Goal: Book appointment/travel/reservation

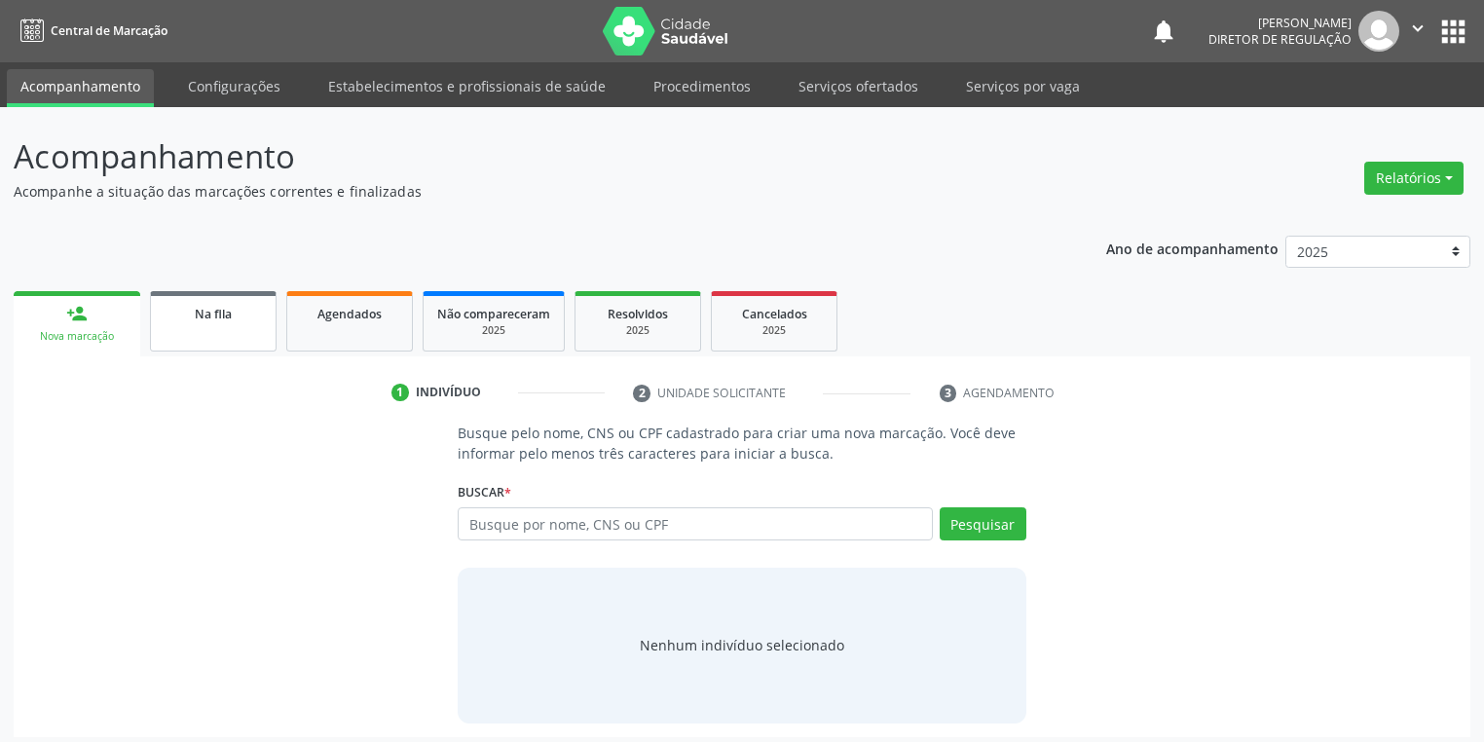
click at [205, 317] on span "Na fila" at bounding box center [213, 314] width 37 height 17
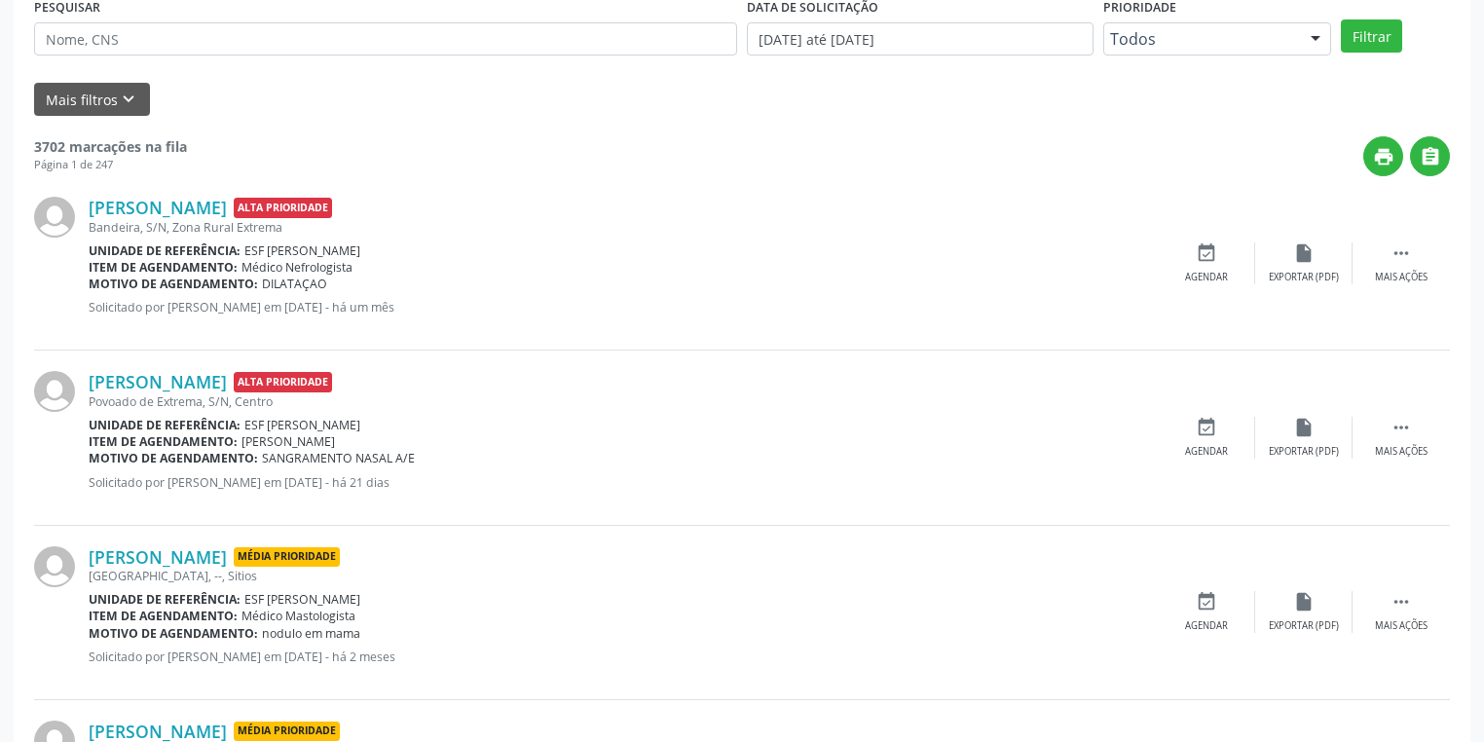
scroll to position [156, 0]
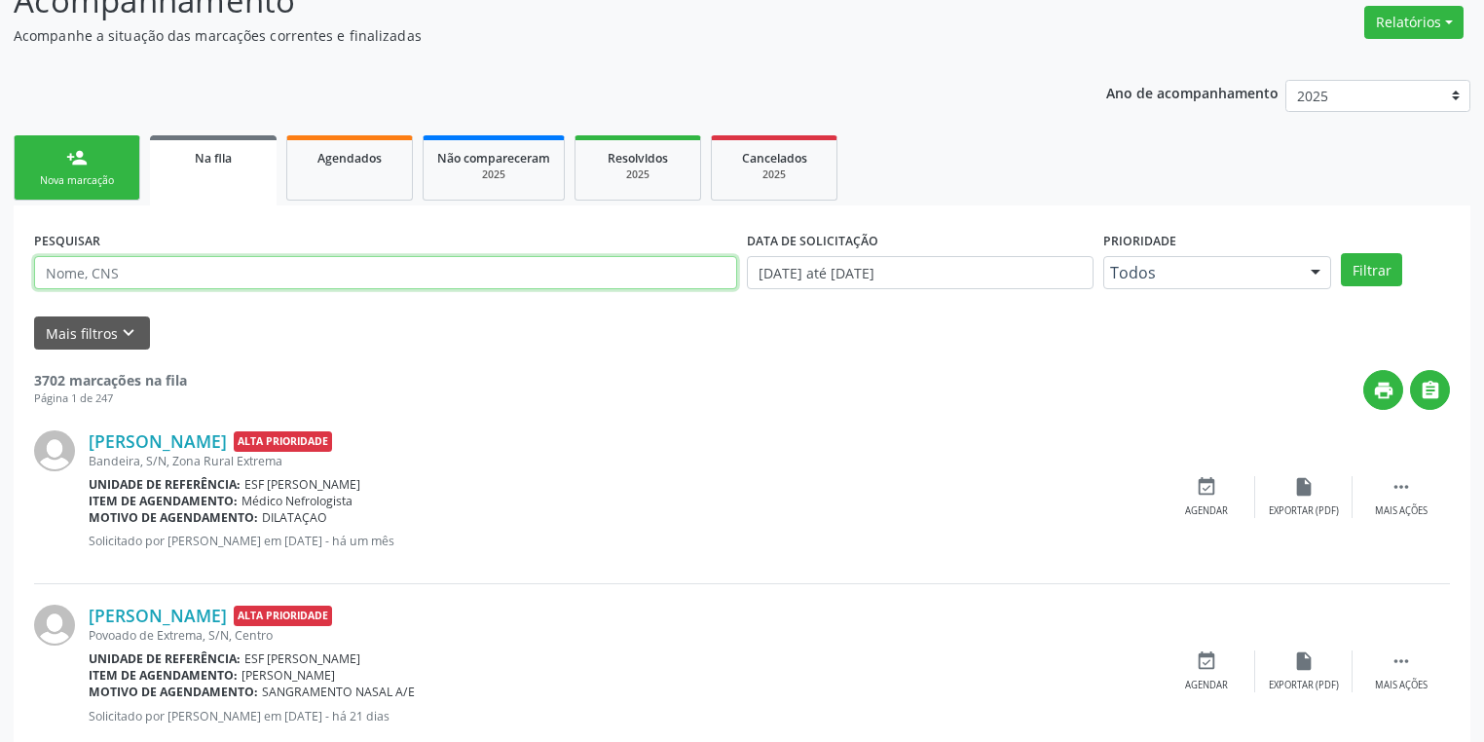
click at [141, 275] on input "text" at bounding box center [385, 272] width 703 height 33
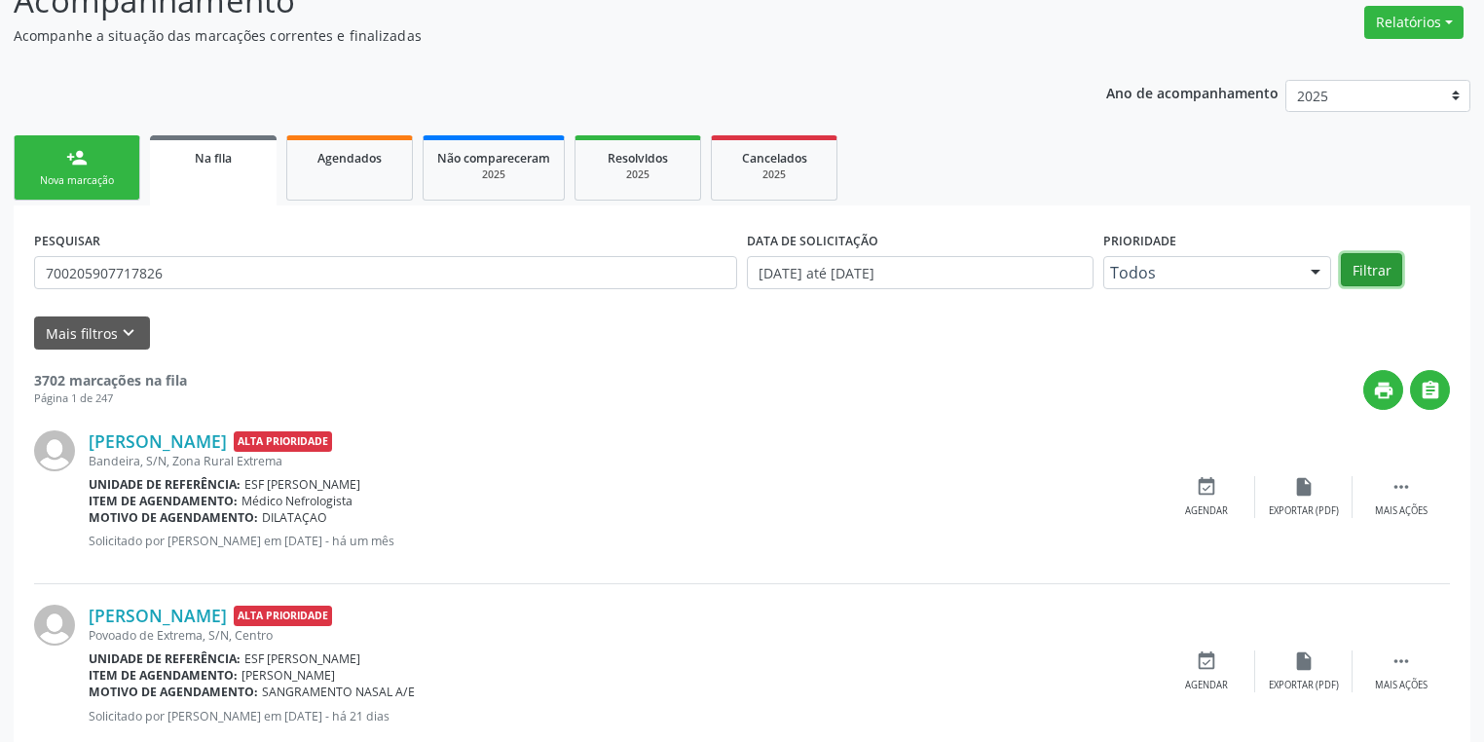
click at [1379, 277] on button "Filtrar" at bounding box center [1371, 269] width 61 height 33
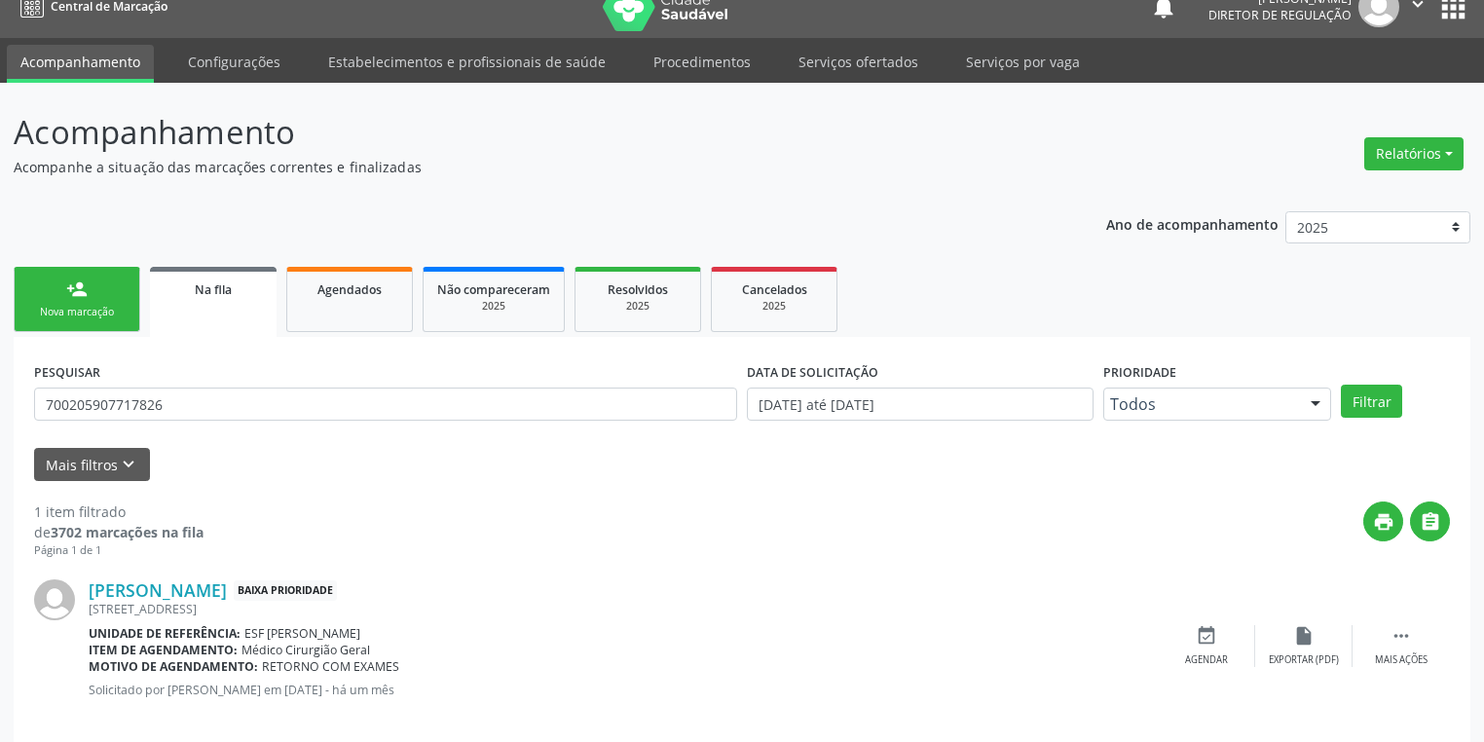
scroll to position [47, 0]
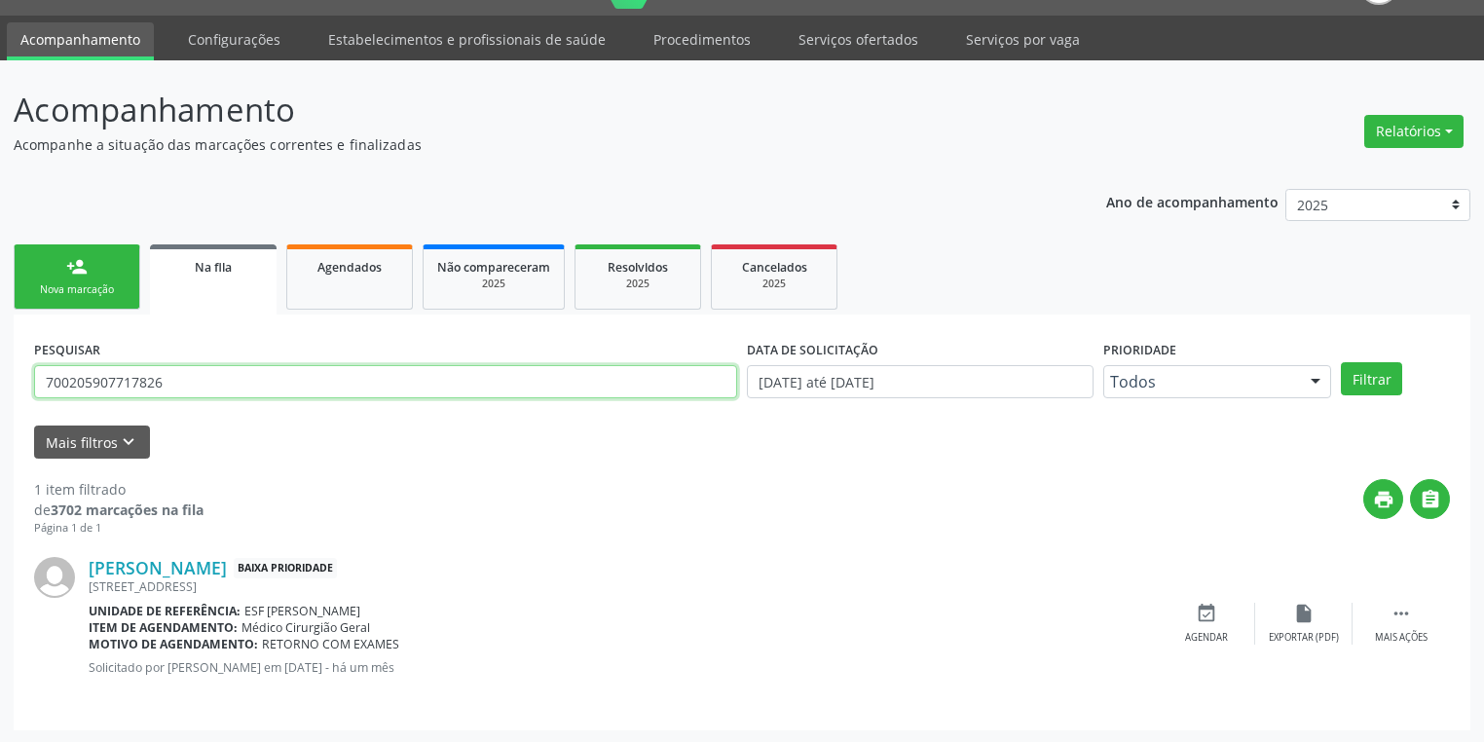
click at [195, 369] on input "700205907717826" at bounding box center [385, 381] width 703 height 33
type input "7"
type input "700205907717826"
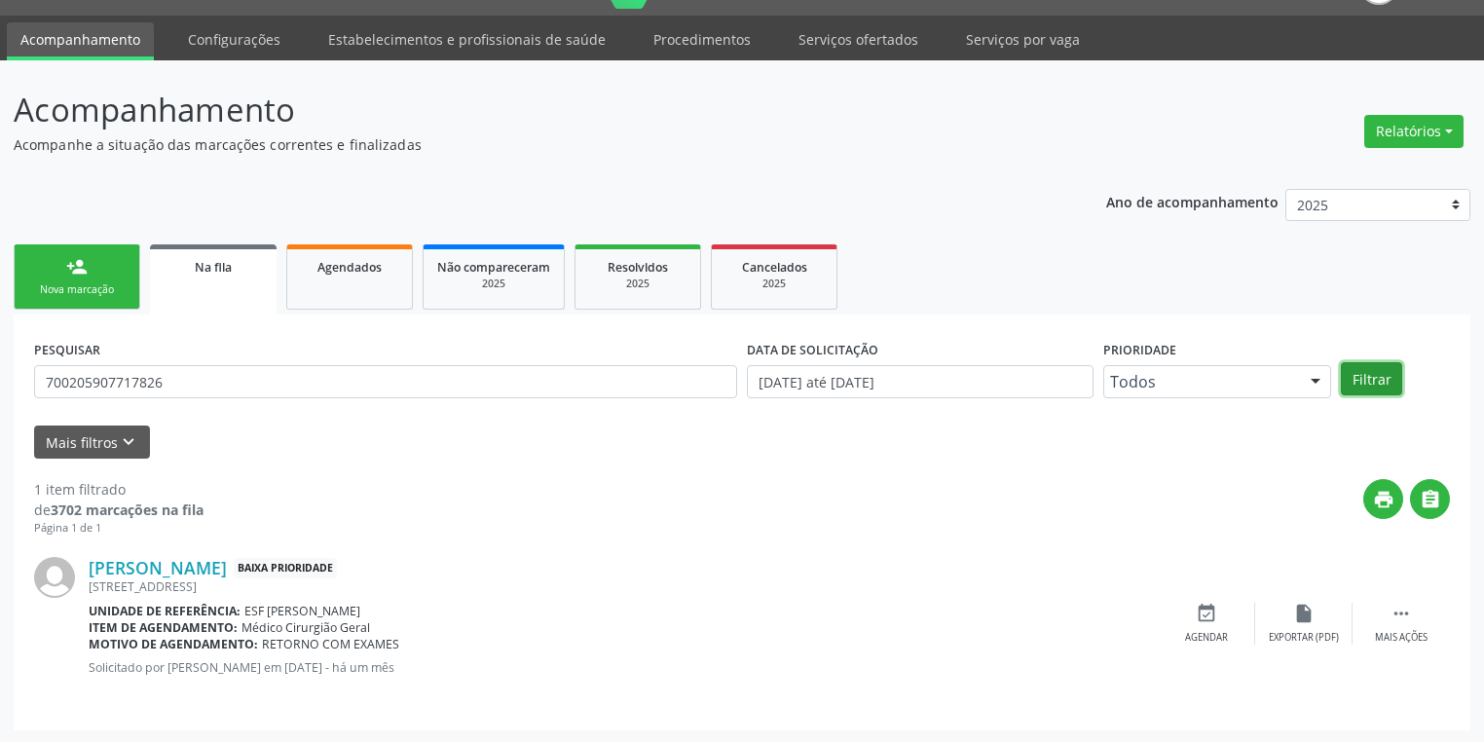
click at [1384, 378] on button "Filtrar" at bounding box center [1371, 378] width 61 height 33
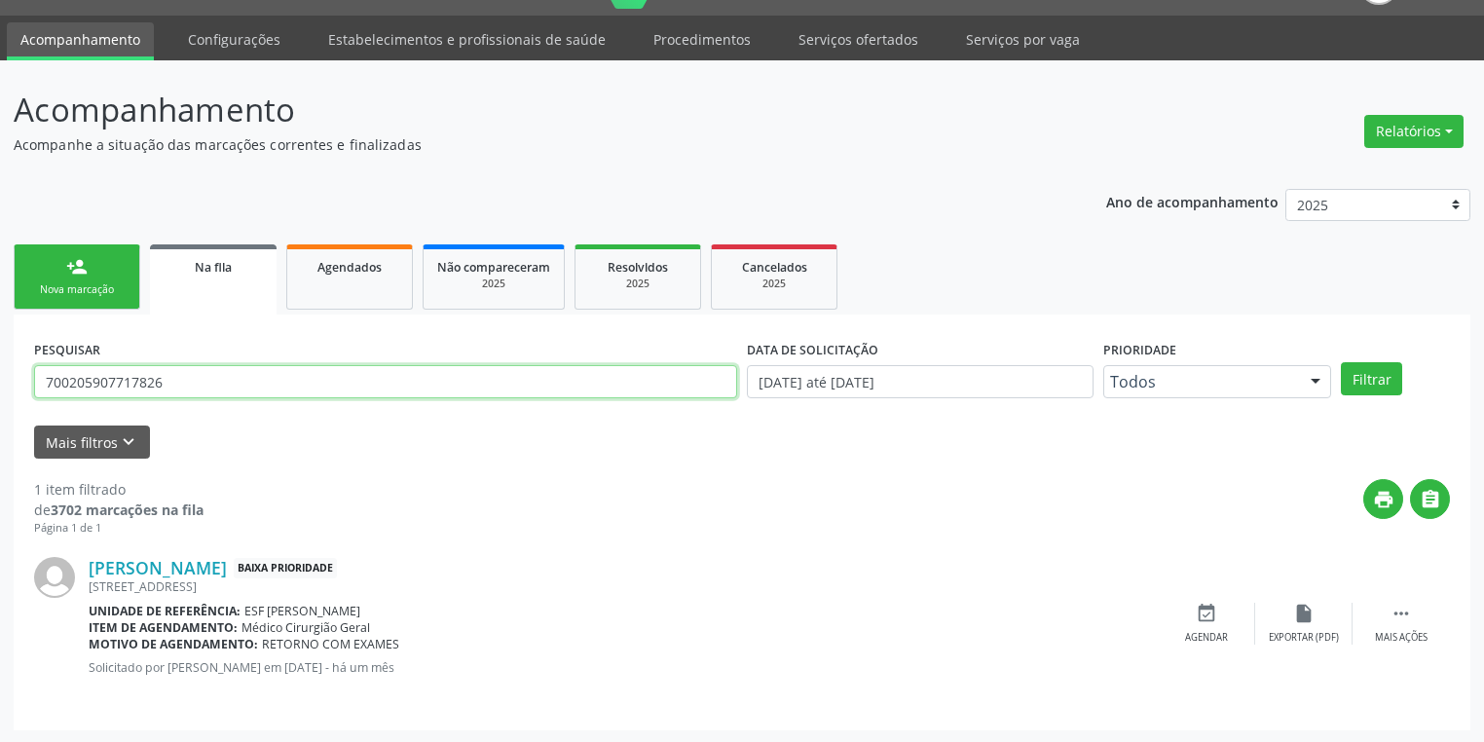
drag, startPoint x: 159, startPoint y: 386, endPoint x: 26, endPoint y: 382, distance: 132.5
click at [26, 382] on div "PESQUISAR 700205907717826 DATA DE SOLICITAÇÃO [DATE] até [DATE] Prioridade Todo…" at bounding box center [742, 523] width 1457 height 416
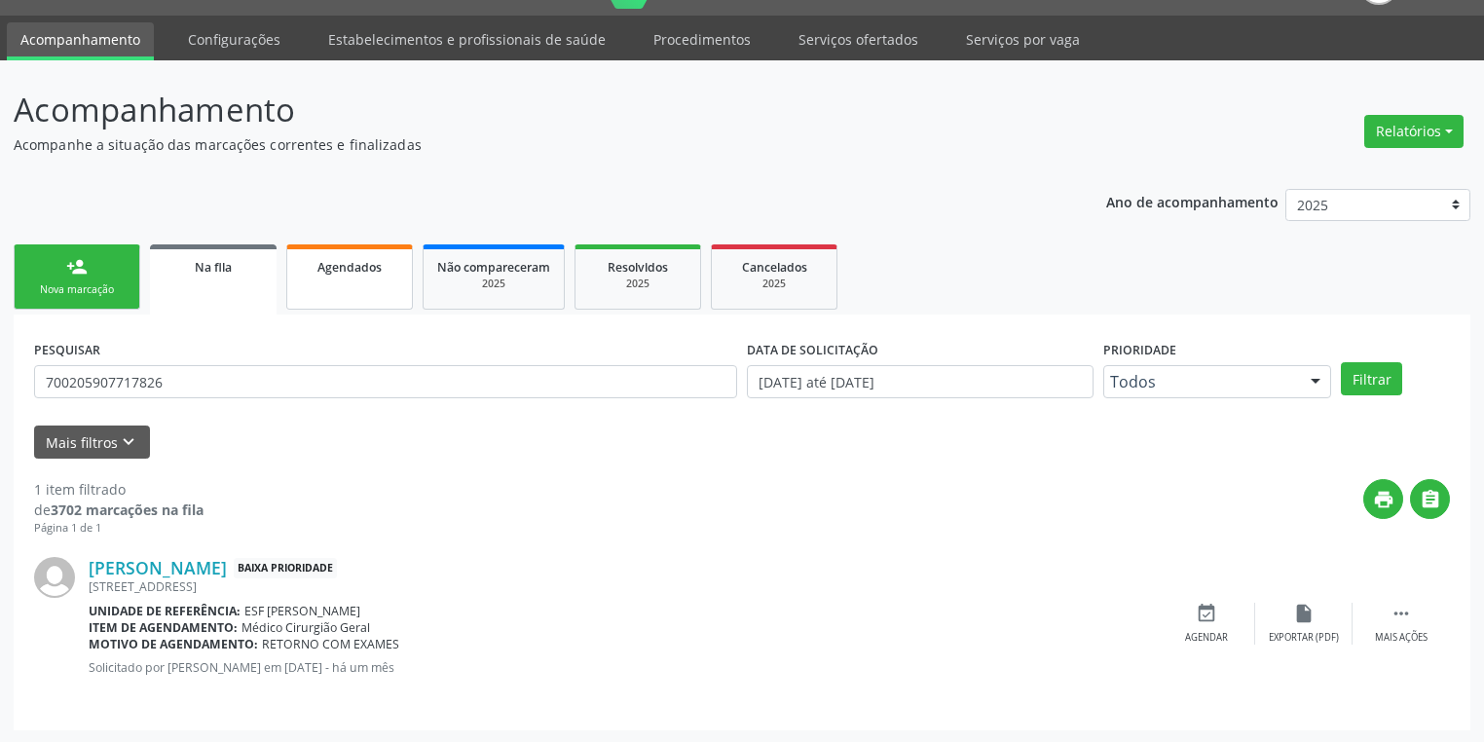
click at [319, 268] on span "Agendados" at bounding box center [349, 267] width 64 height 17
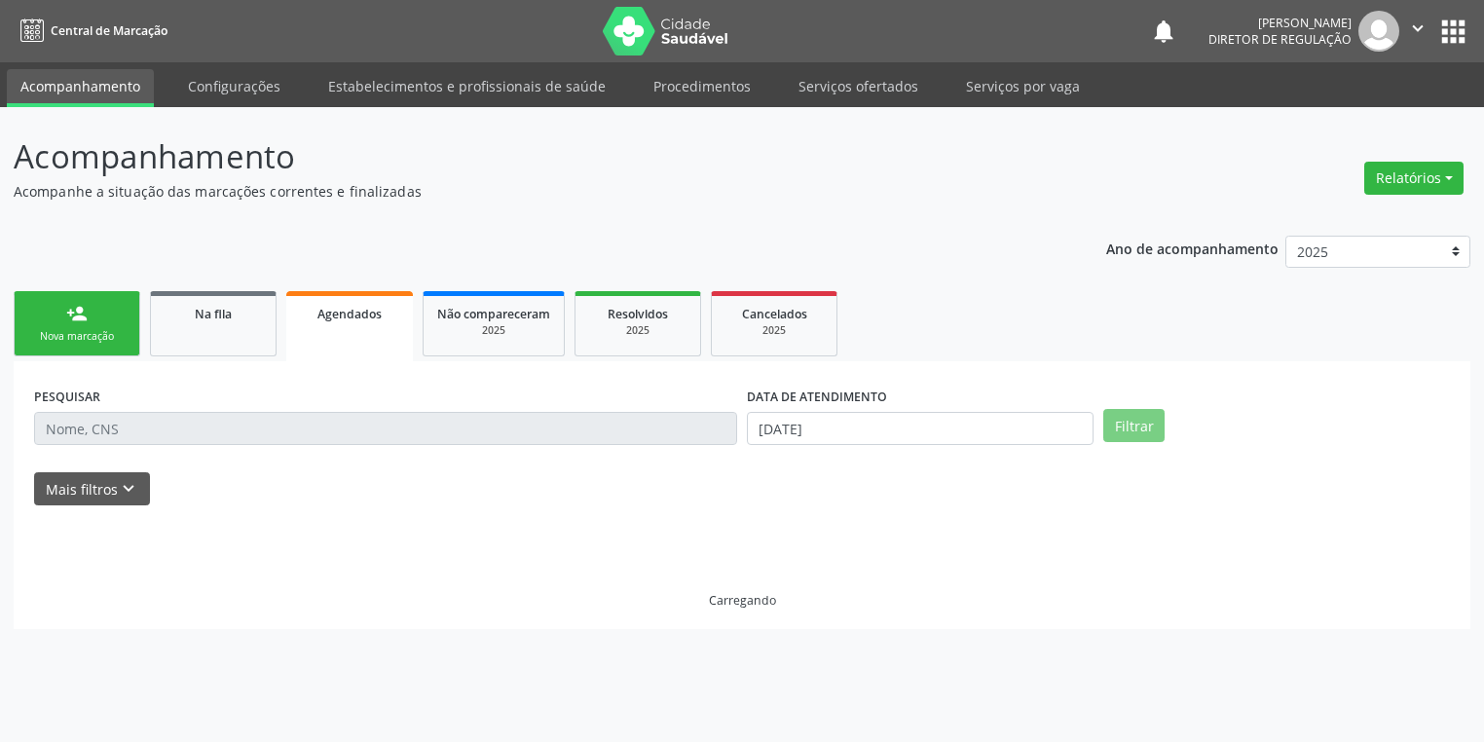
scroll to position [0, 0]
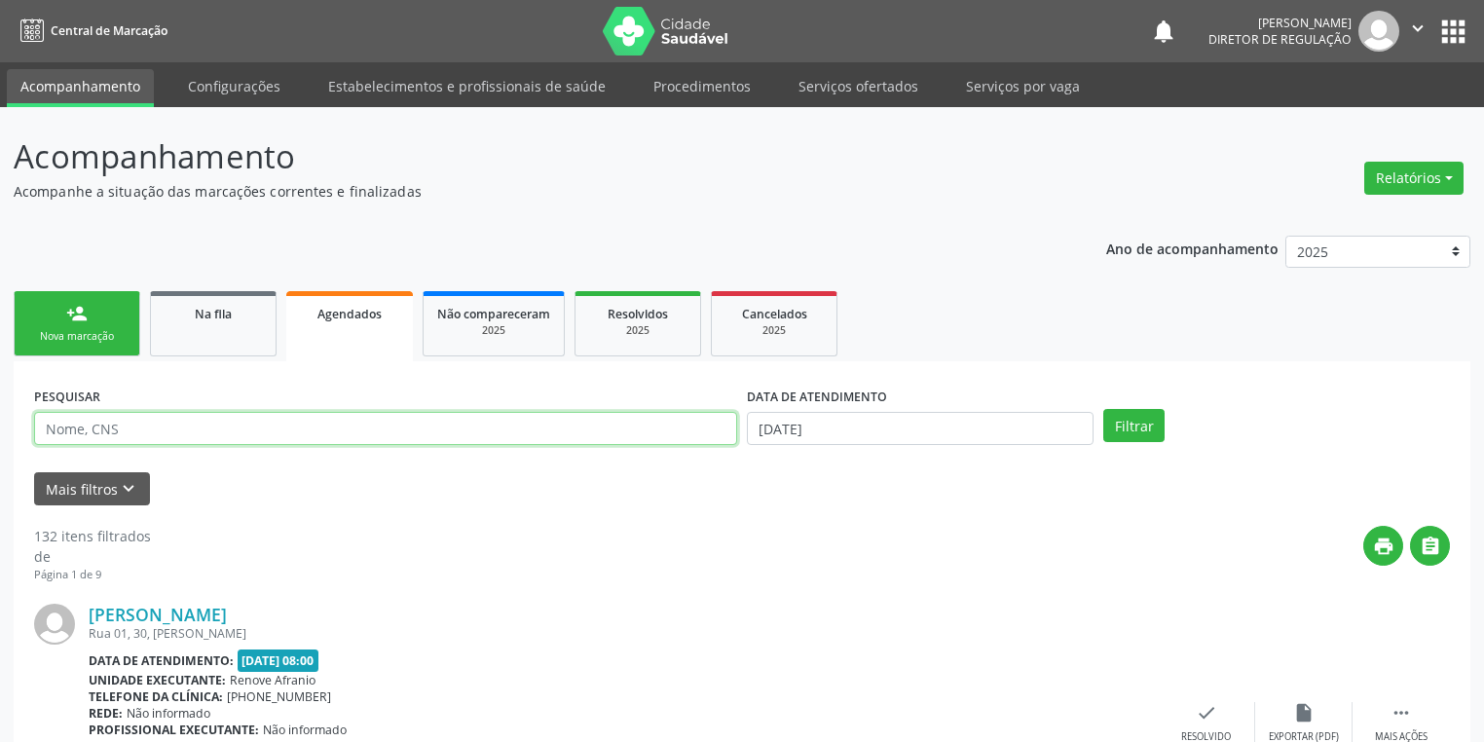
click at [206, 432] on input "text" at bounding box center [385, 428] width 703 height 33
paste input "700205907717826"
type input "700205907717826"
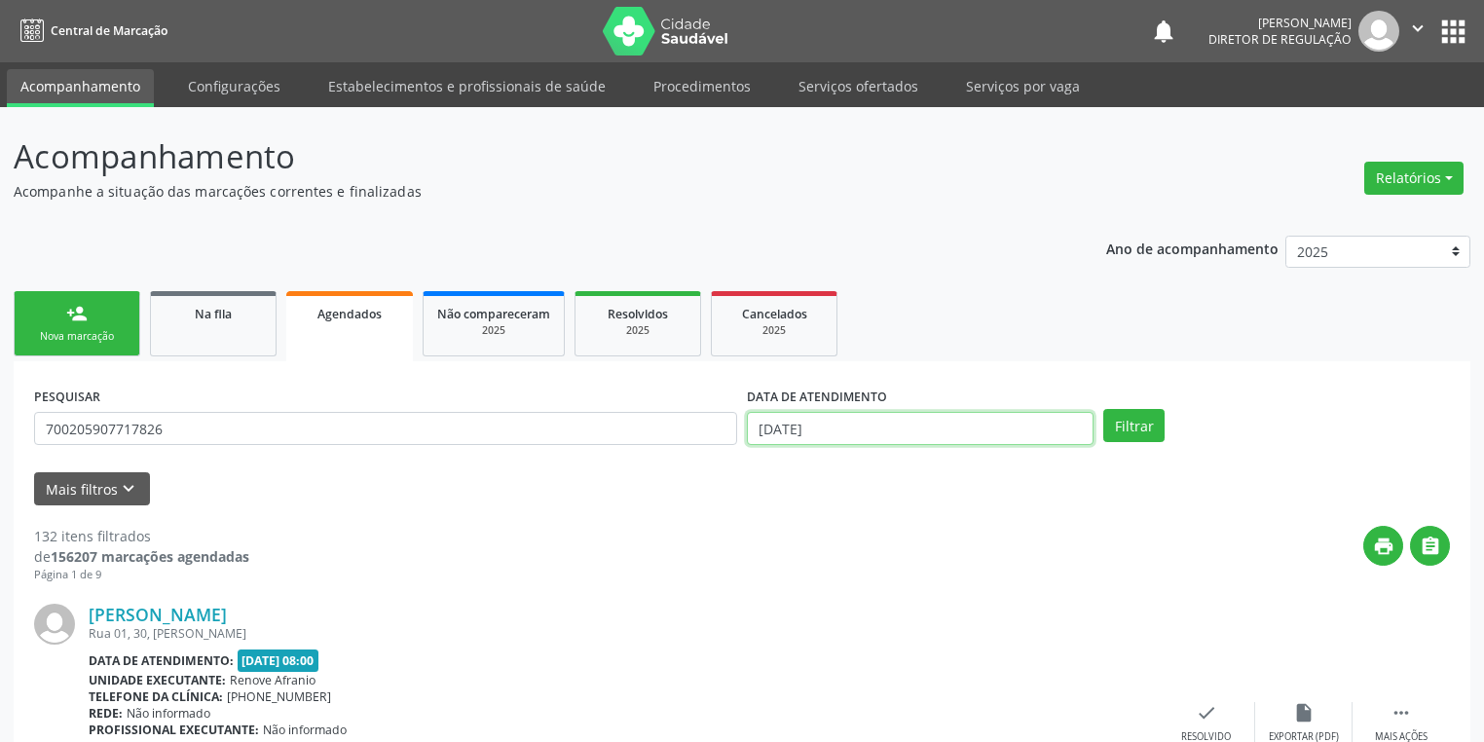
click at [861, 433] on input "[DATE]" at bounding box center [920, 428] width 347 height 33
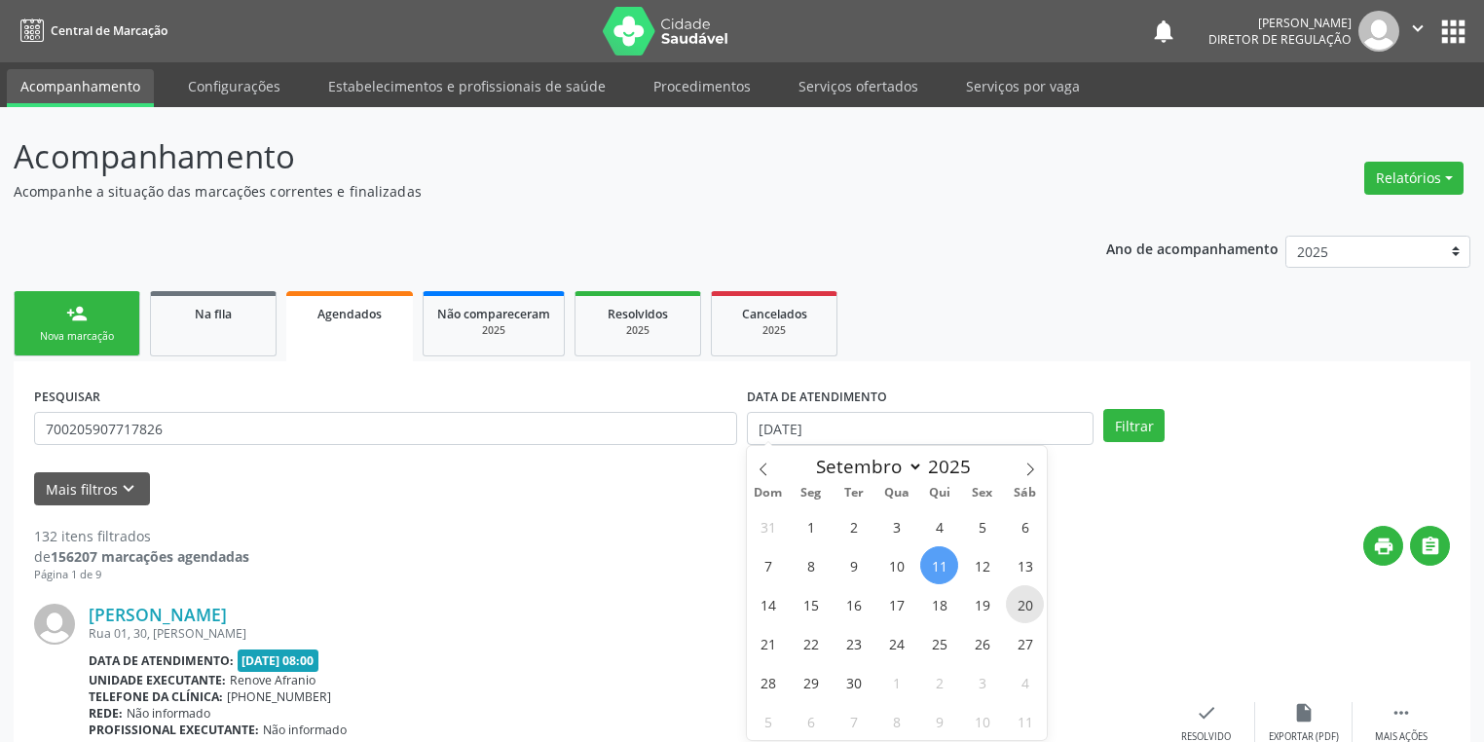
click at [1024, 610] on span "20" at bounding box center [1025, 604] width 38 height 38
type input "[DATE]"
click at [1024, 610] on span "20" at bounding box center [1025, 604] width 38 height 38
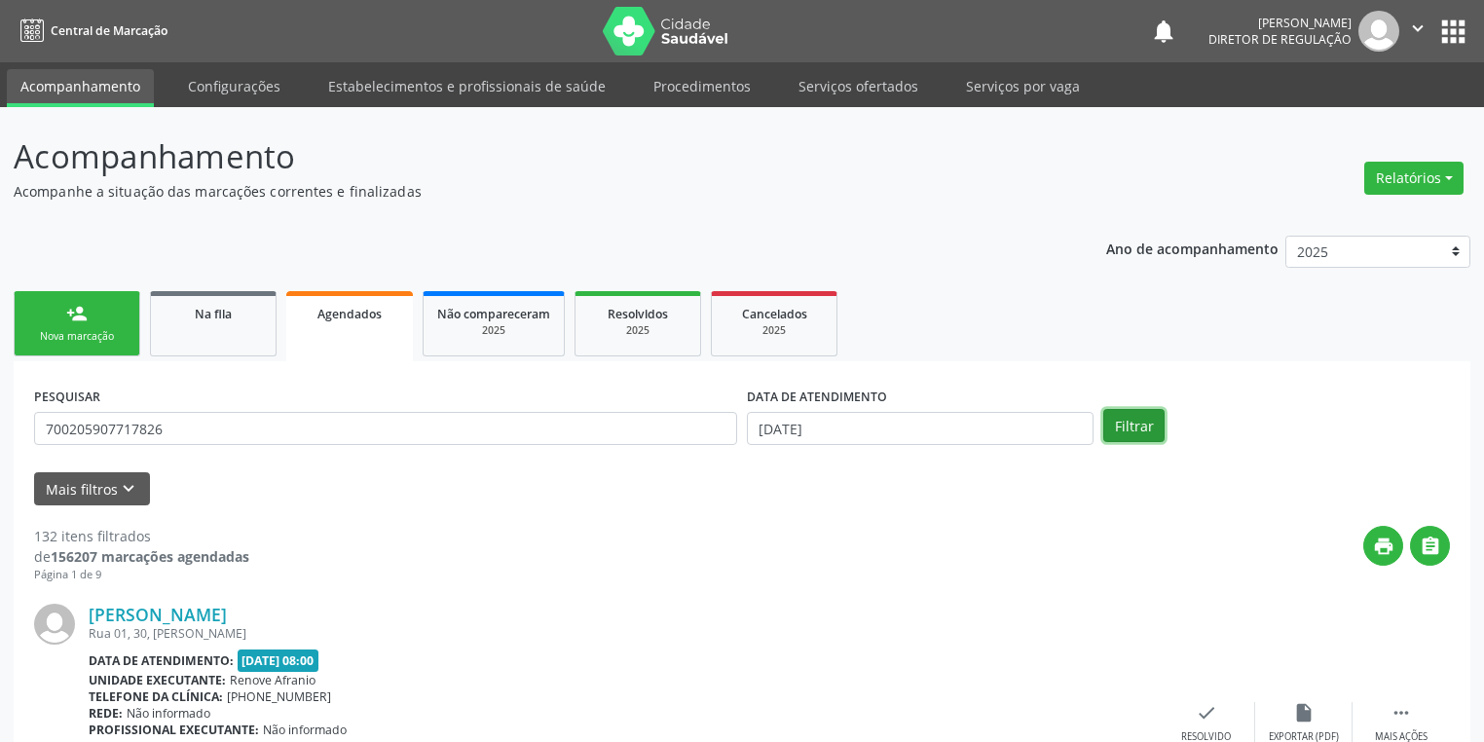
click at [1127, 429] on button "Filtrar" at bounding box center [1133, 425] width 61 height 33
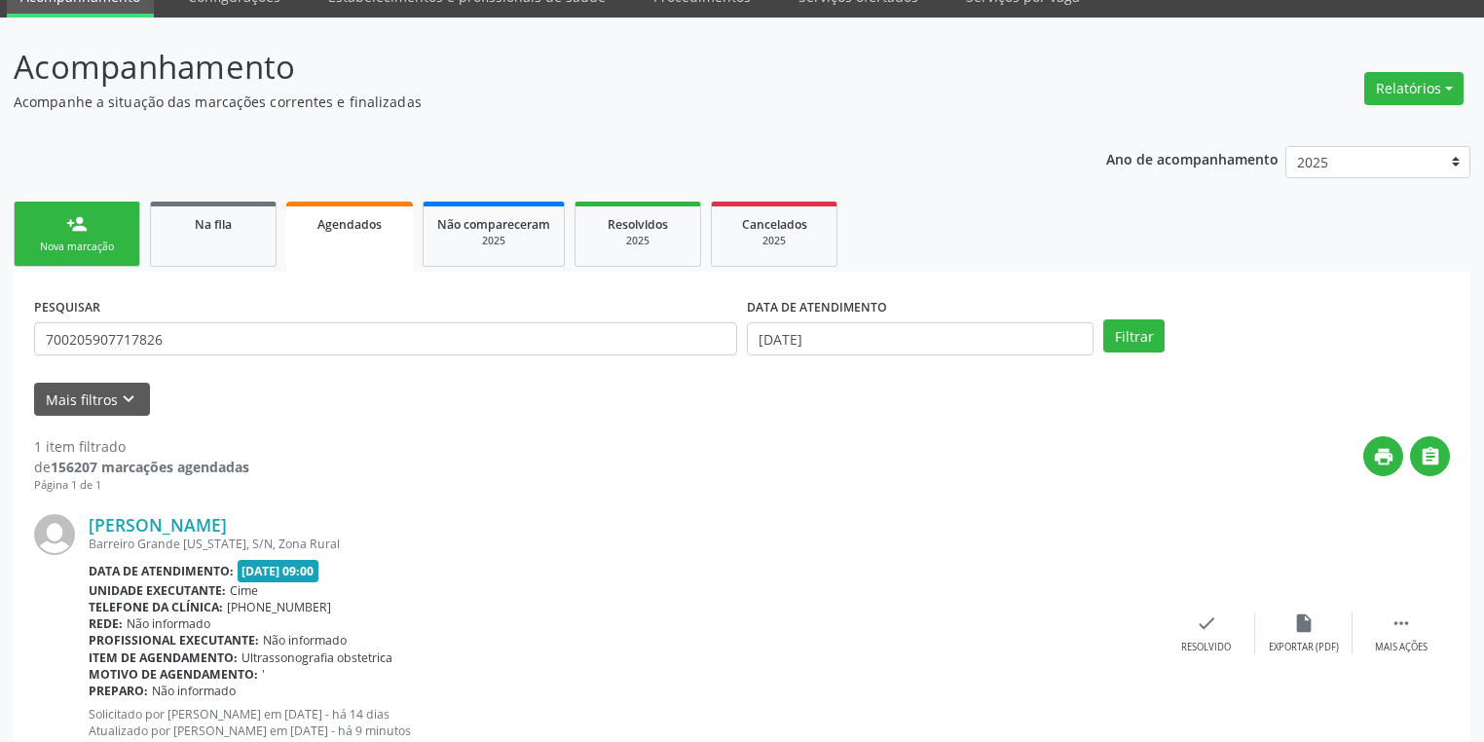
scroll to position [153, 0]
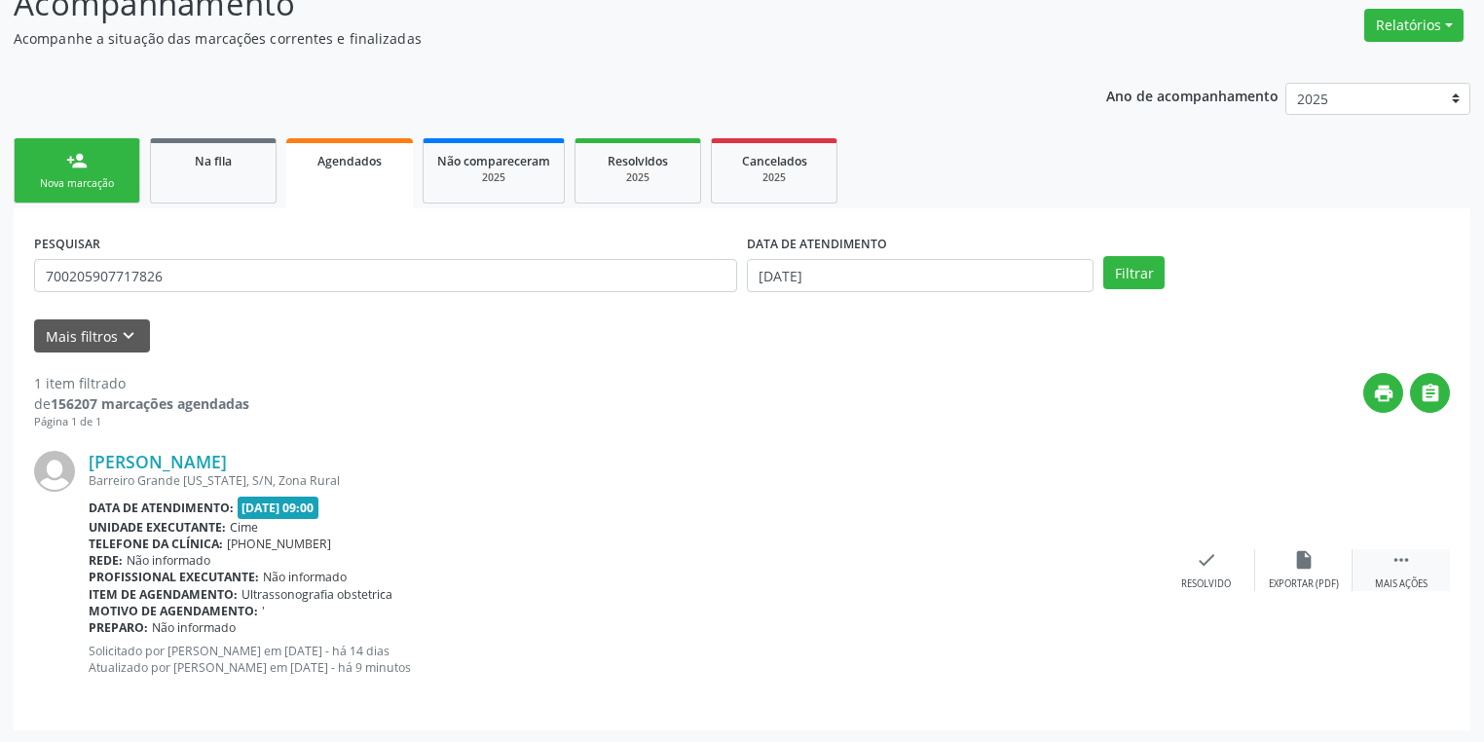
click at [1398, 561] on icon "" at bounding box center [1401, 559] width 21 height 21
click at [1013, 578] on div "Imprimir" at bounding box center [1011, 585] width 44 height 14
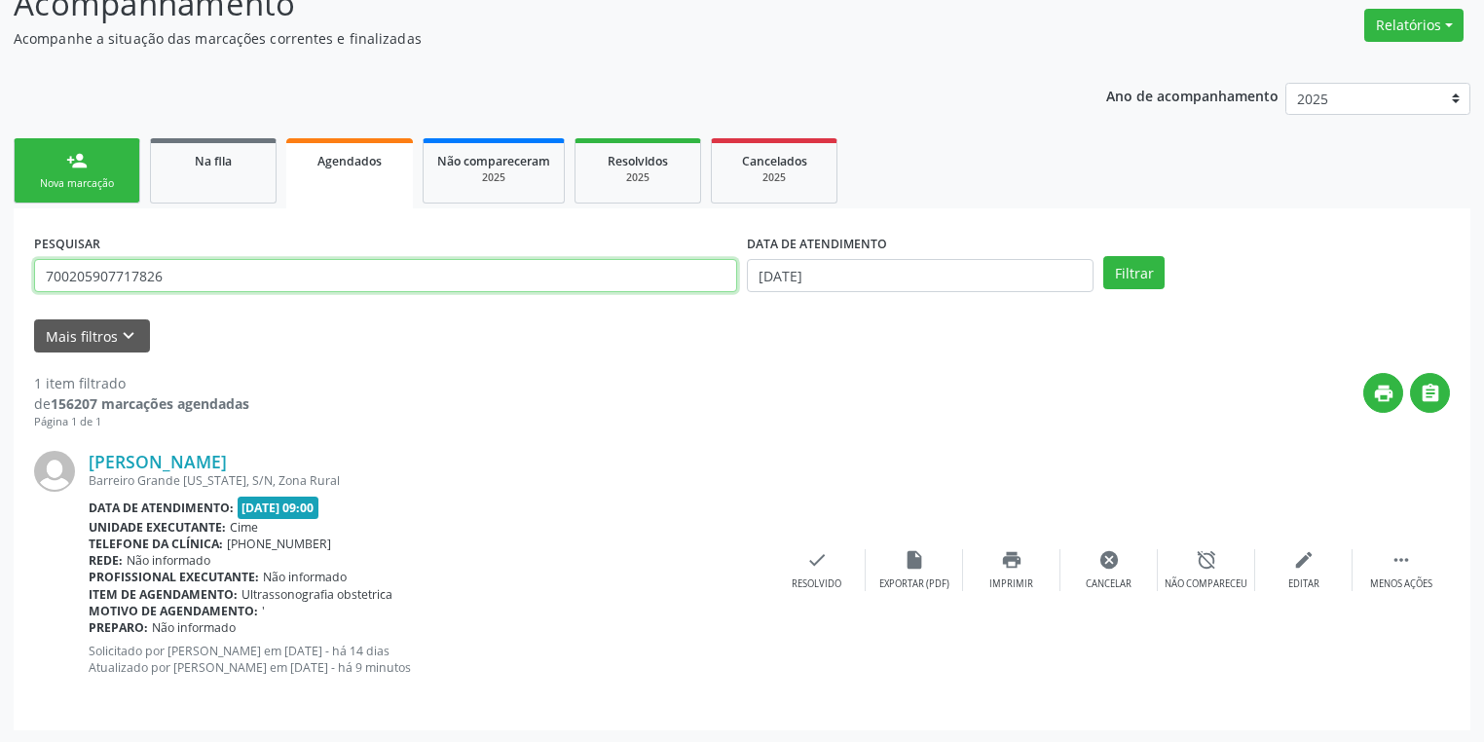
click at [186, 279] on input "700205907717826" at bounding box center [385, 275] width 703 height 33
click at [162, 191] on link "Na fila" at bounding box center [213, 170] width 127 height 65
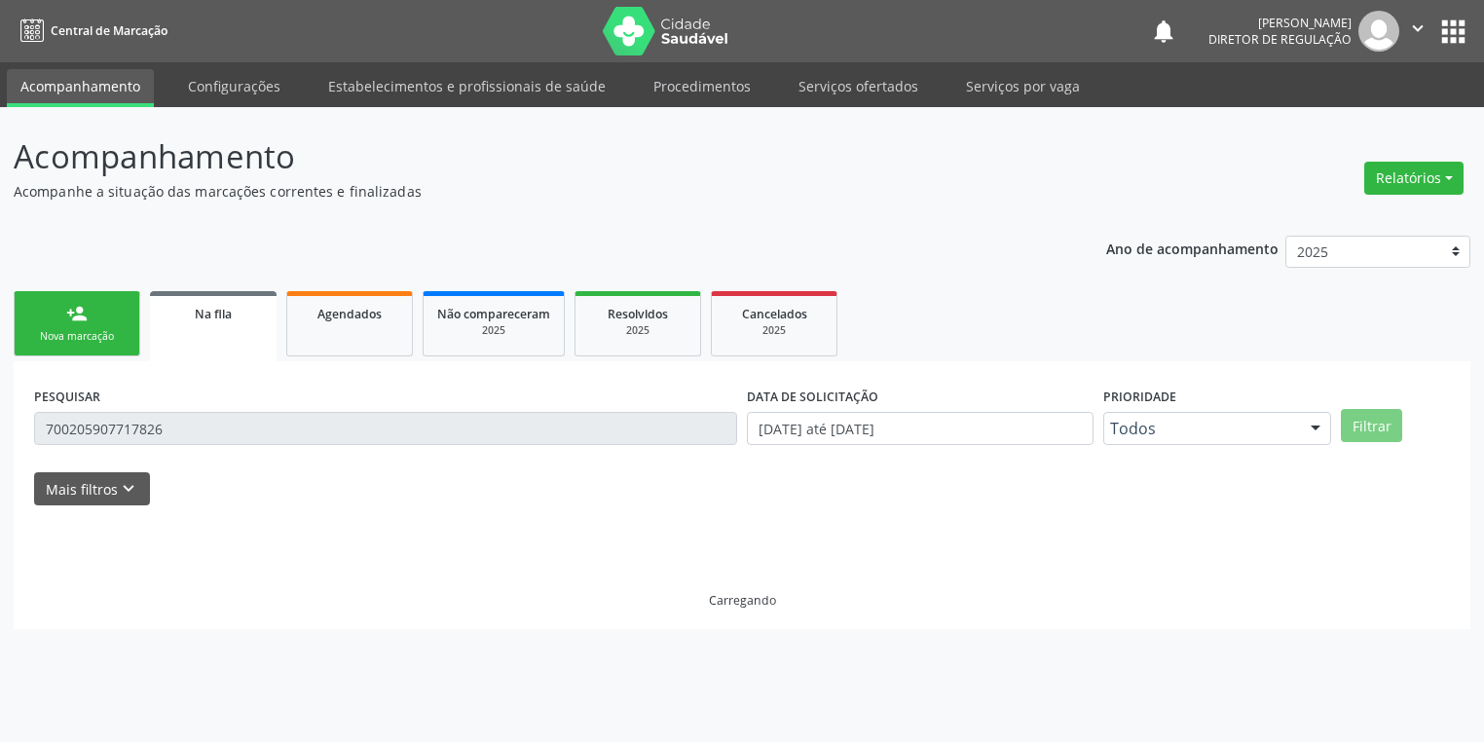
scroll to position [0, 0]
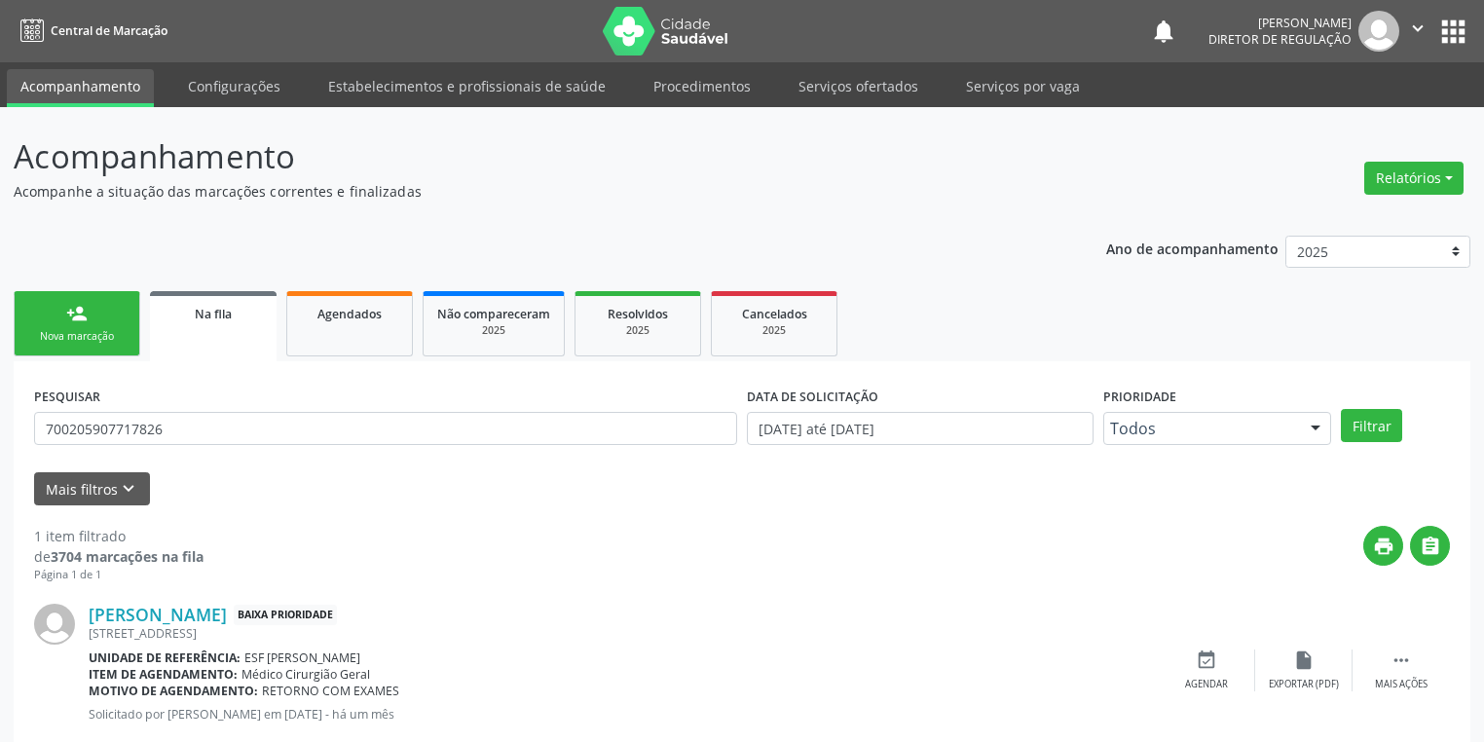
click at [176, 444] on div "PESQUISAR 700205907717826" at bounding box center [385, 420] width 713 height 76
click at [178, 425] on input "700205907717826" at bounding box center [385, 428] width 703 height 33
type input "7"
type input "705406417882995"
click at [1366, 414] on button "Filtrar" at bounding box center [1371, 425] width 61 height 33
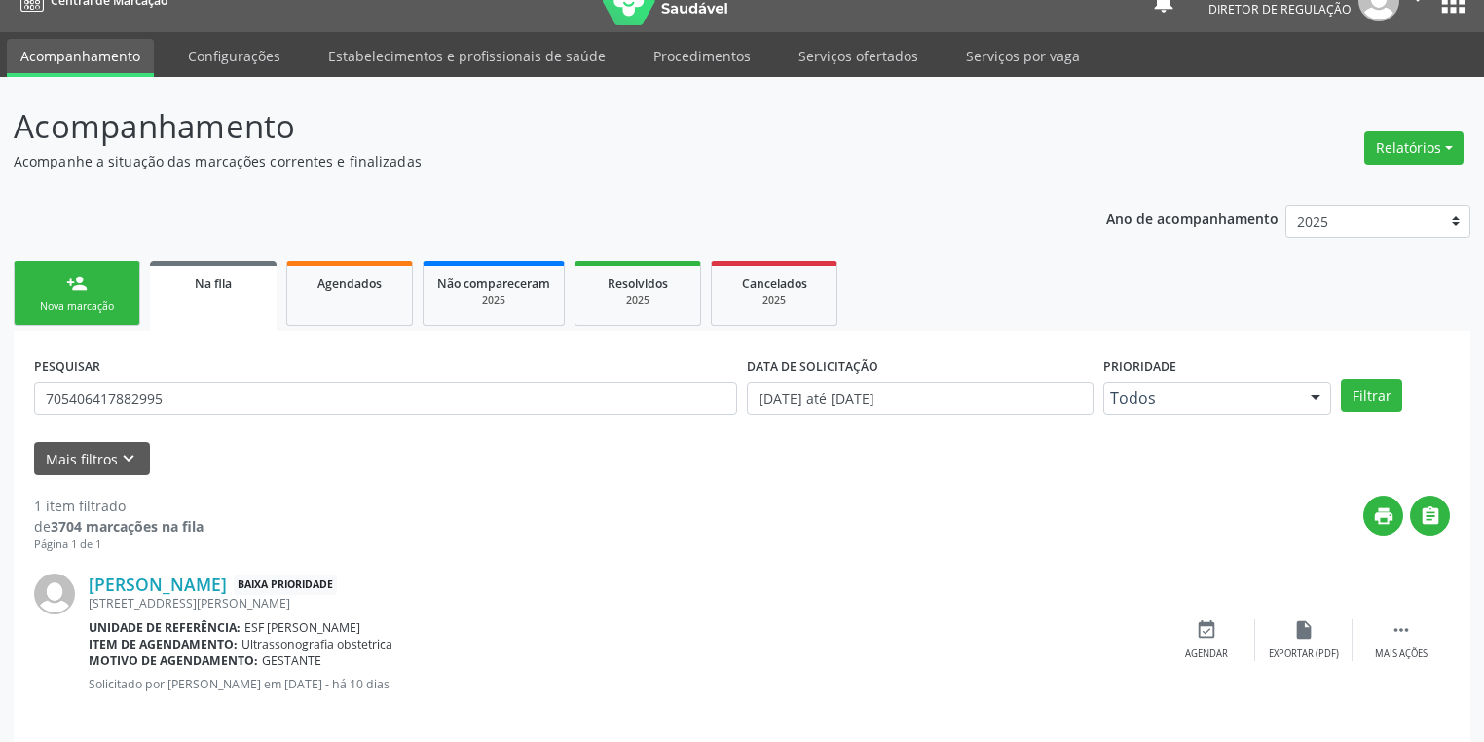
scroll to position [47, 0]
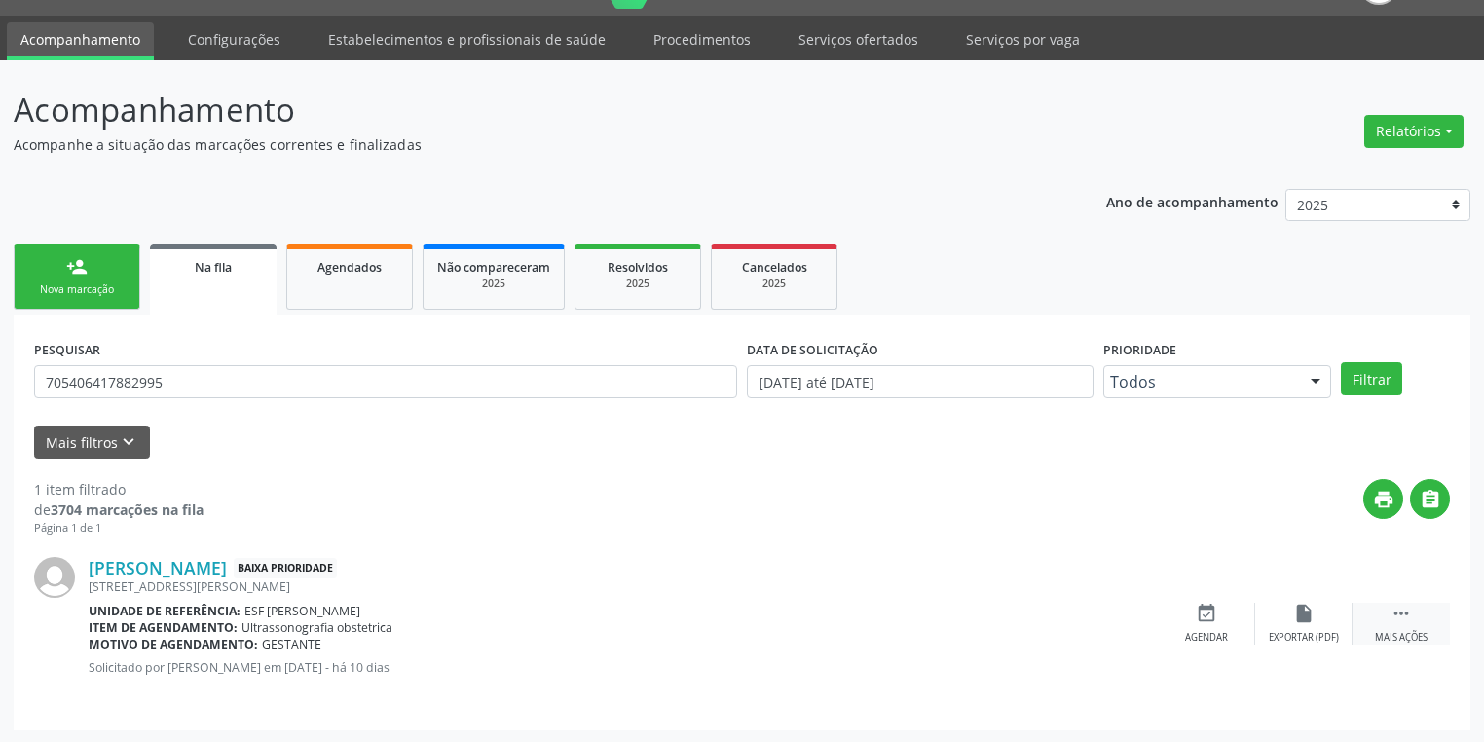
click at [1393, 605] on icon "" at bounding box center [1401, 613] width 21 height 21
click at [921, 610] on icon "event_available" at bounding box center [914, 613] width 21 height 21
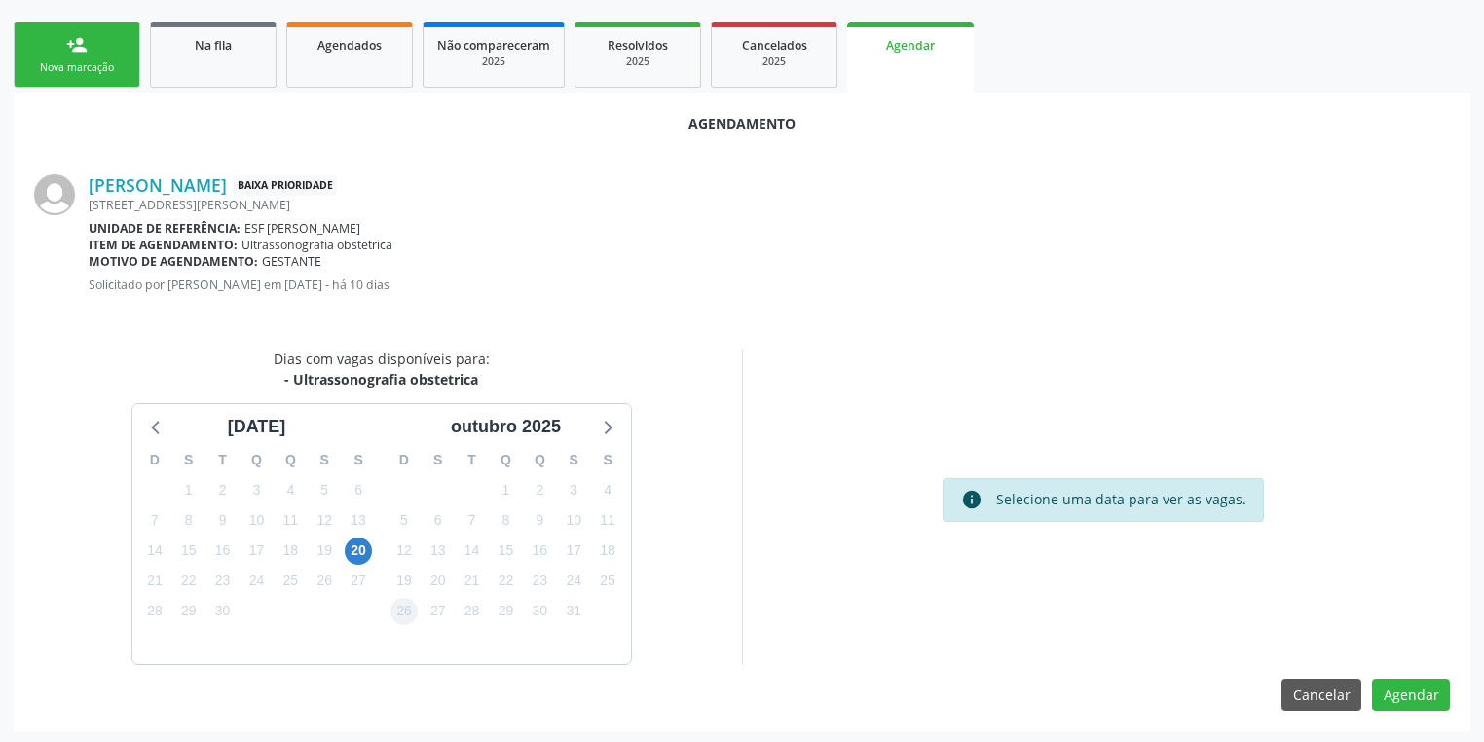
scroll to position [270, 0]
click at [356, 543] on span "20" at bounding box center [358, 550] width 27 height 27
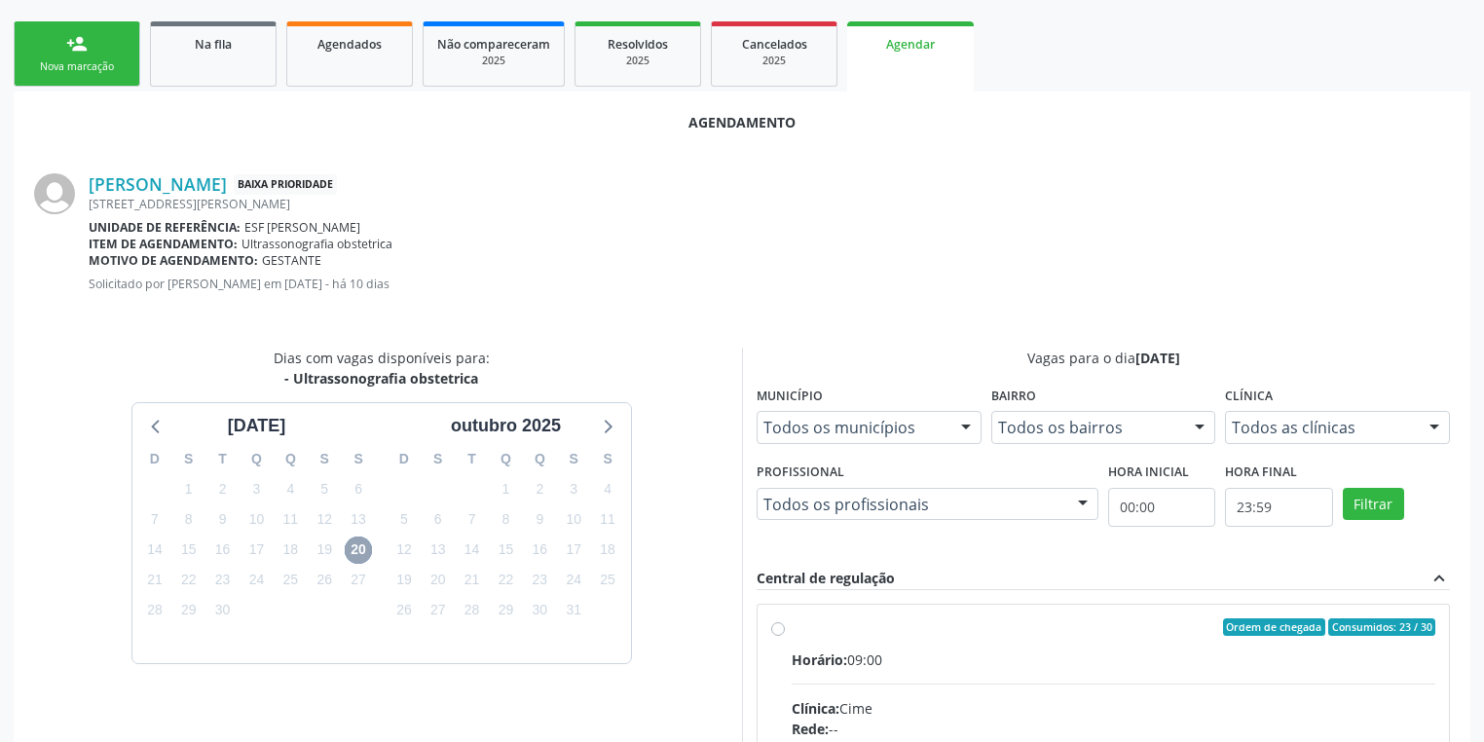
scroll to position [550, 0]
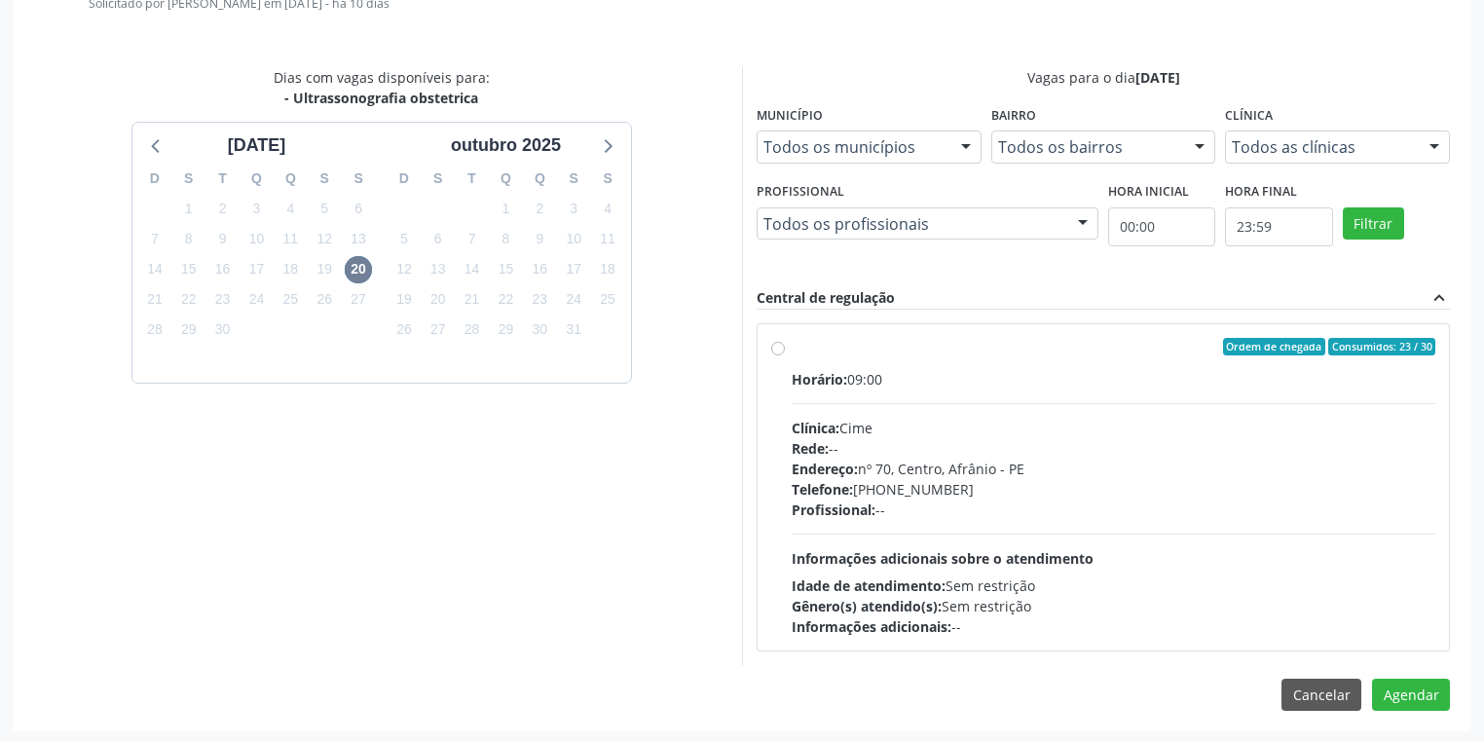
click at [970, 536] on div "Horário: 09:00 Clínica: Cime Rede: -- Endereço: [STREET_ADDRESS] Telefone: [PHO…" at bounding box center [1114, 503] width 644 height 268
click at [785, 355] on input "Ordem de chegada Consumidos: 23 / 30 Horário: 09:00 Clínica: Cime Rede: -- Ende…" at bounding box center [778, 347] width 14 height 18
radio input "true"
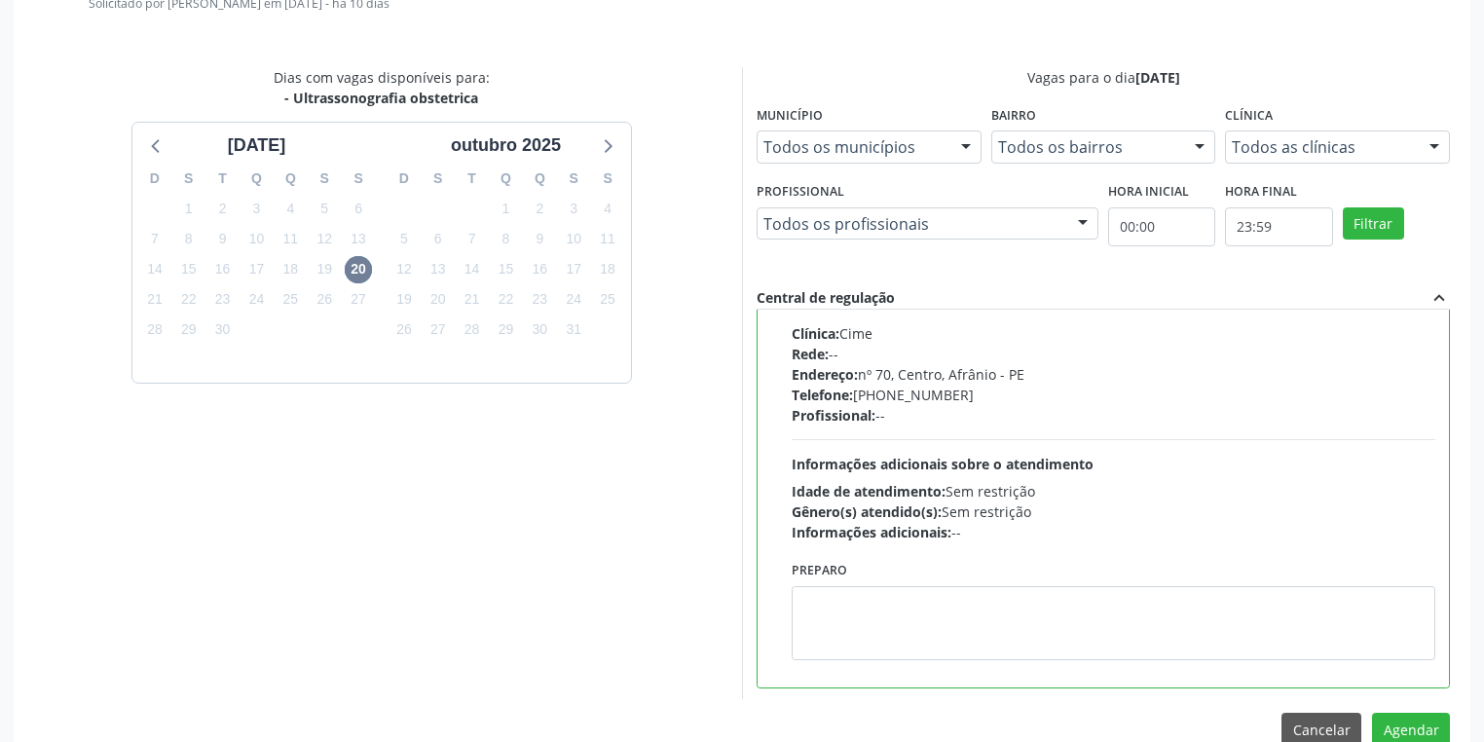
scroll to position [95, 0]
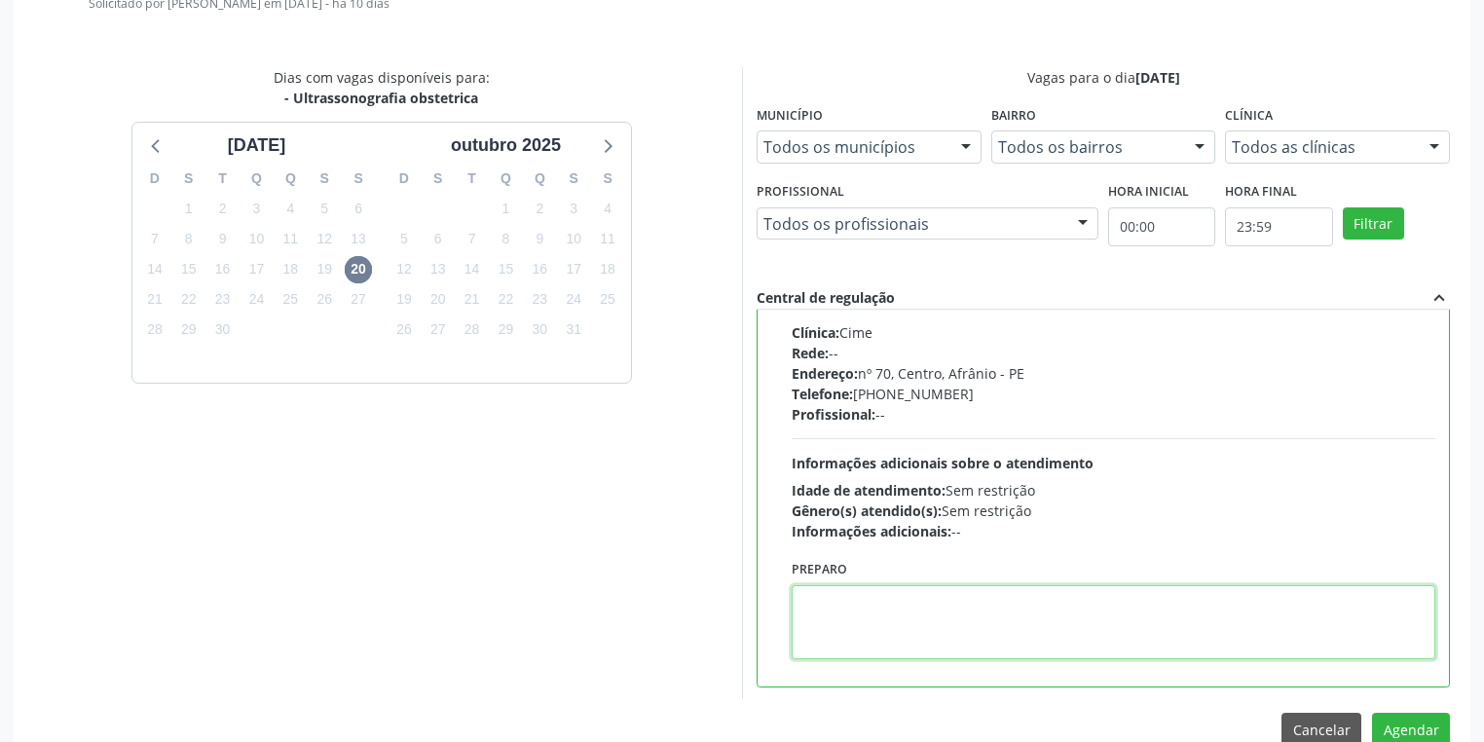
click at [863, 597] on textarea at bounding box center [1114, 622] width 644 height 74
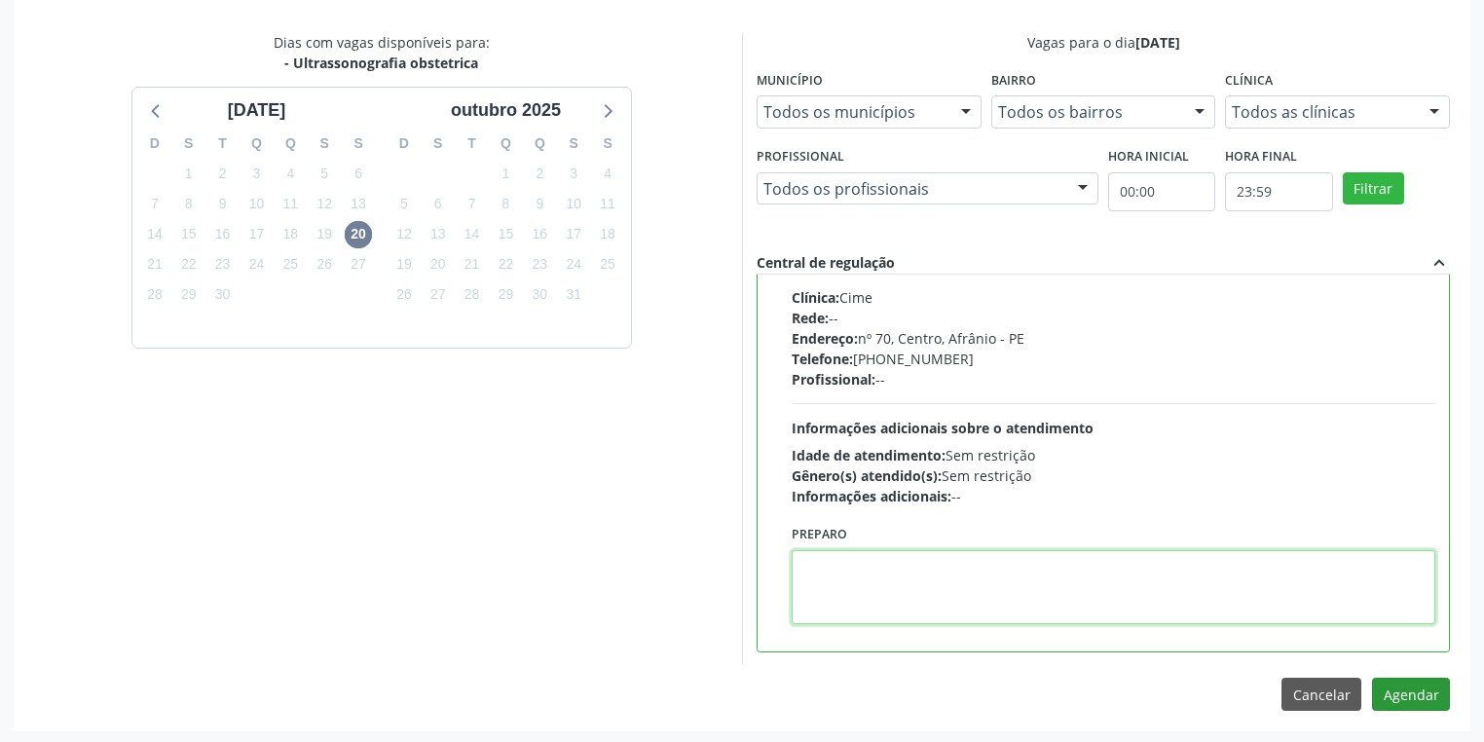
scroll to position [586, 0]
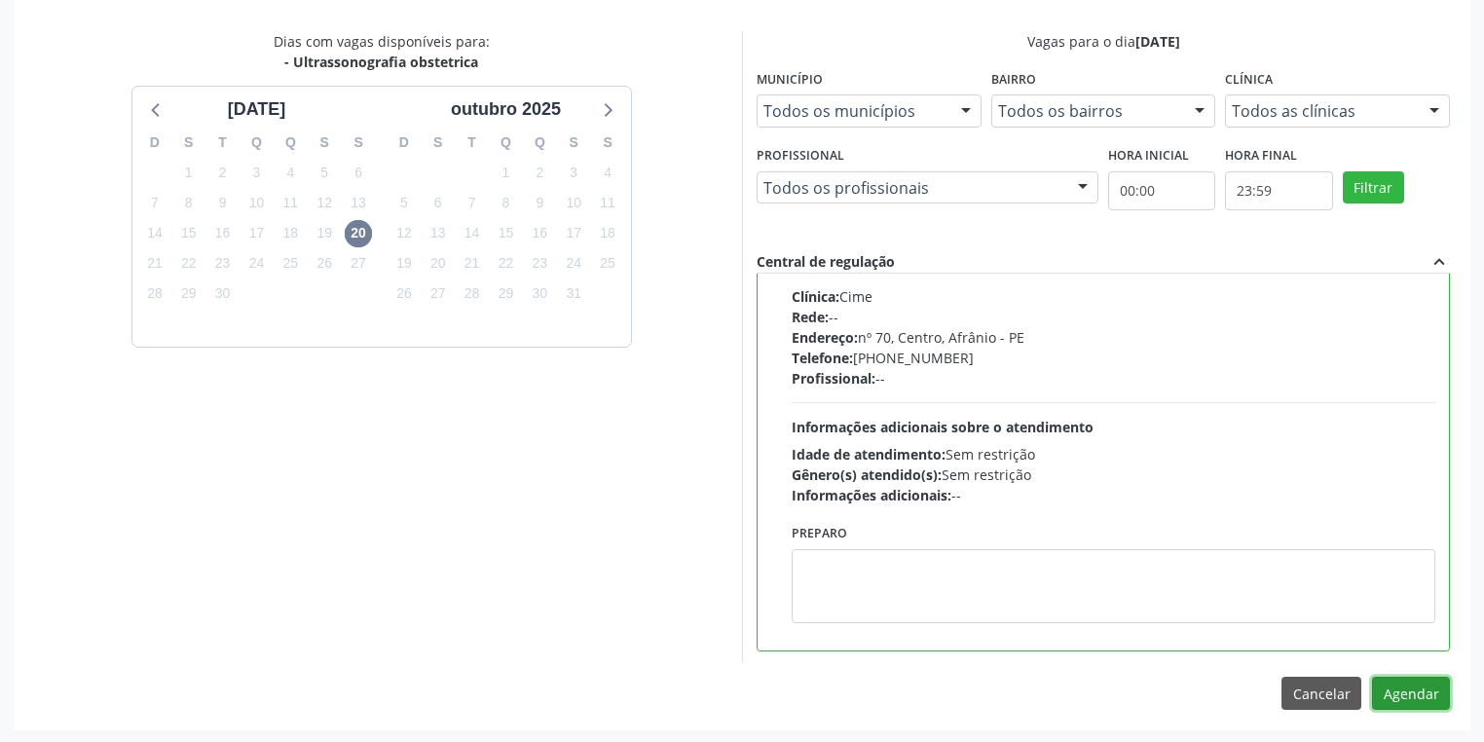
click at [1409, 686] on button "Agendar" at bounding box center [1411, 693] width 78 height 33
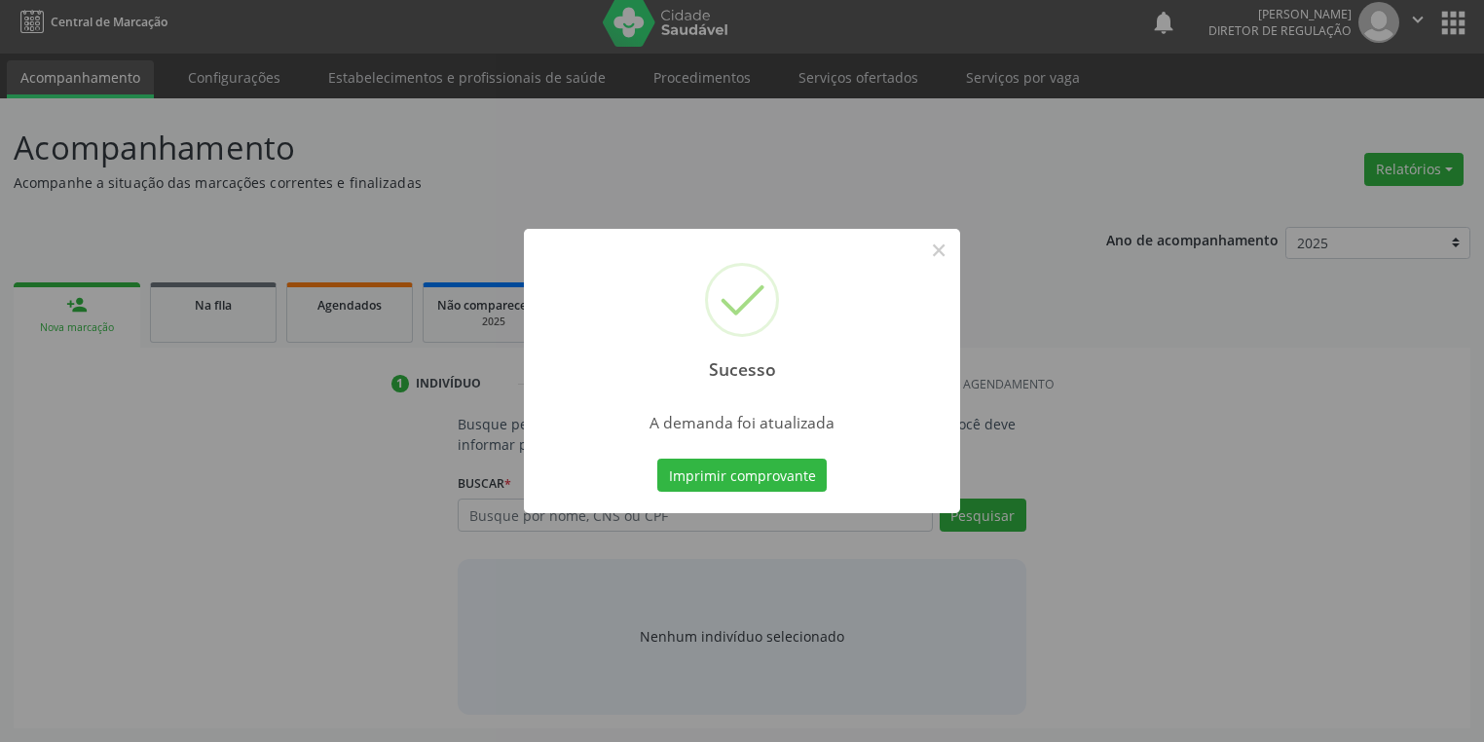
scroll to position [8, 0]
click at [721, 474] on button "Imprimir comprovante" at bounding box center [741, 475] width 169 height 33
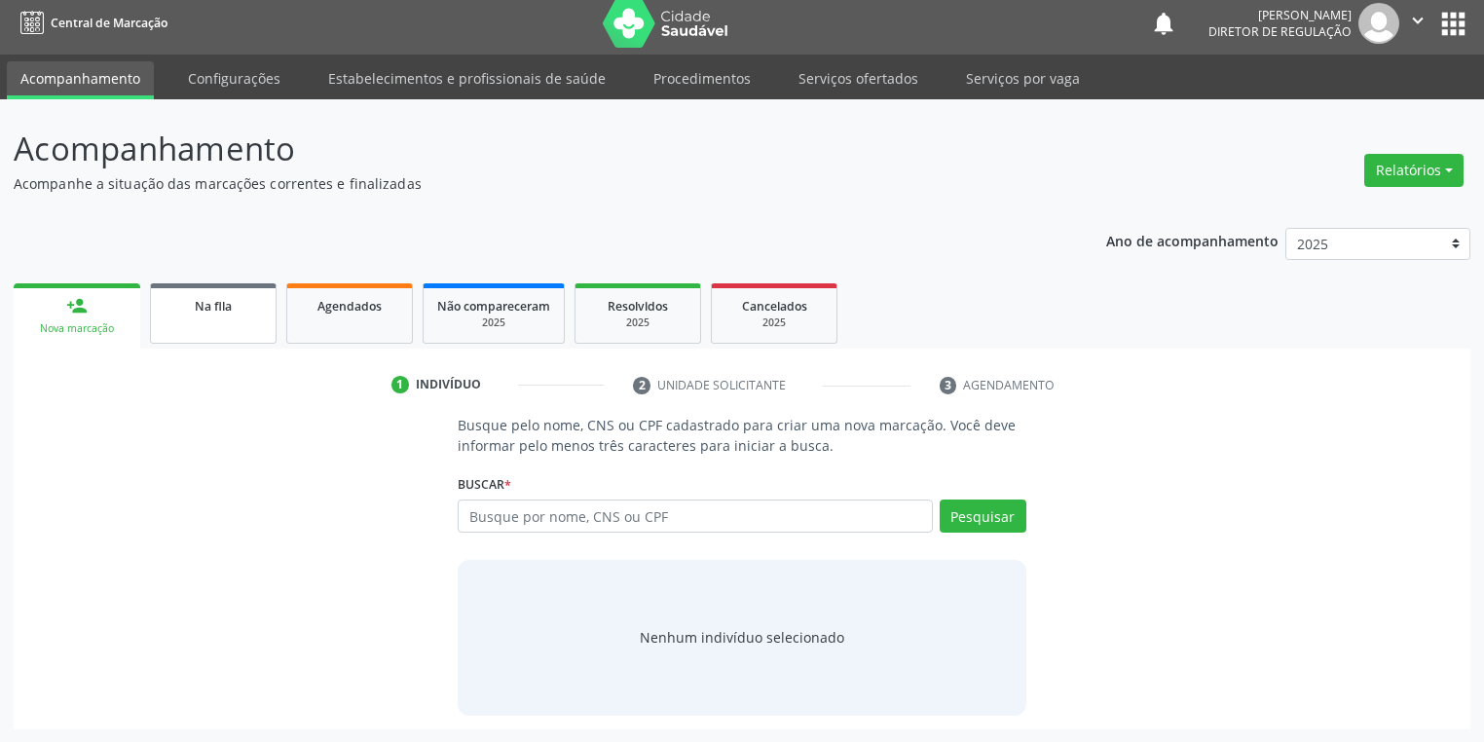
click at [214, 327] on link "Na fila" at bounding box center [213, 313] width 127 height 60
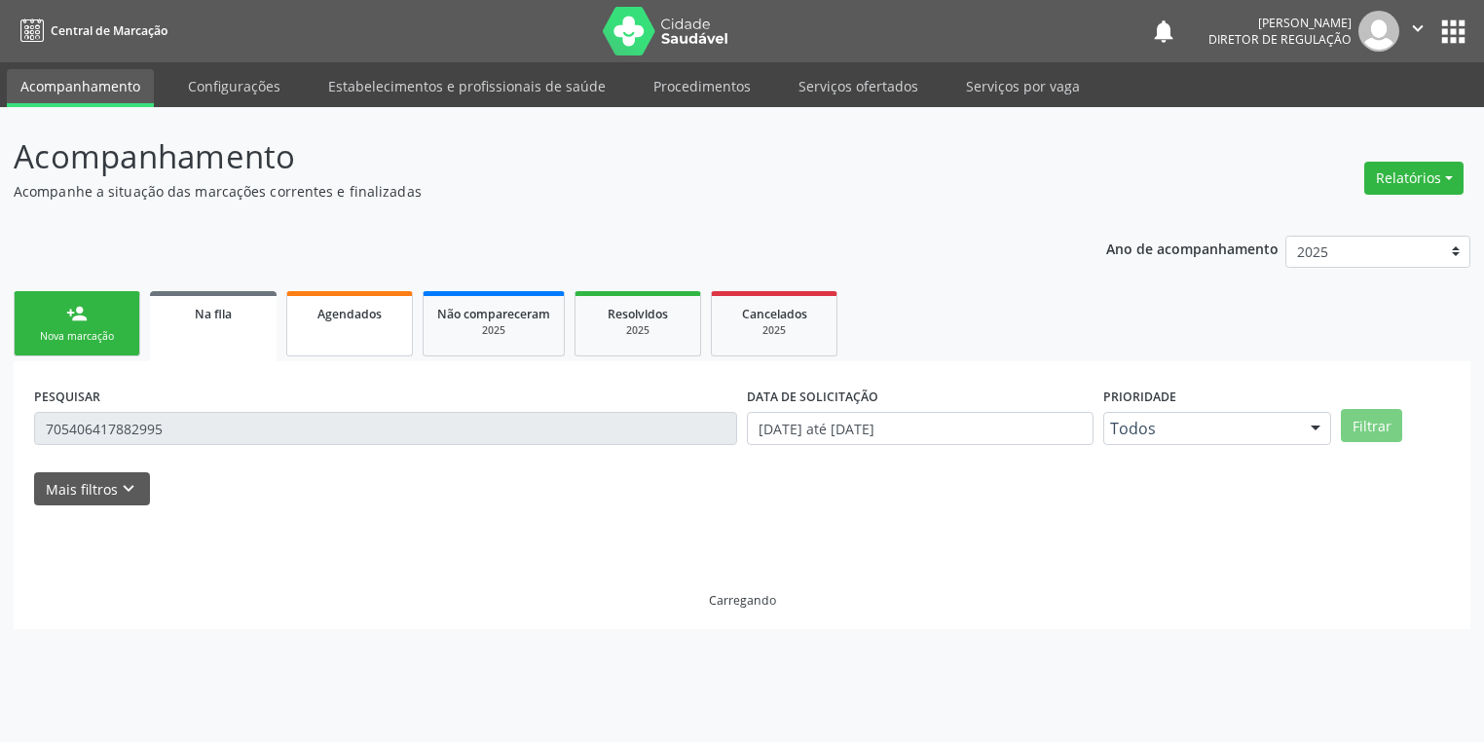
scroll to position [0, 0]
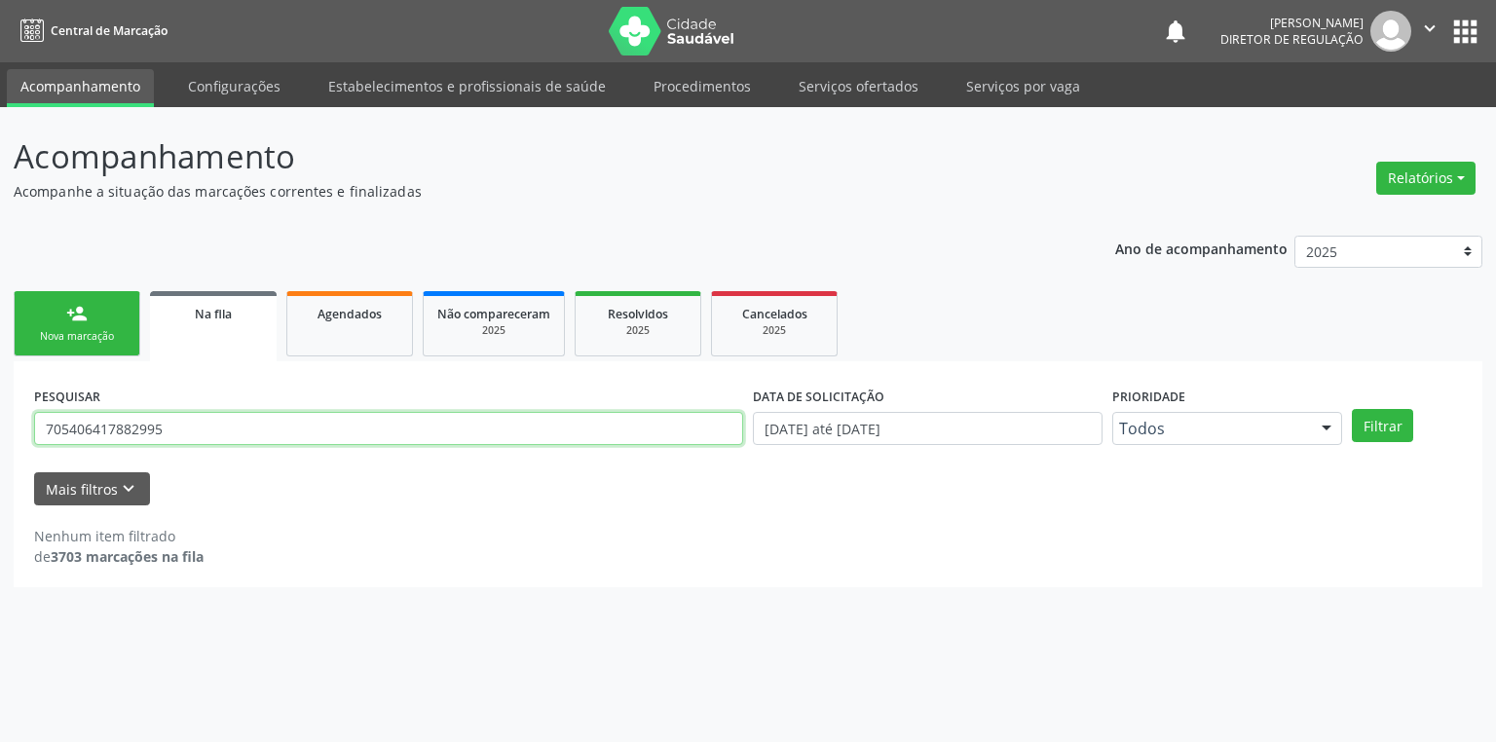
click at [219, 434] on input "705406417882995" at bounding box center [388, 428] width 709 height 33
type input "7"
type input "704806572895246"
click at [1380, 421] on button "Filtrar" at bounding box center [1382, 425] width 61 height 33
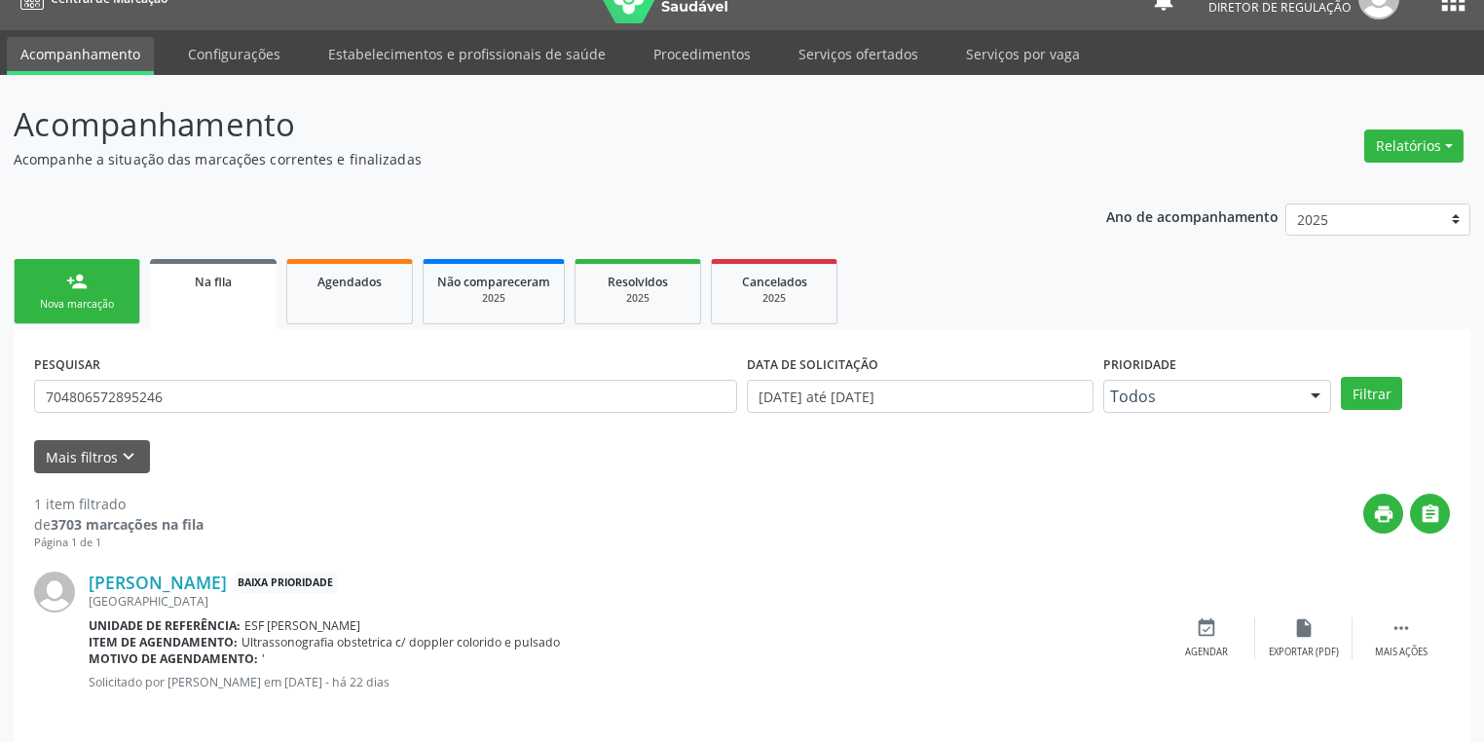
scroll to position [47, 0]
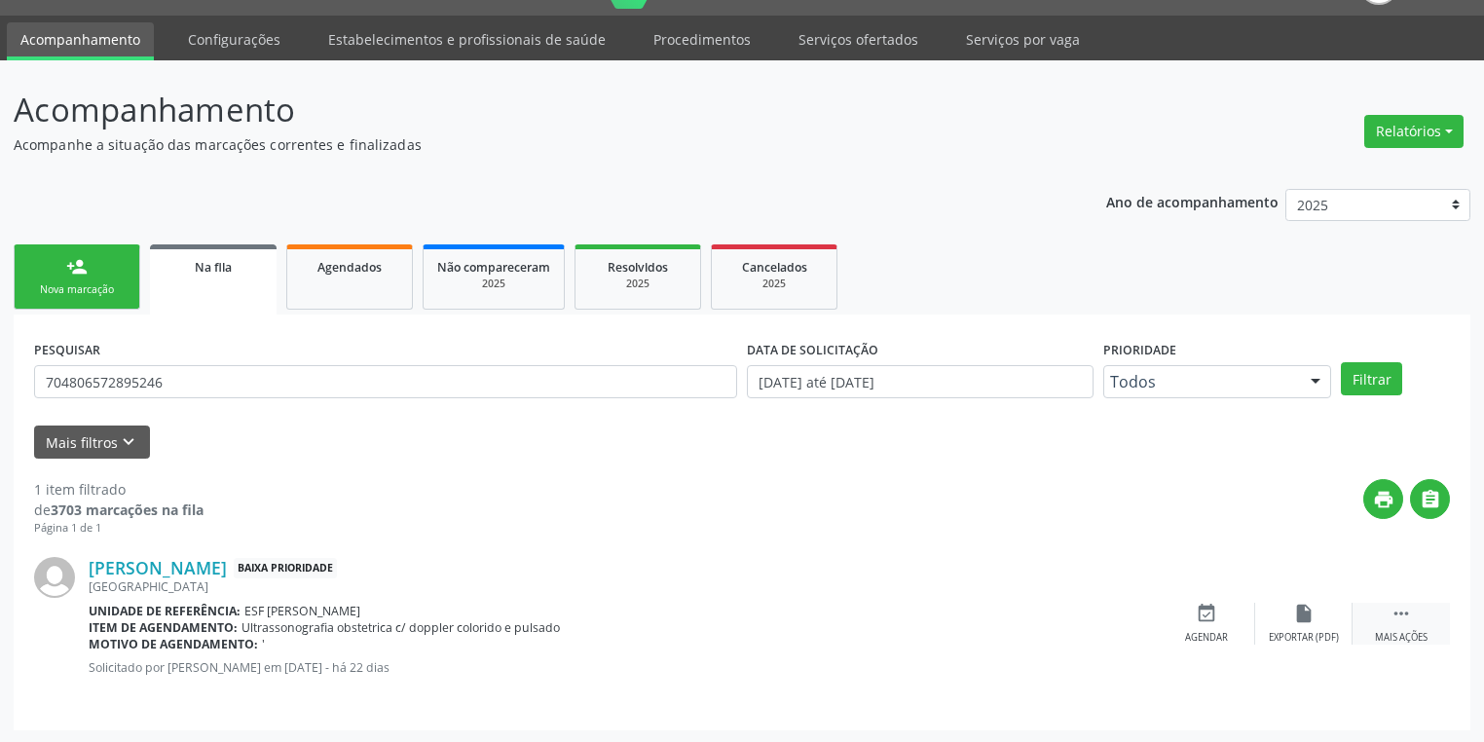
click at [1412, 611] on div " Mais ações" at bounding box center [1401, 624] width 97 height 42
click at [1304, 624] on div "edit Editar" at bounding box center [1303, 624] width 97 height 42
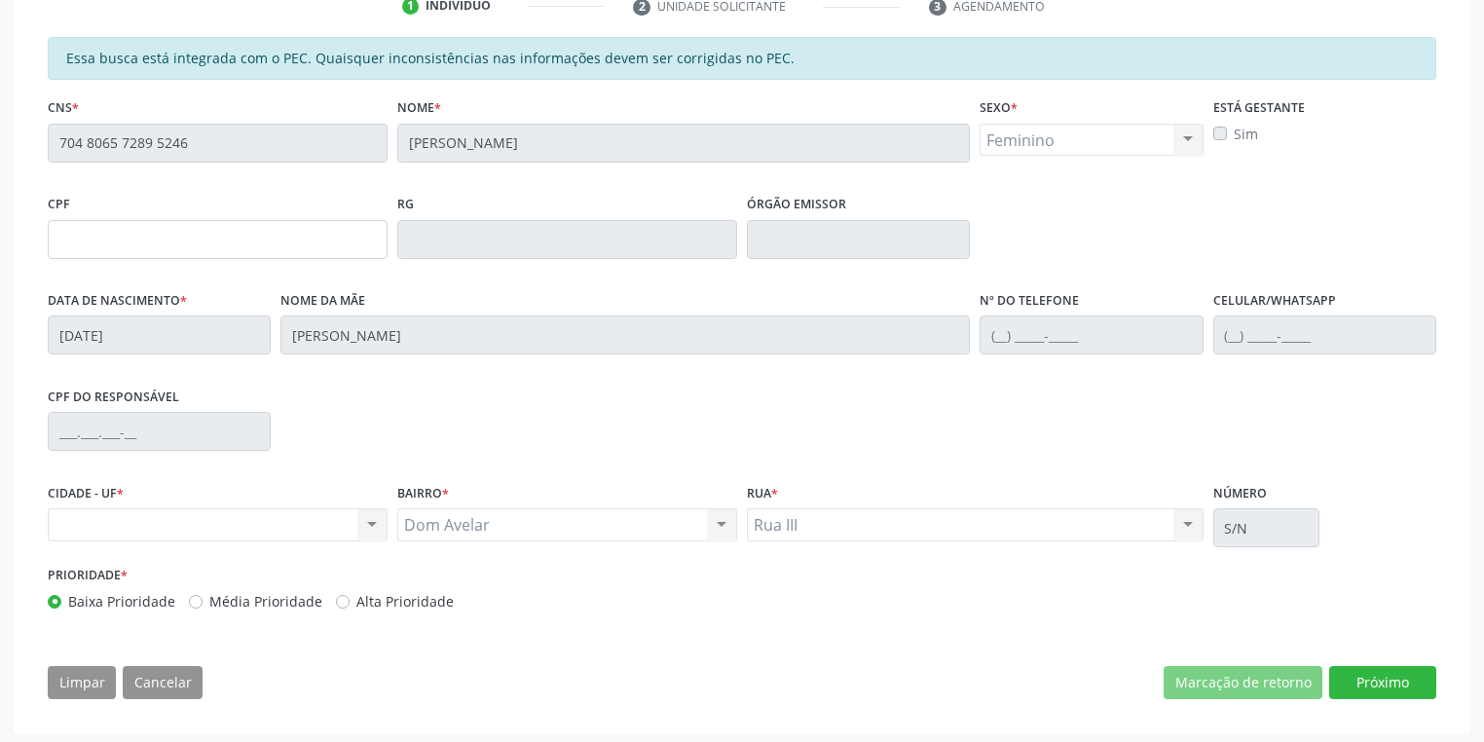
scroll to position [393, 0]
click at [1391, 677] on button "Próximo" at bounding box center [1382, 680] width 107 height 33
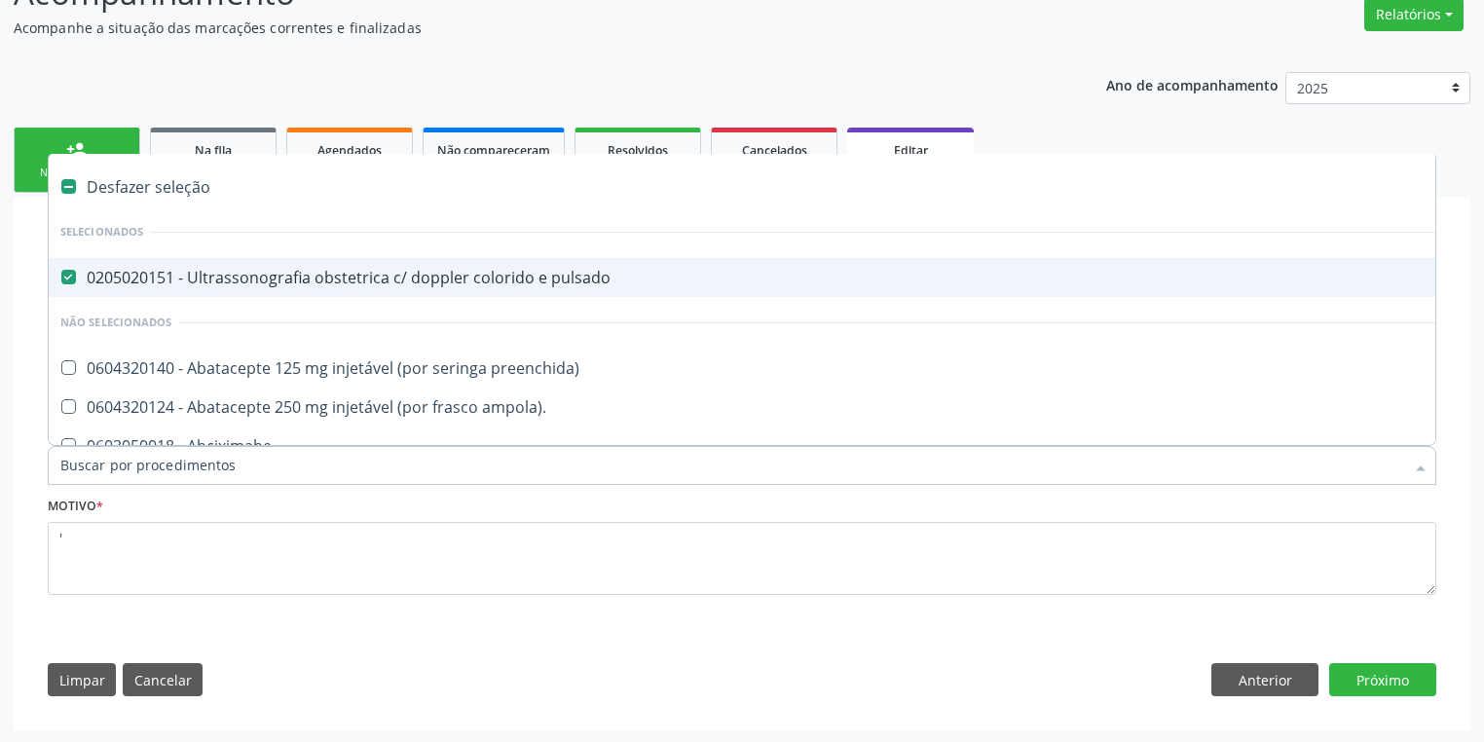
click at [231, 282] on div "0205020151 - Ultrassonografia obstetrica c/ doppler colorido e pulsado" at bounding box center [809, 278] width 1499 height 16
checkbox pulsado "false"
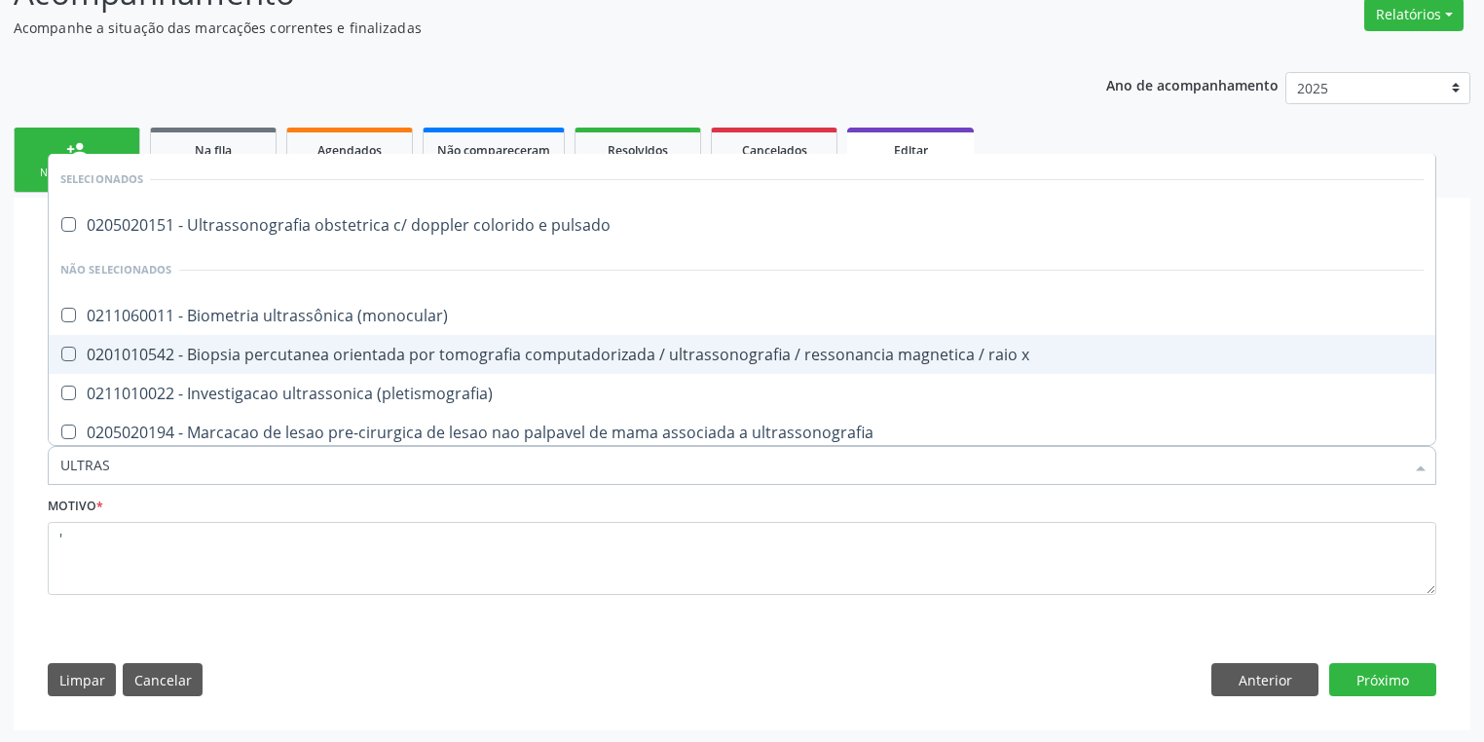
type input "ULTRASS"
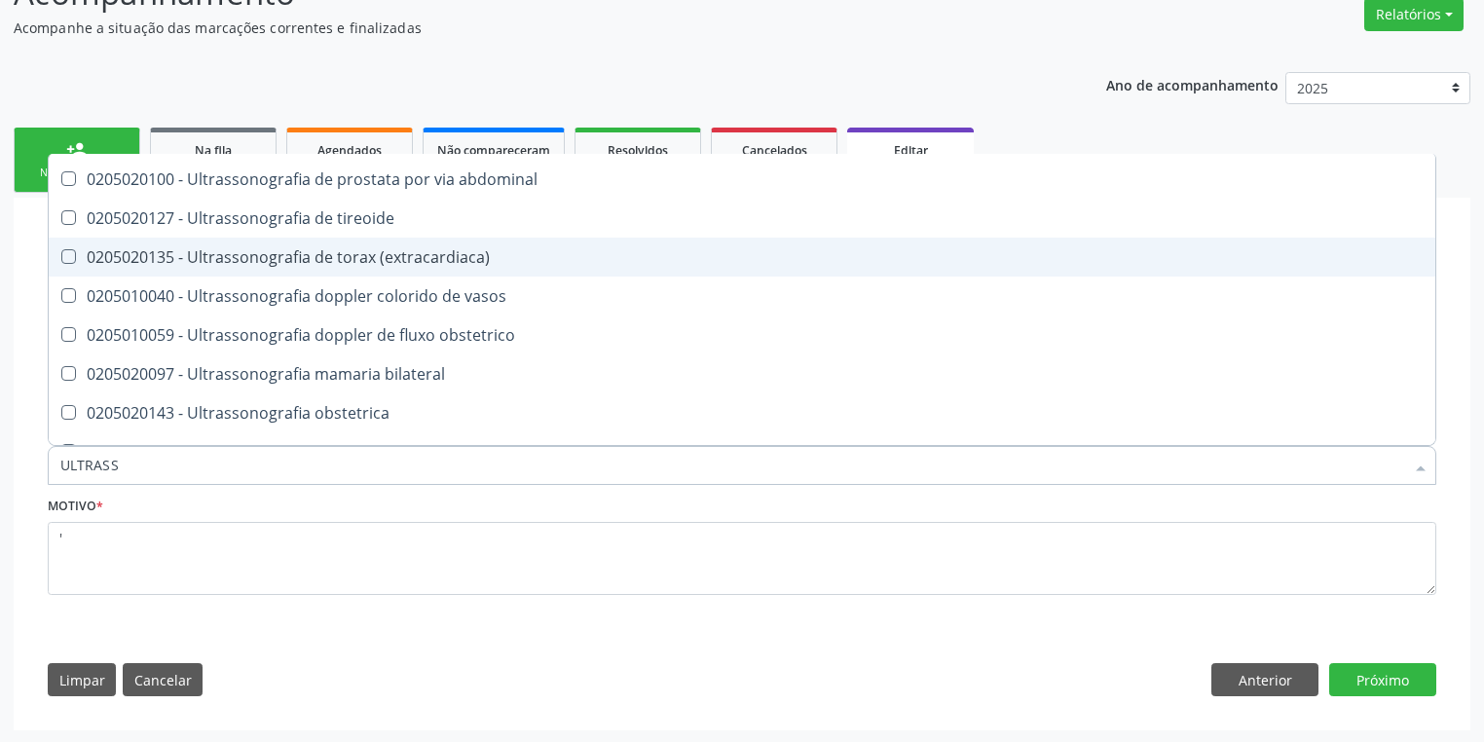
scroll to position [623, 0]
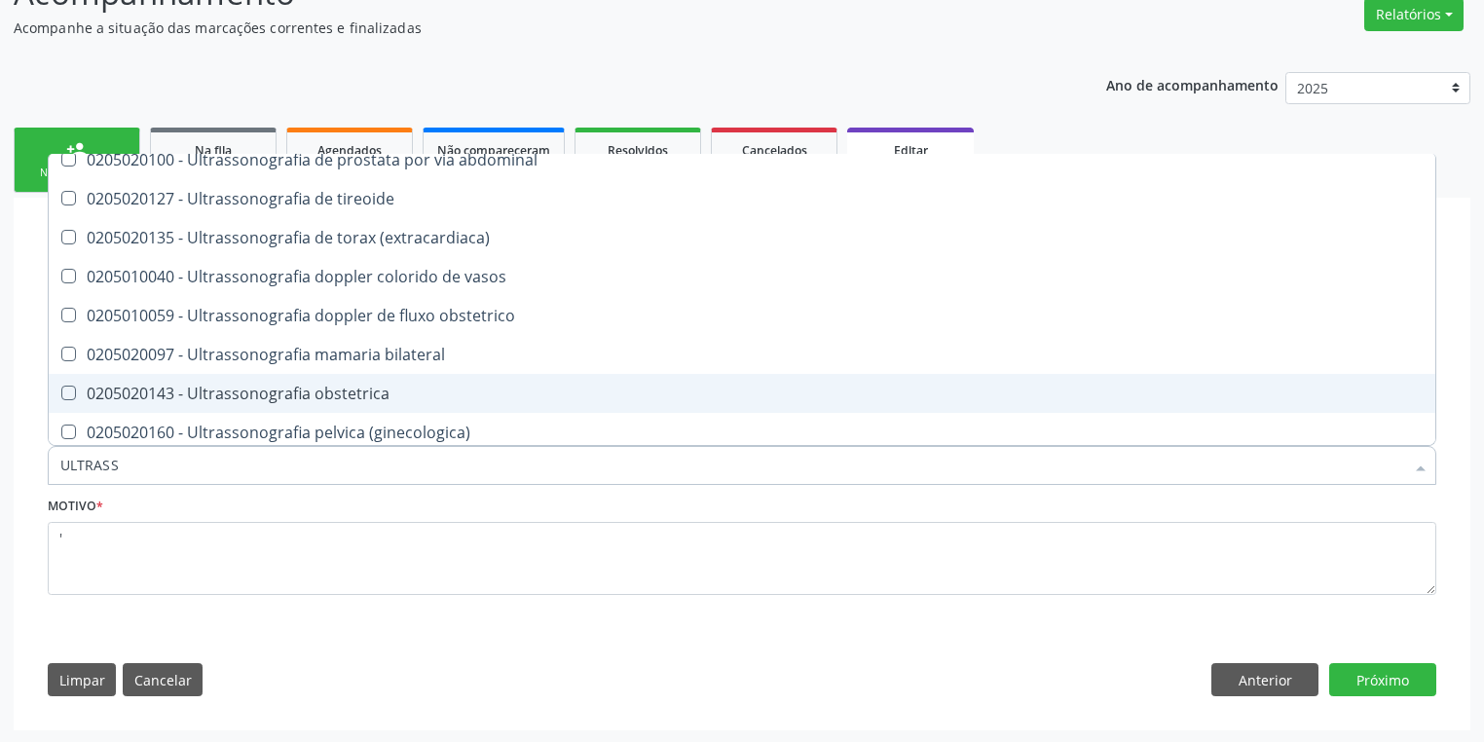
click at [354, 399] on div "0205020143 - Ultrassonografia obstetrica" at bounding box center [741, 394] width 1363 height 16
checkbox obstetrica "true"
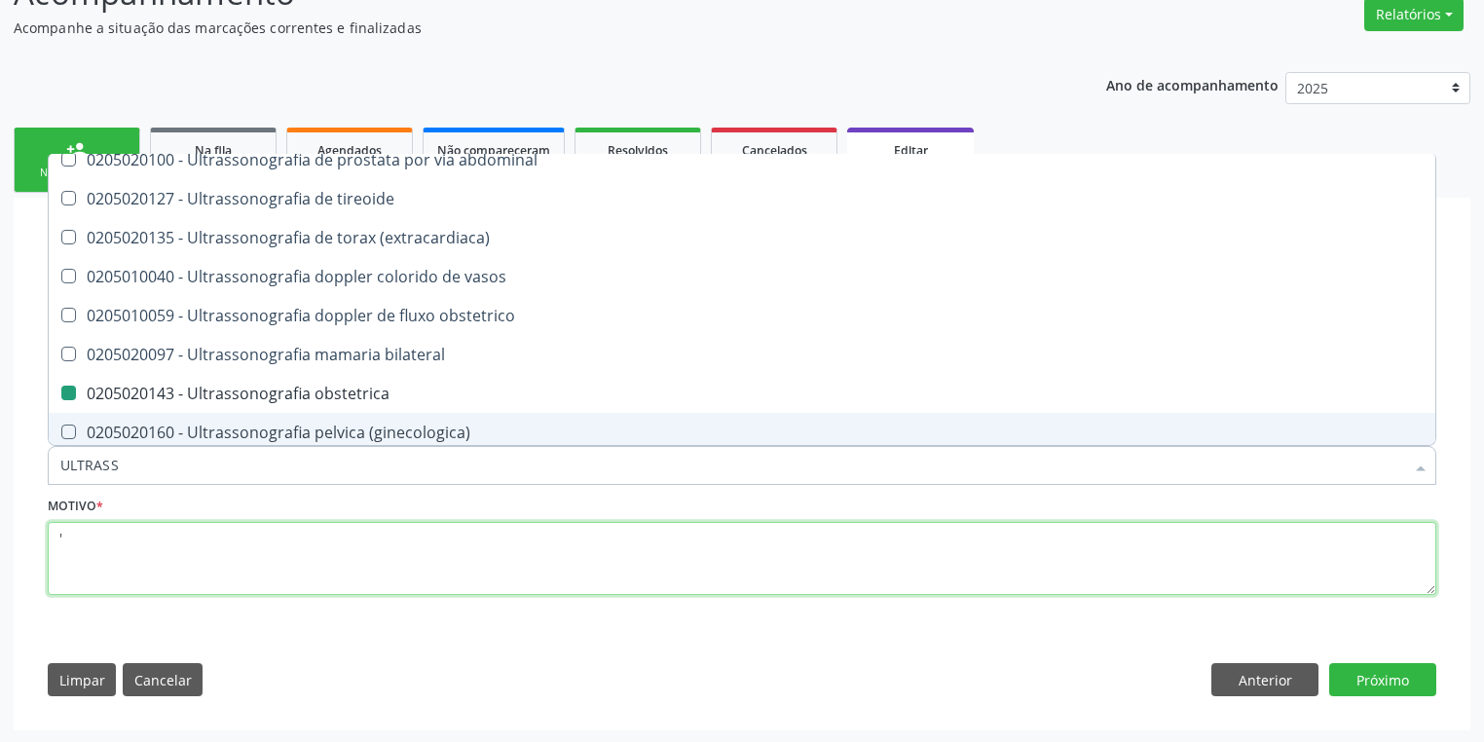
click at [130, 547] on textarea "'" at bounding box center [742, 559] width 1389 height 74
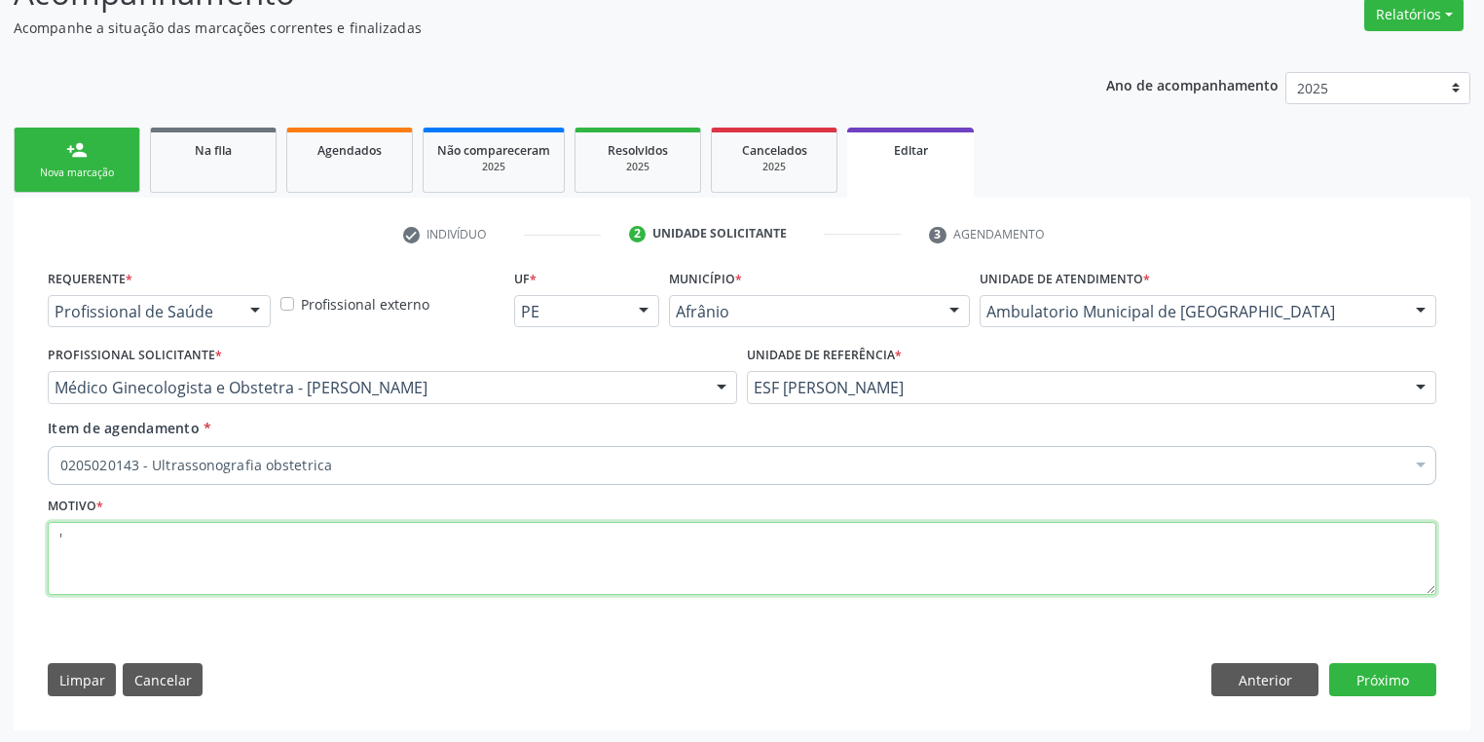
scroll to position [0, 0]
type textarea "'*"
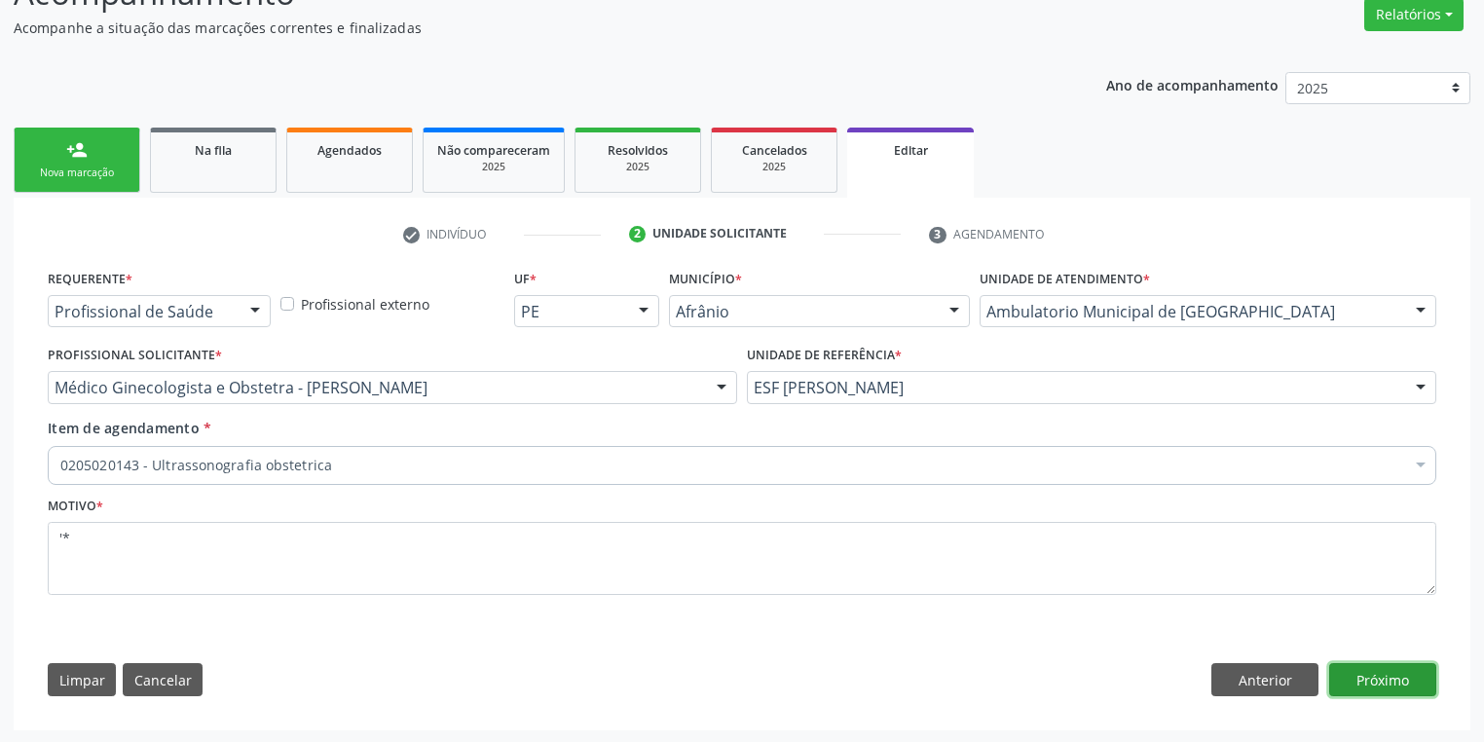
click at [1361, 668] on button "Próximo" at bounding box center [1382, 679] width 107 height 33
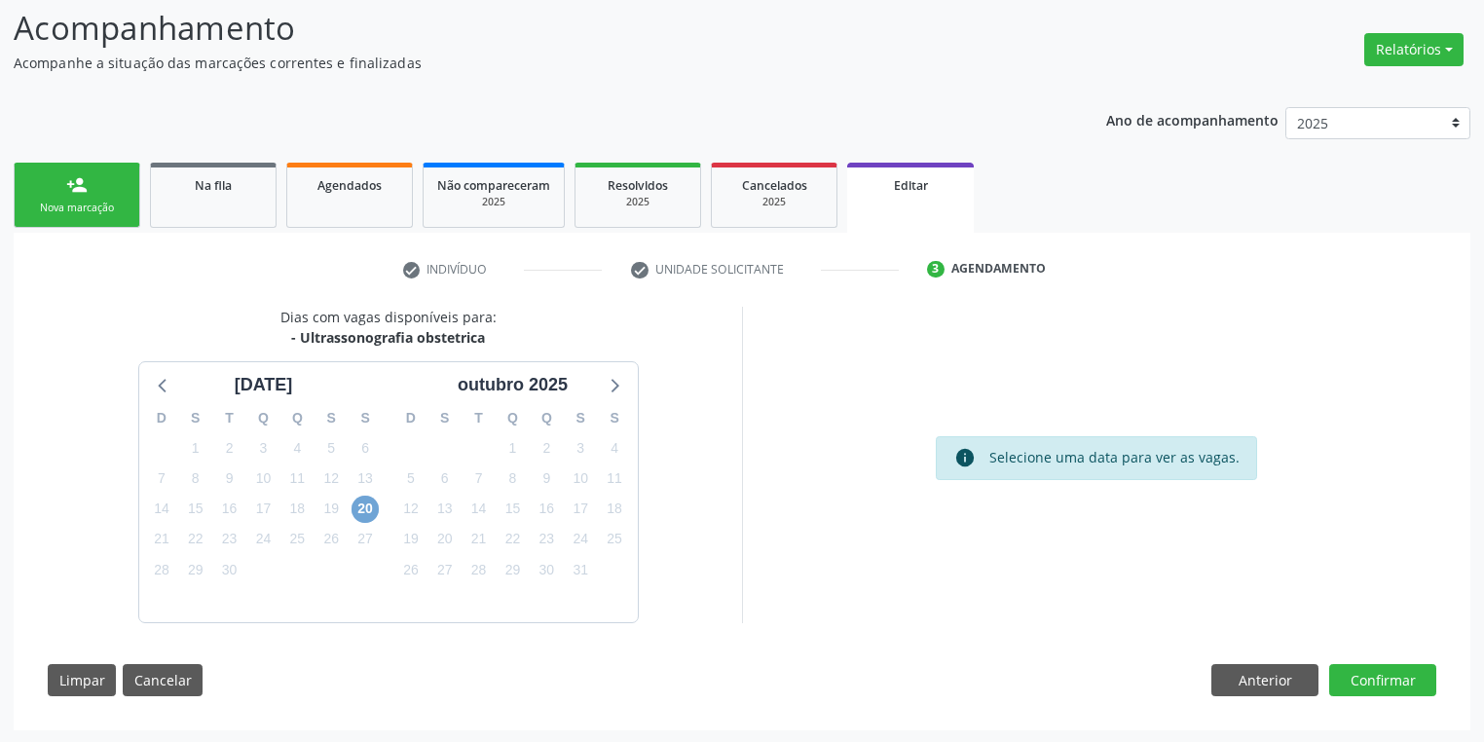
click at [362, 514] on span "20" at bounding box center [365, 509] width 27 height 27
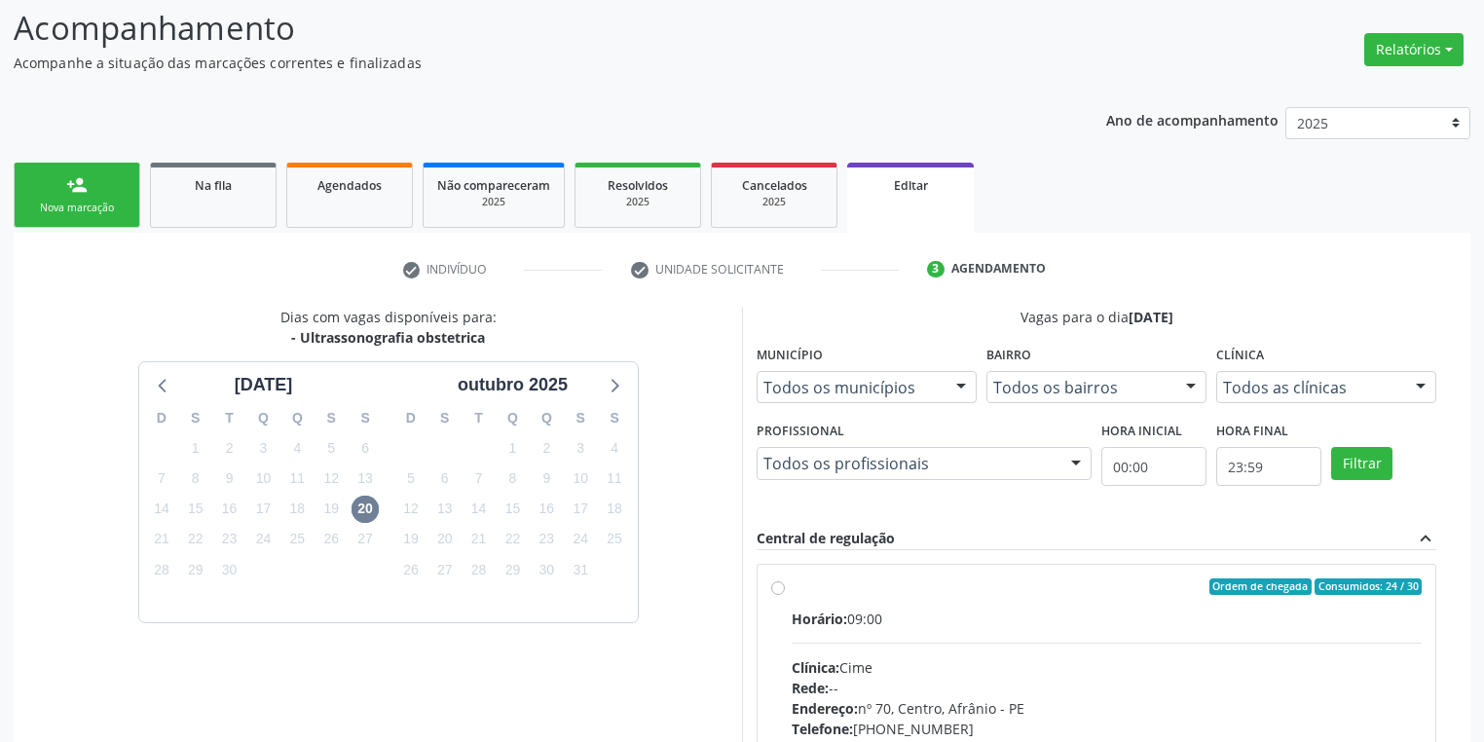
click at [1065, 625] on div "Horário: 09:00" at bounding box center [1107, 619] width 630 height 20
click at [785, 596] on input "Ordem de chegada Consumidos: 24 / 30 Horário: 09:00 Clínica: Cime Rede: -- Ende…" at bounding box center [778, 587] width 14 height 18
radio input "true"
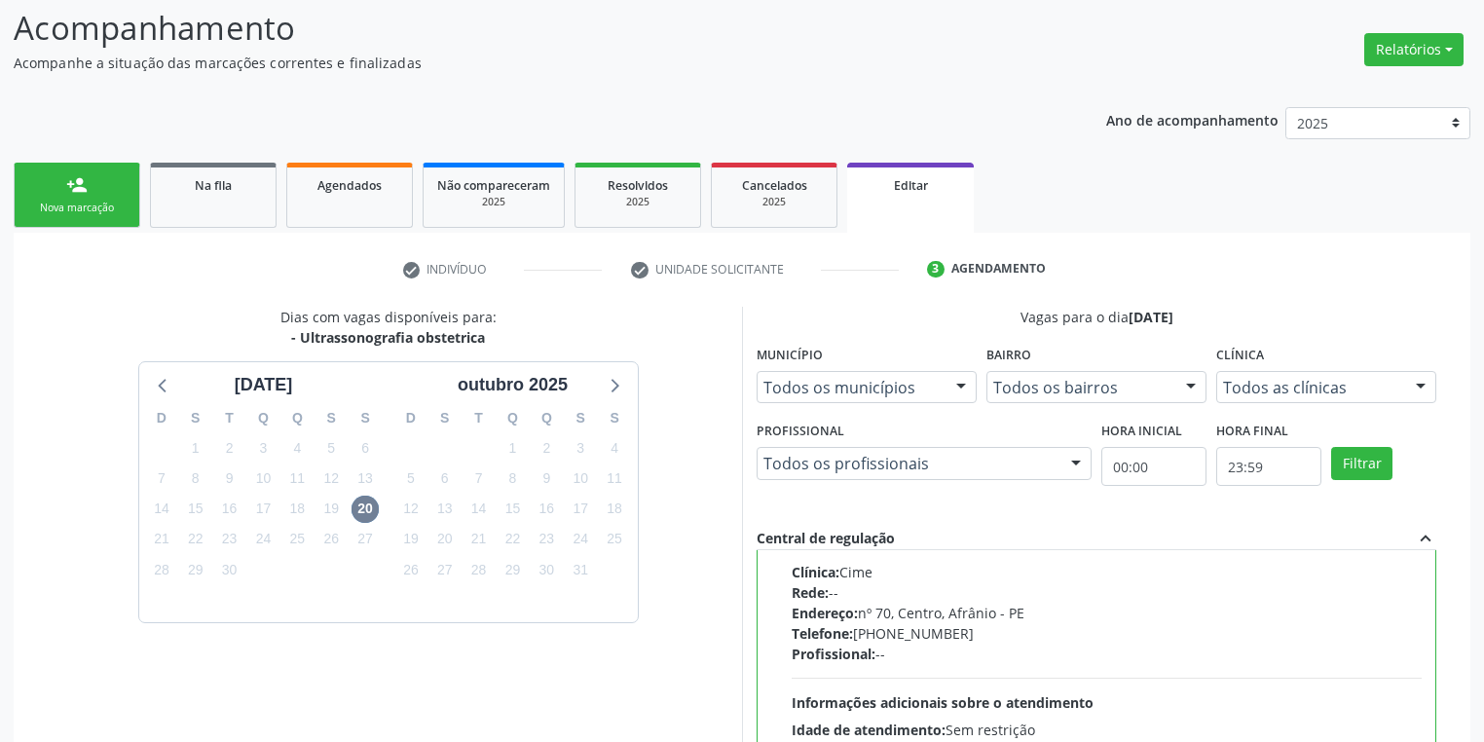
scroll to position [445, 0]
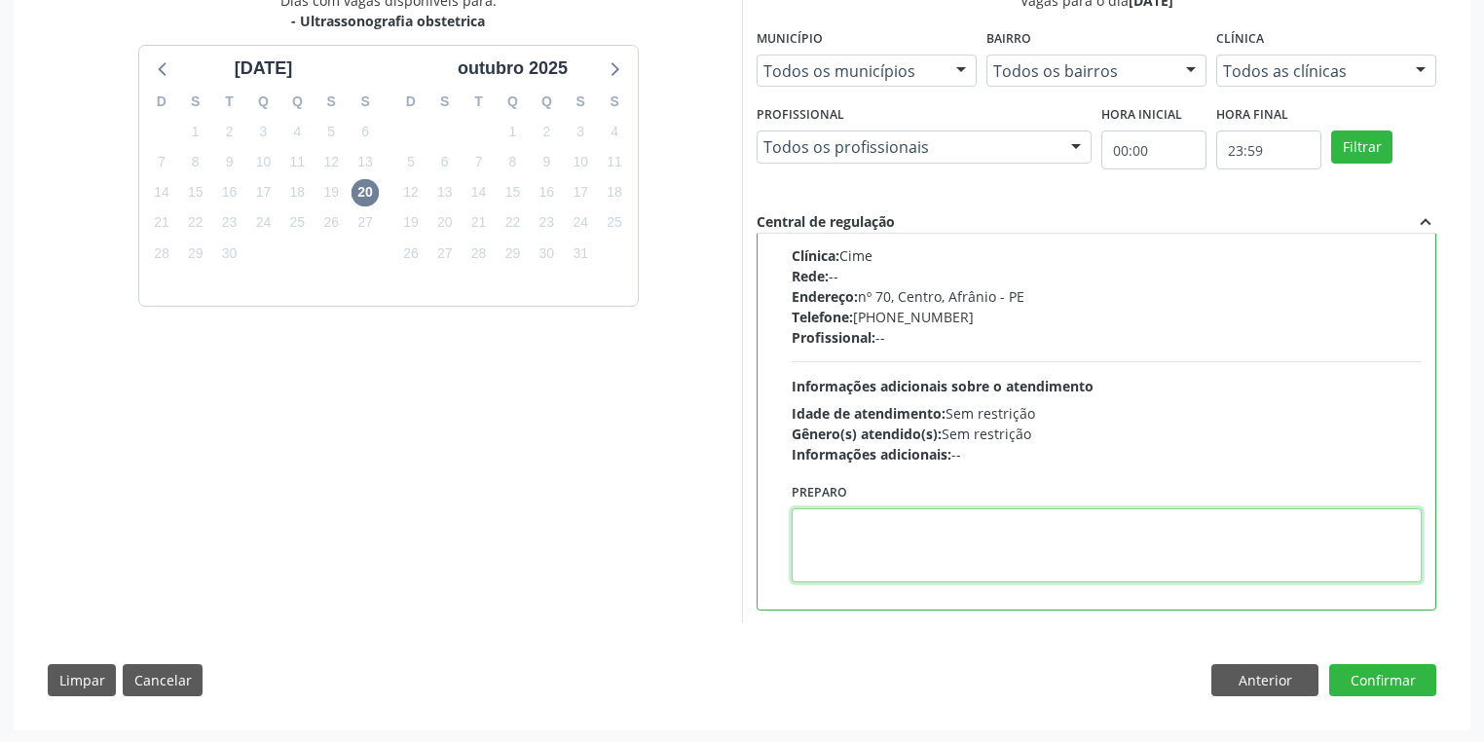
click at [844, 530] on textarea at bounding box center [1107, 545] width 630 height 74
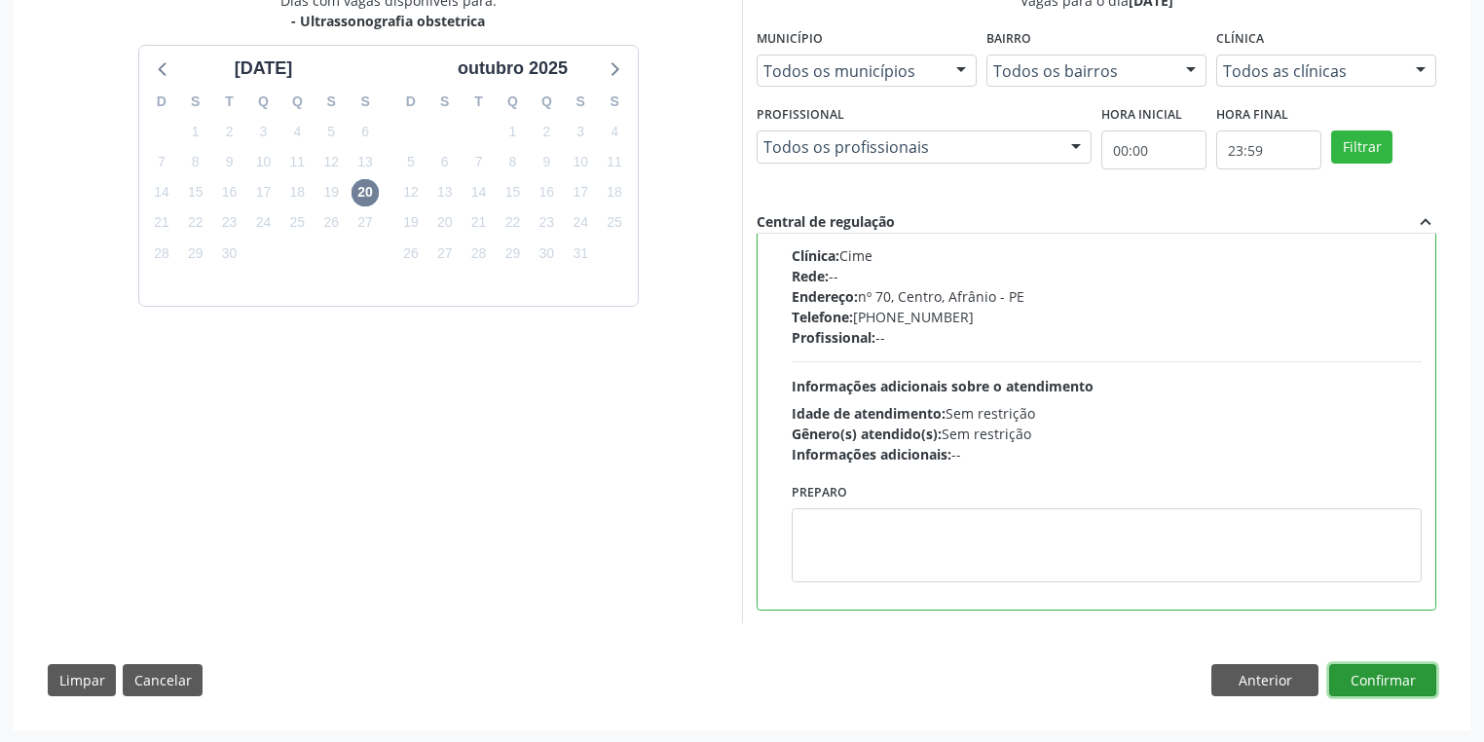
click at [1367, 668] on button "Confirmar" at bounding box center [1382, 680] width 107 height 33
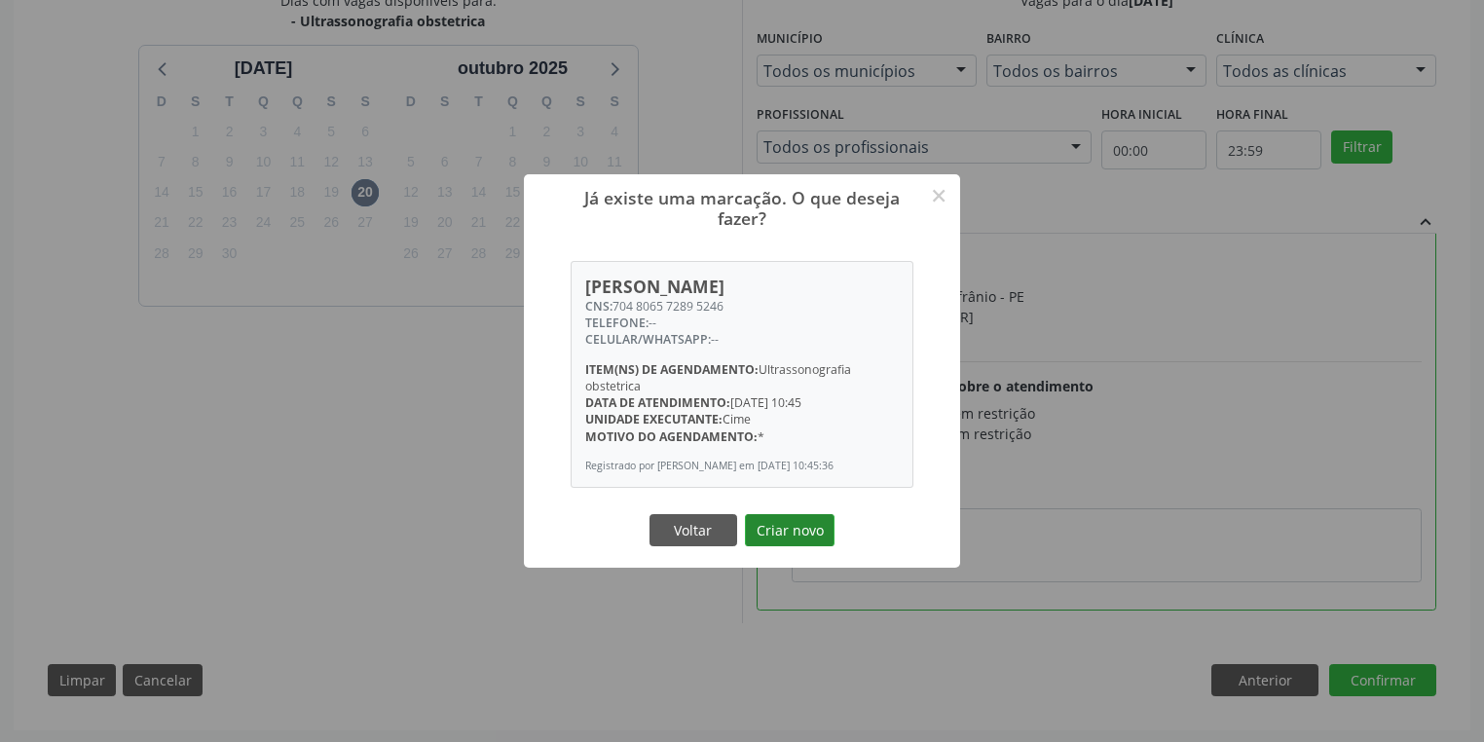
click at [788, 542] on button "Criar novo" at bounding box center [790, 530] width 90 height 33
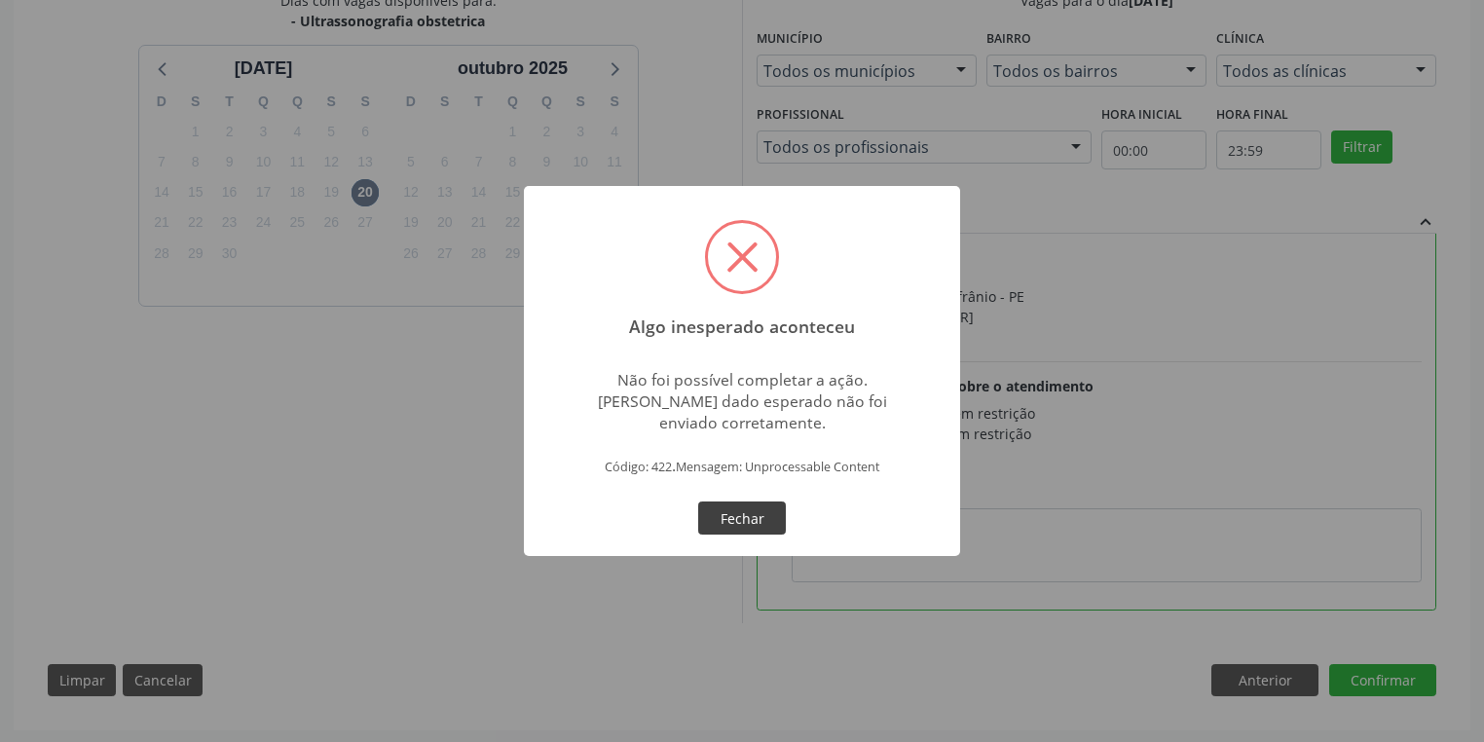
click at [742, 514] on button "Fechar" at bounding box center [742, 518] width 88 height 33
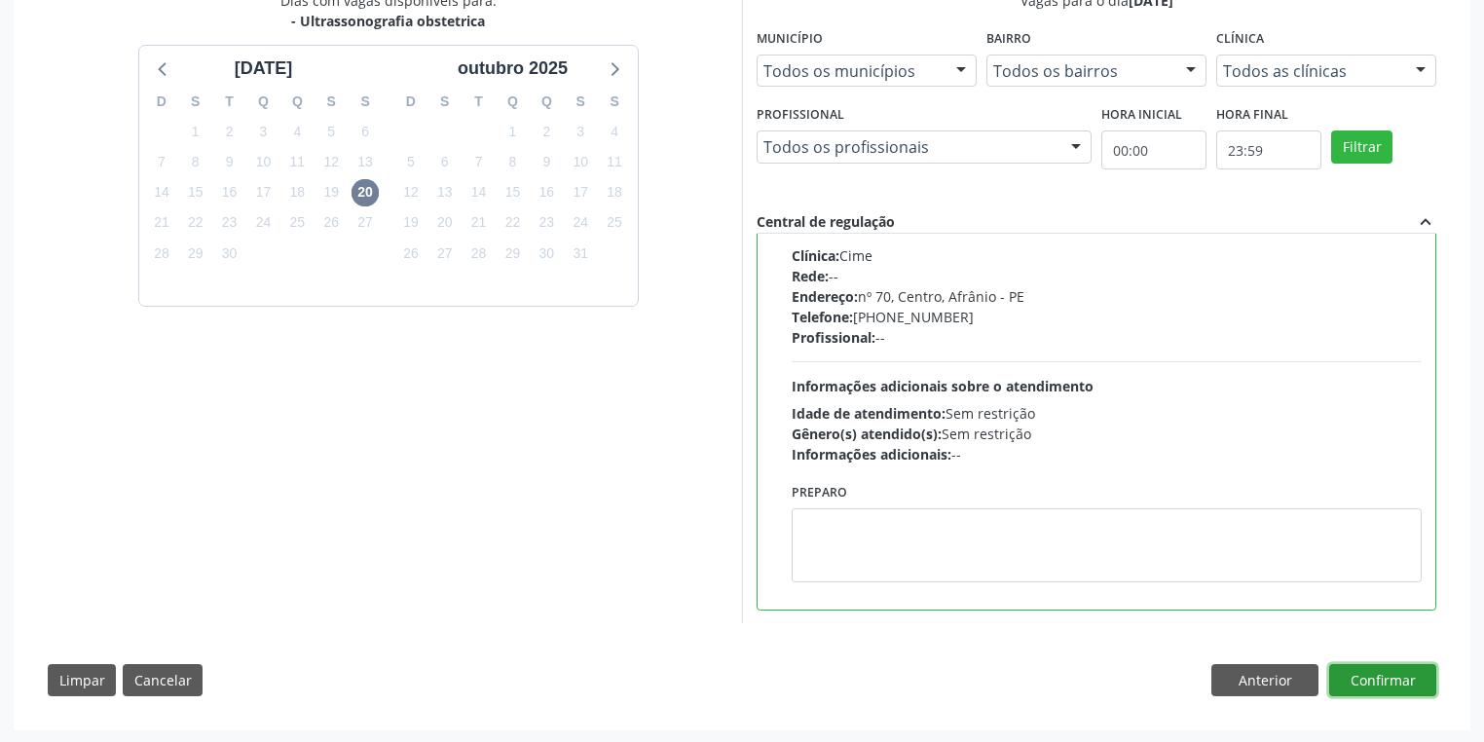
click at [1367, 674] on button "Confirmar" at bounding box center [1382, 680] width 107 height 33
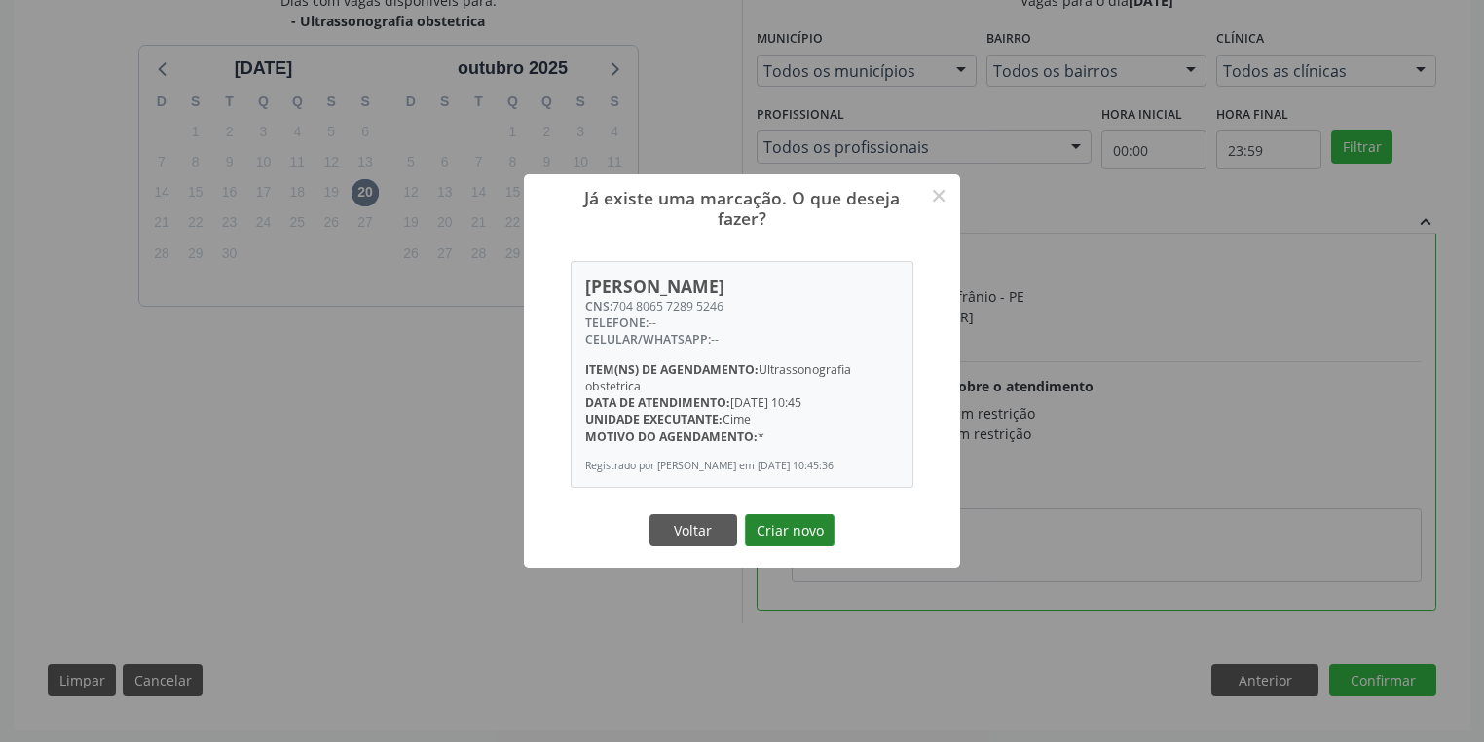
click at [775, 547] on button "Criar novo" at bounding box center [790, 530] width 90 height 33
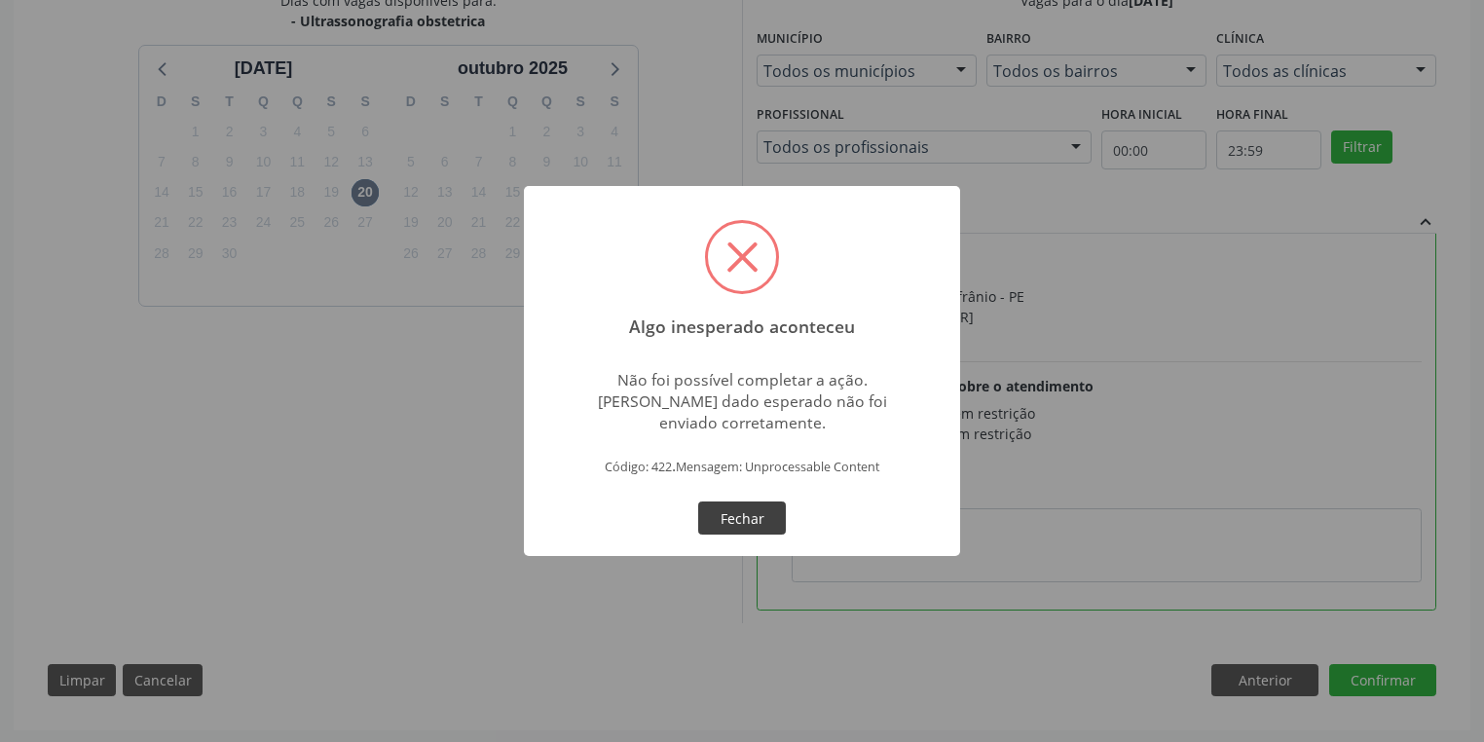
click at [760, 514] on button "Fechar" at bounding box center [742, 518] width 88 height 33
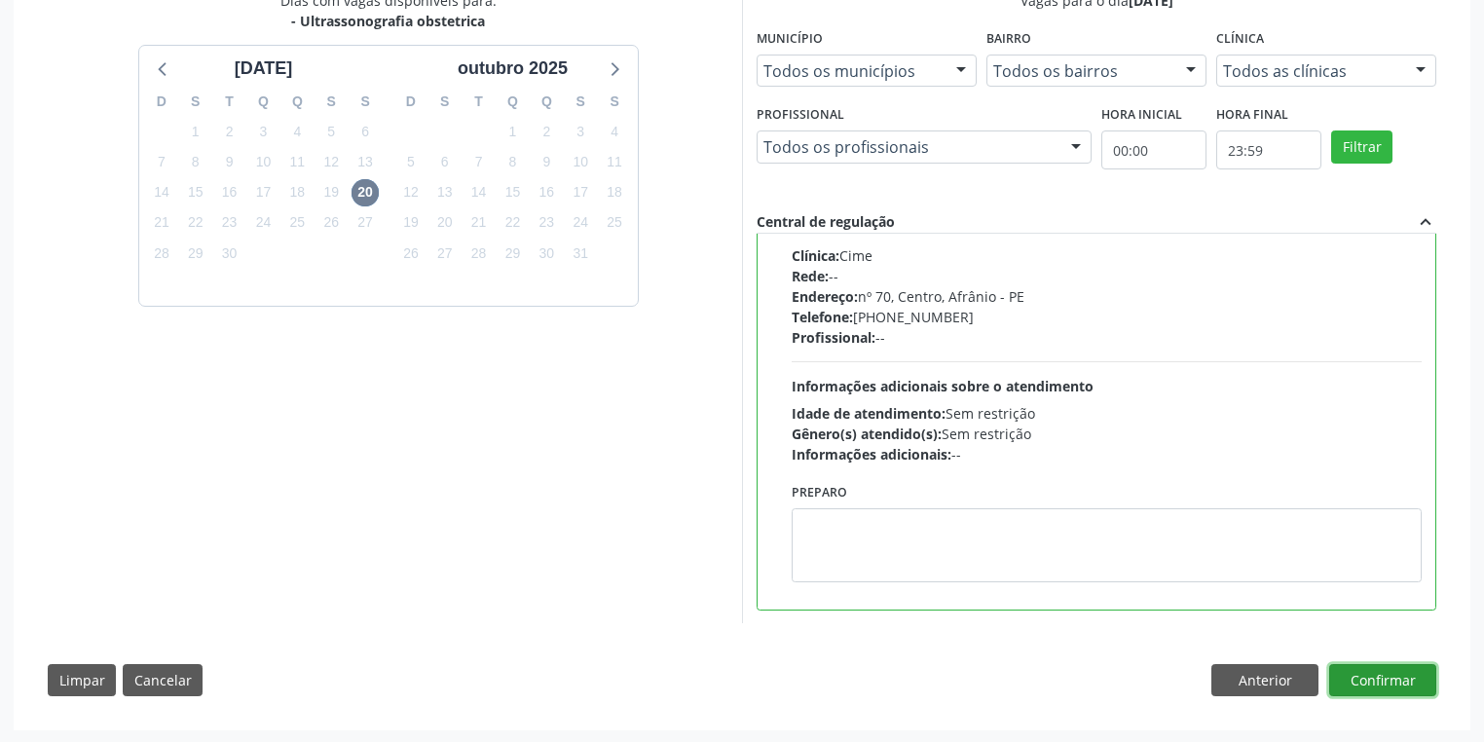
click at [1345, 664] on button "Confirmar" at bounding box center [1382, 680] width 107 height 33
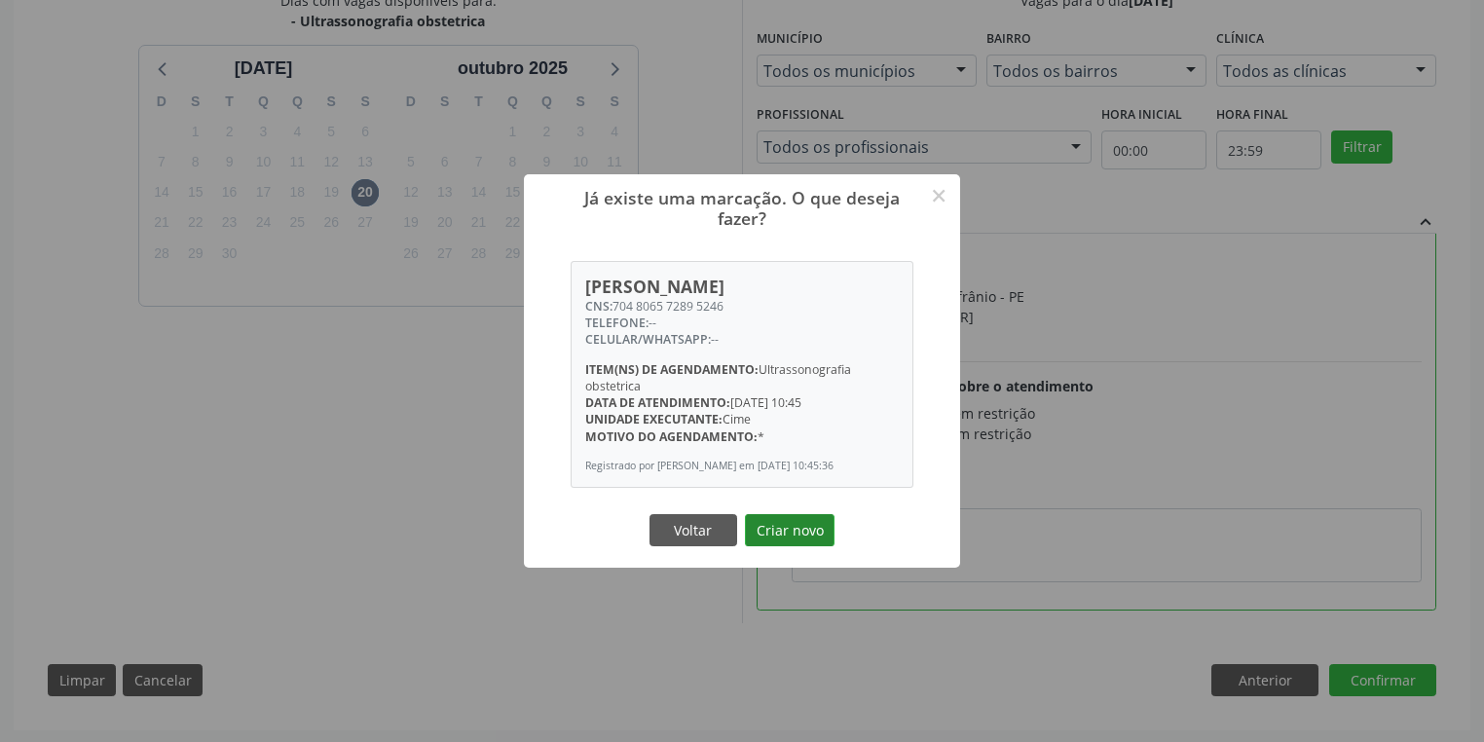
click at [802, 531] on button "Criar novo" at bounding box center [790, 530] width 90 height 33
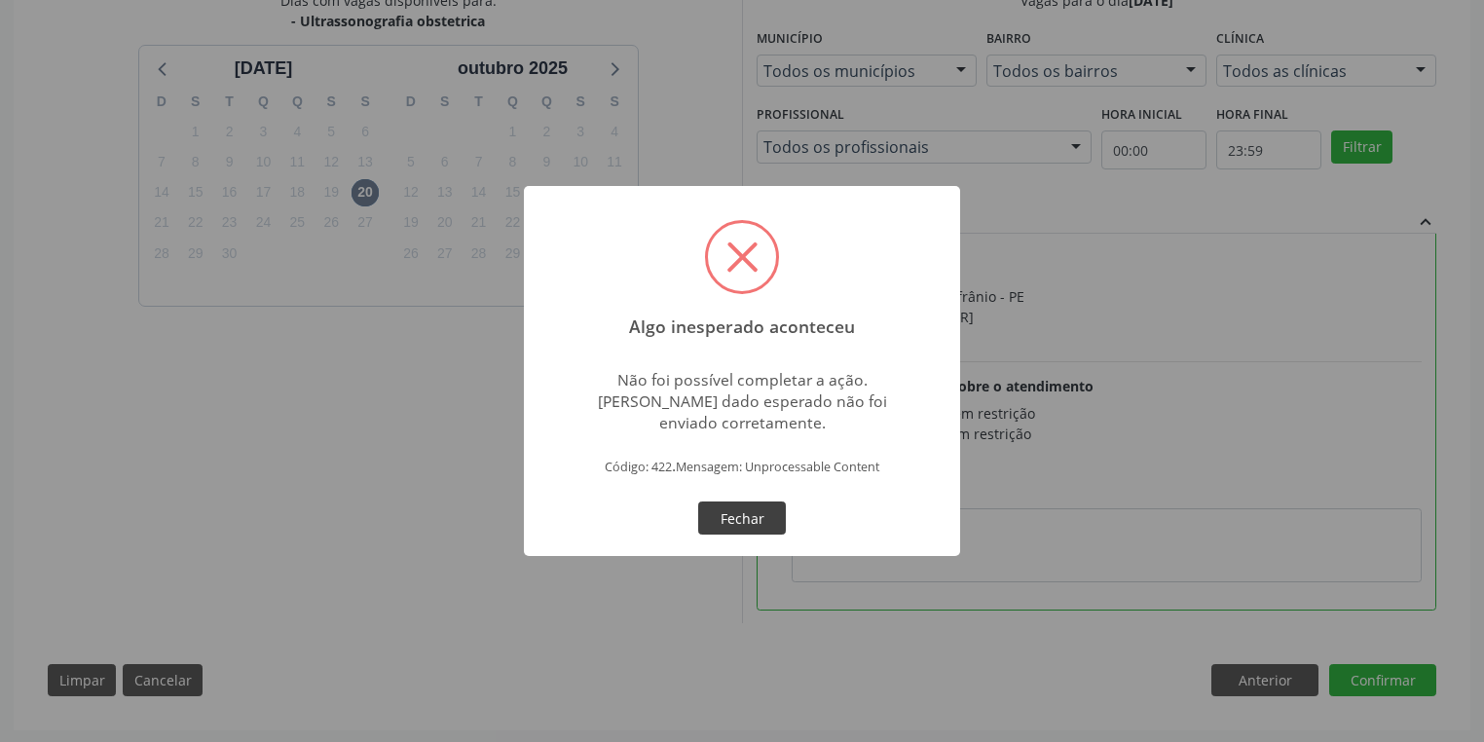
click at [757, 514] on button "Fechar" at bounding box center [742, 518] width 88 height 33
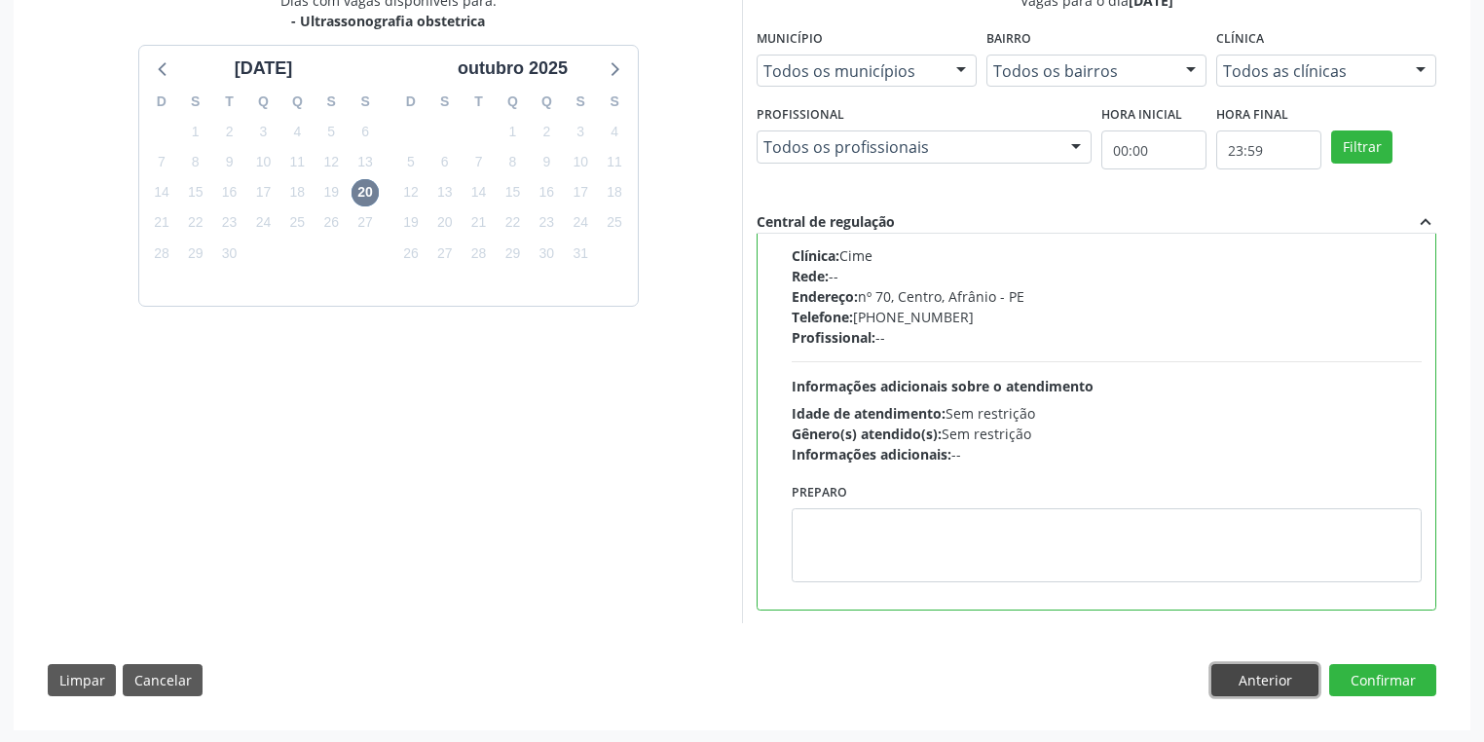
click at [1268, 673] on button "Anterior" at bounding box center [1265, 680] width 107 height 33
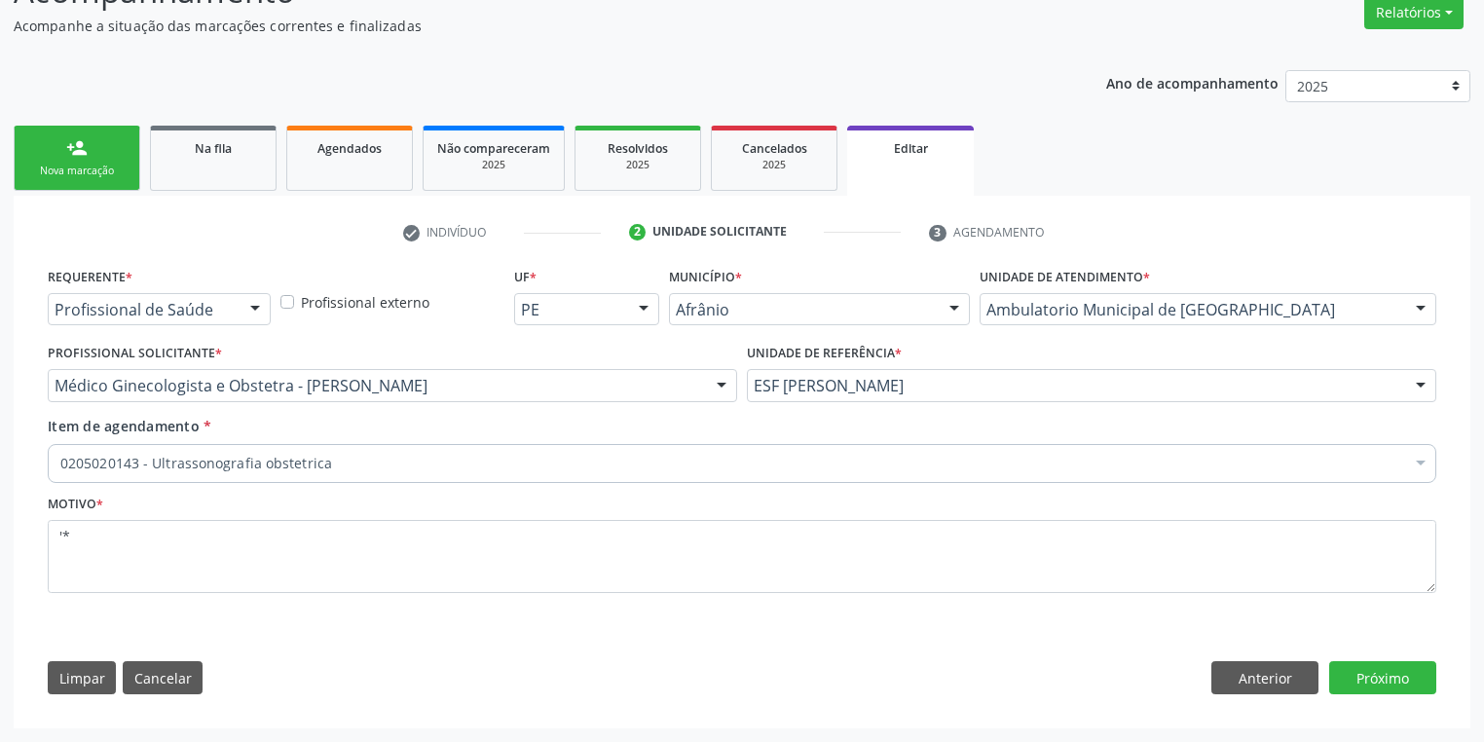
scroll to position [164, 0]
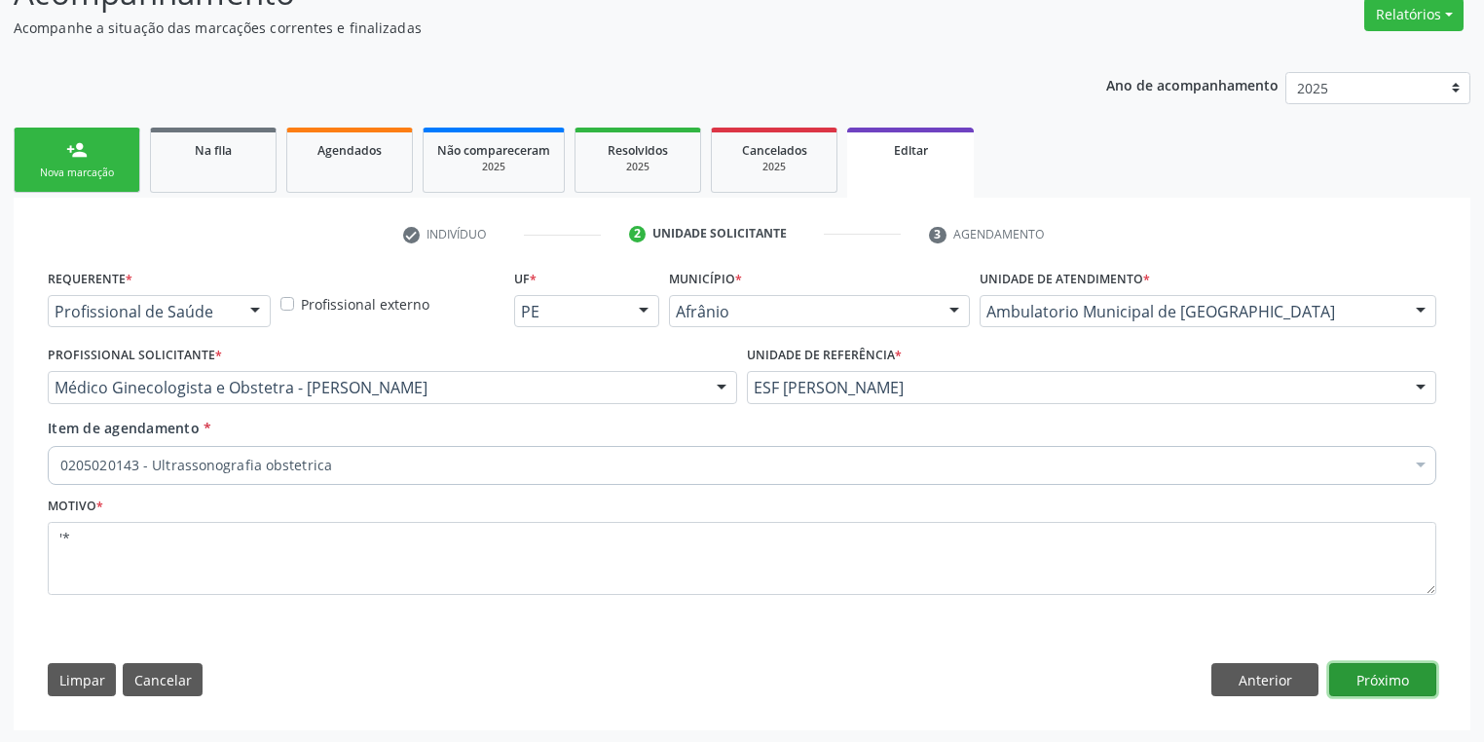
click at [1385, 674] on button "Próximo" at bounding box center [1382, 679] width 107 height 33
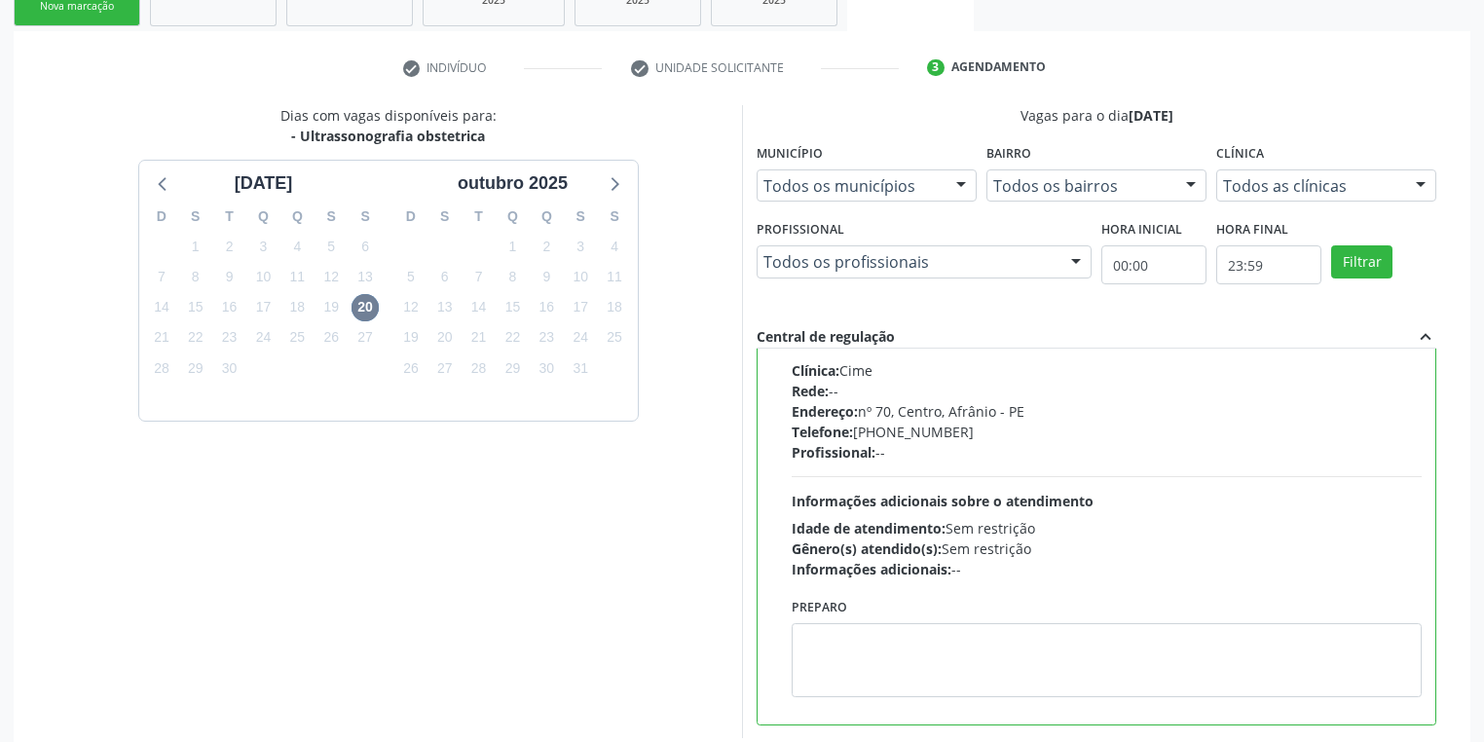
scroll to position [445, 0]
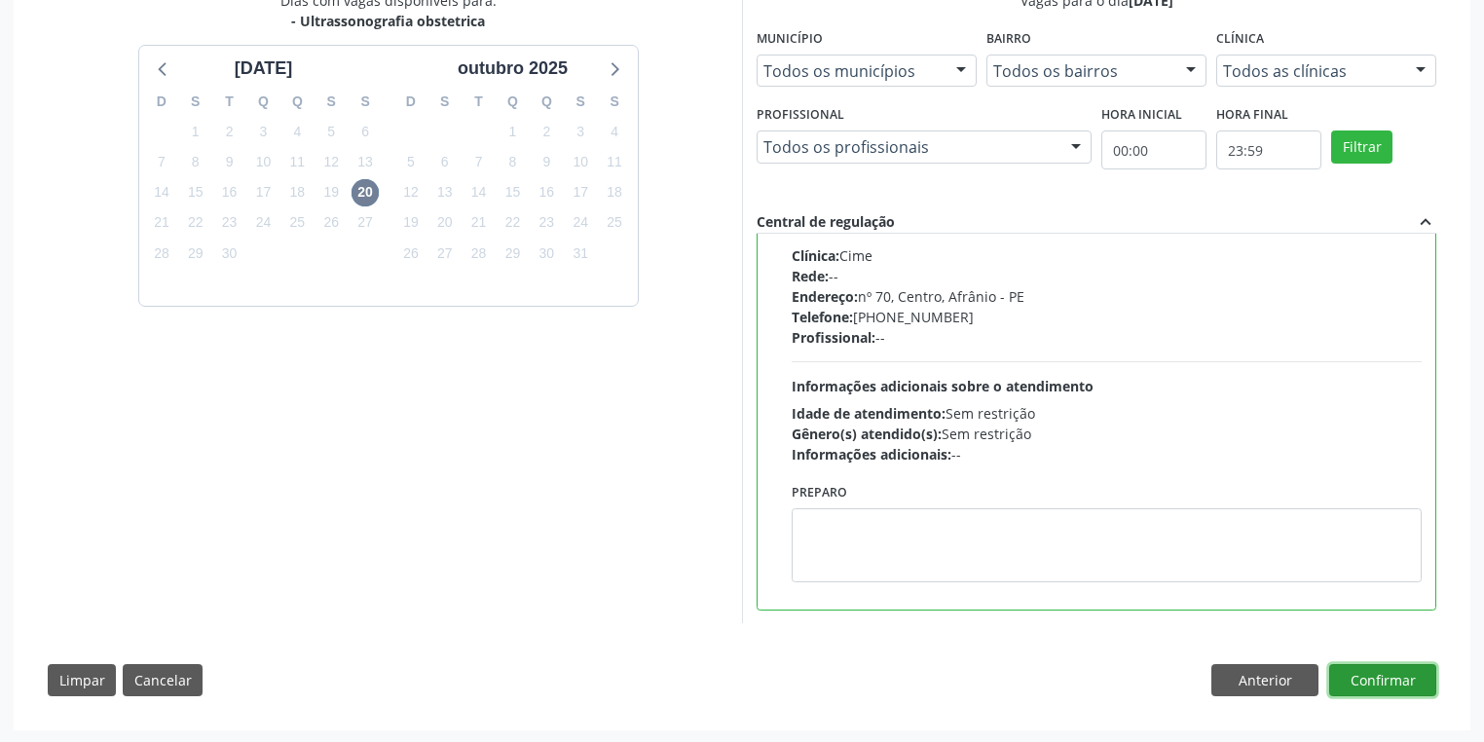
click at [1387, 680] on button "Confirmar" at bounding box center [1382, 680] width 107 height 33
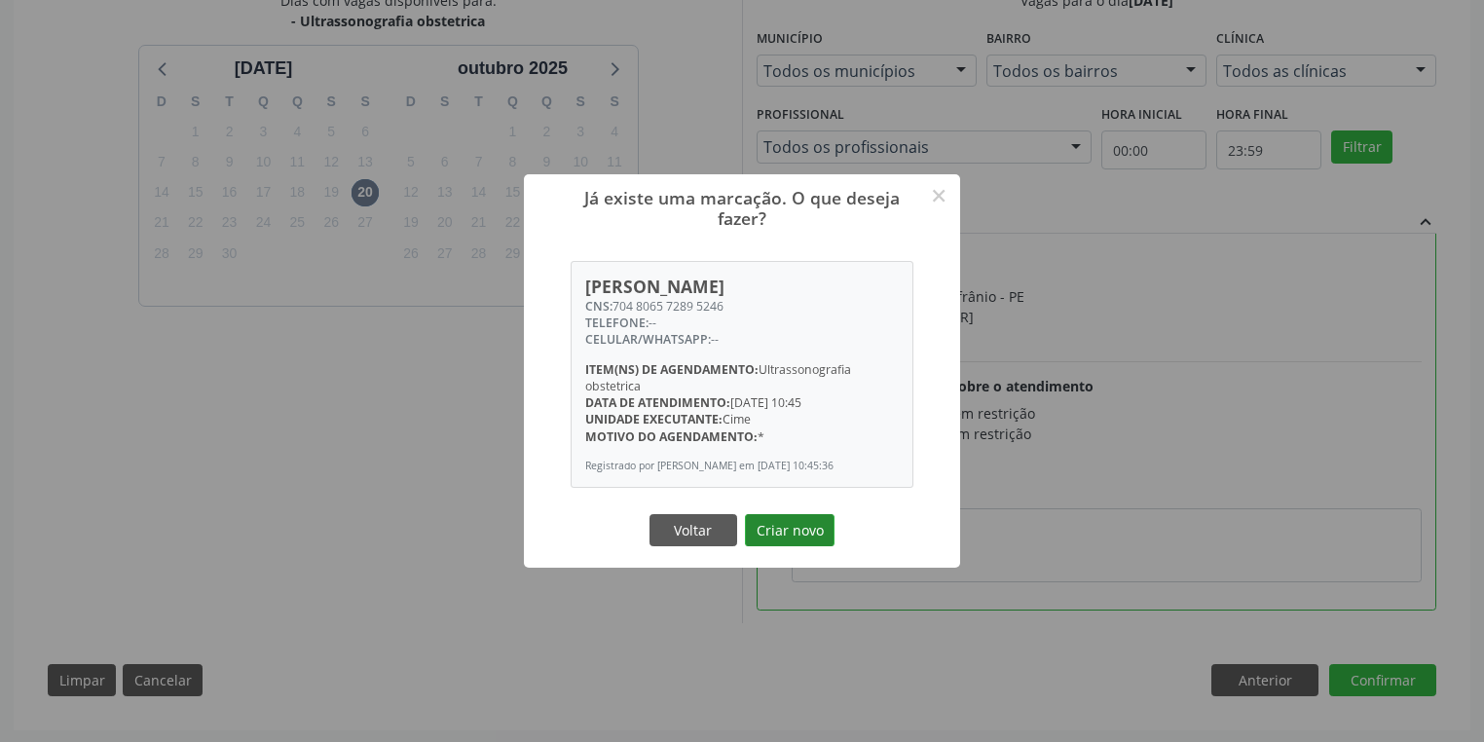
click at [825, 534] on button "Criar novo" at bounding box center [790, 530] width 90 height 33
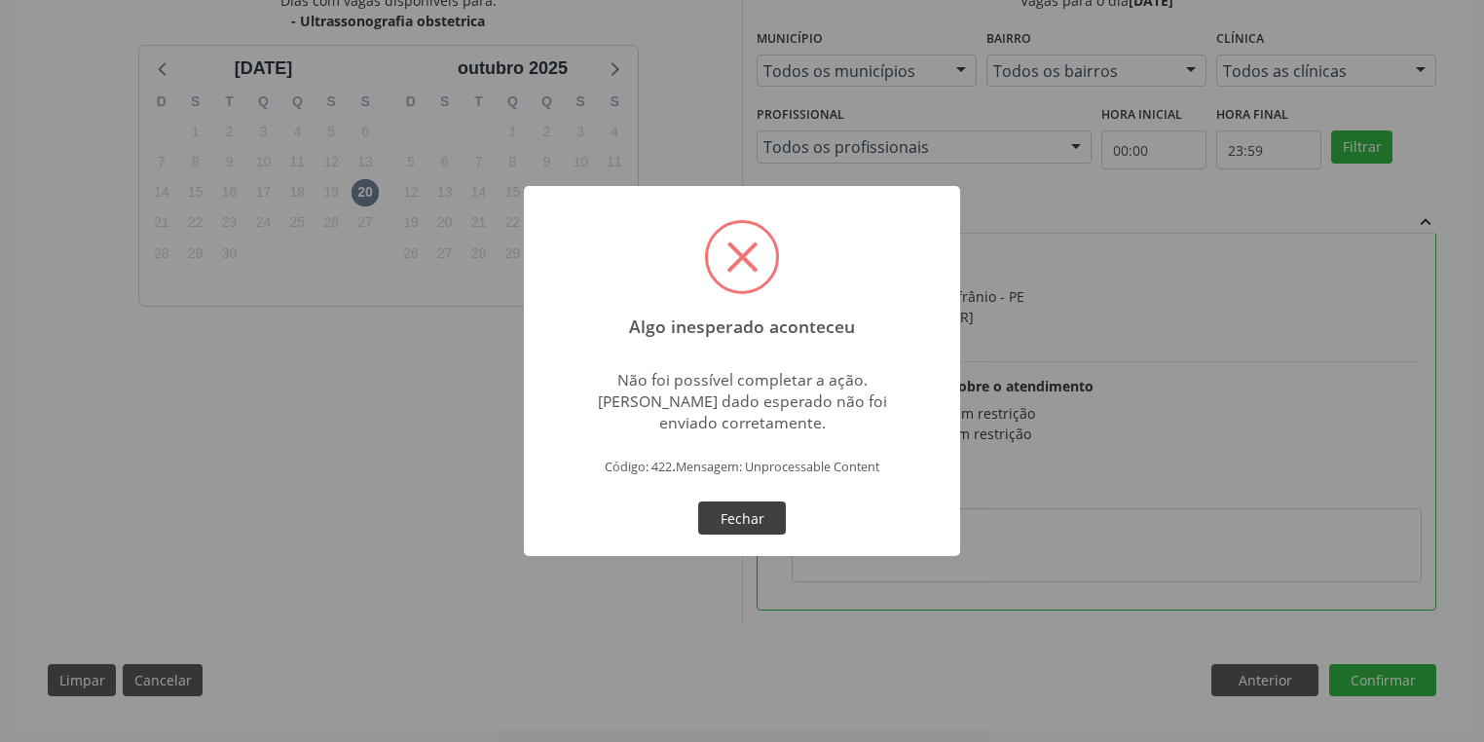
click at [763, 511] on button "Fechar" at bounding box center [742, 518] width 88 height 33
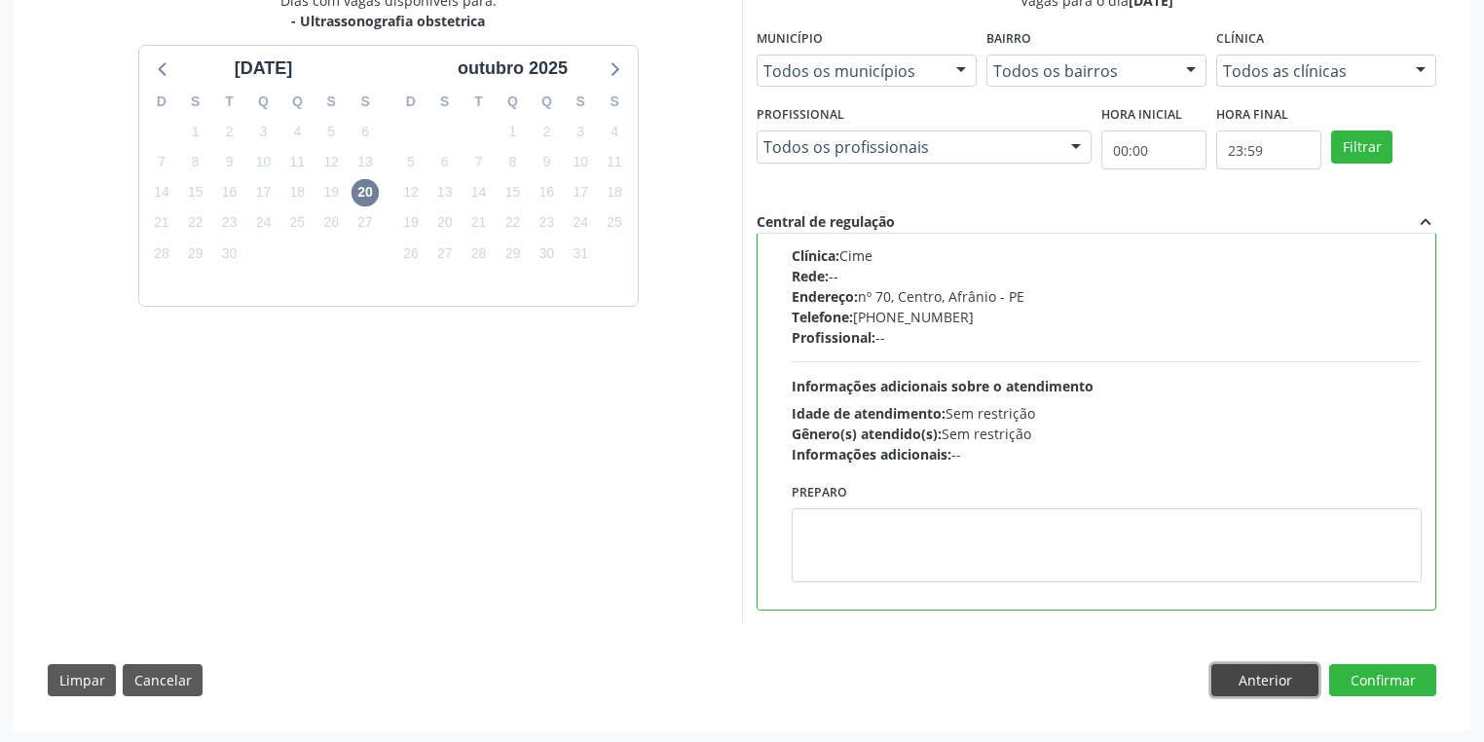
click at [1236, 672] on button "Anterior" at bounding box center [1265, 680] width 107 height 33
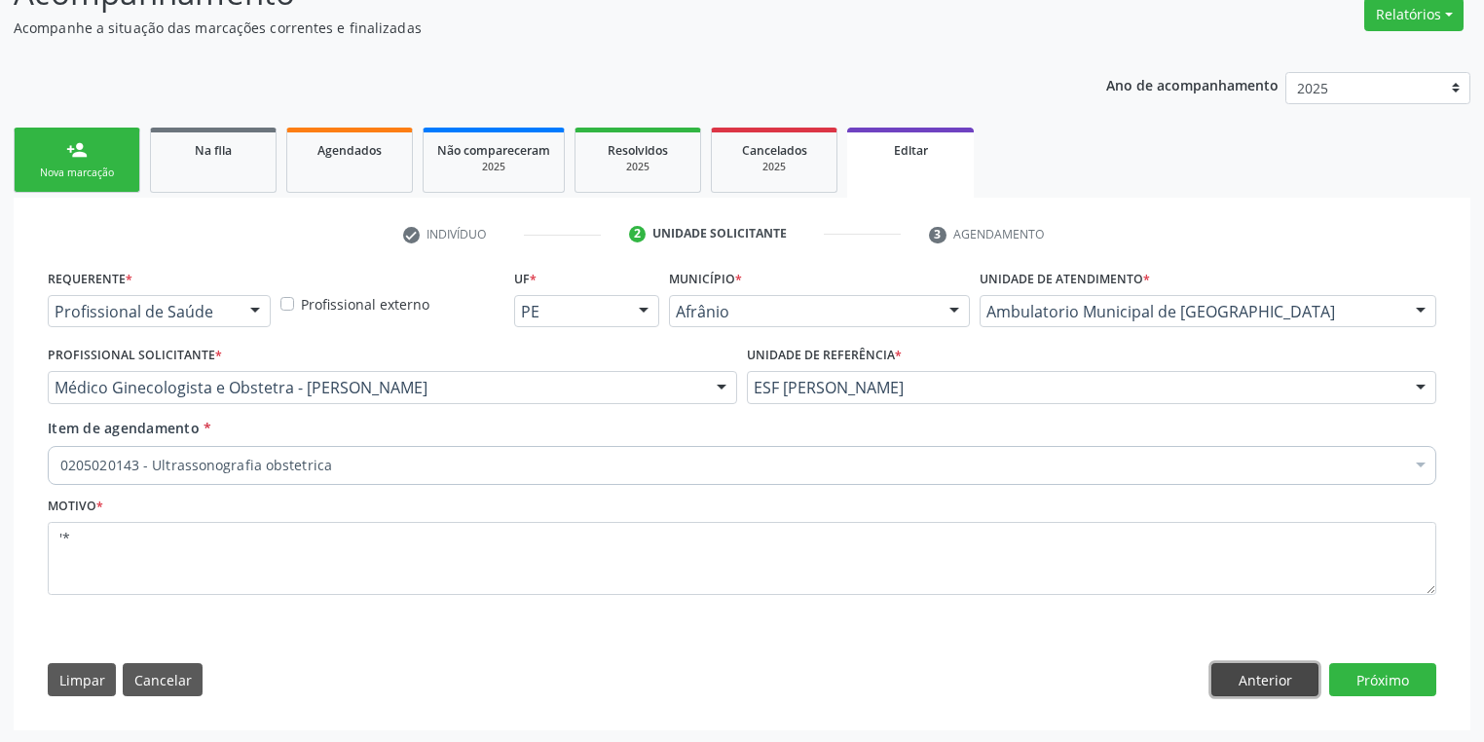
click at [1245, 672] on button "Anterior" at bounding box center [1265, 679] width 107 height 33
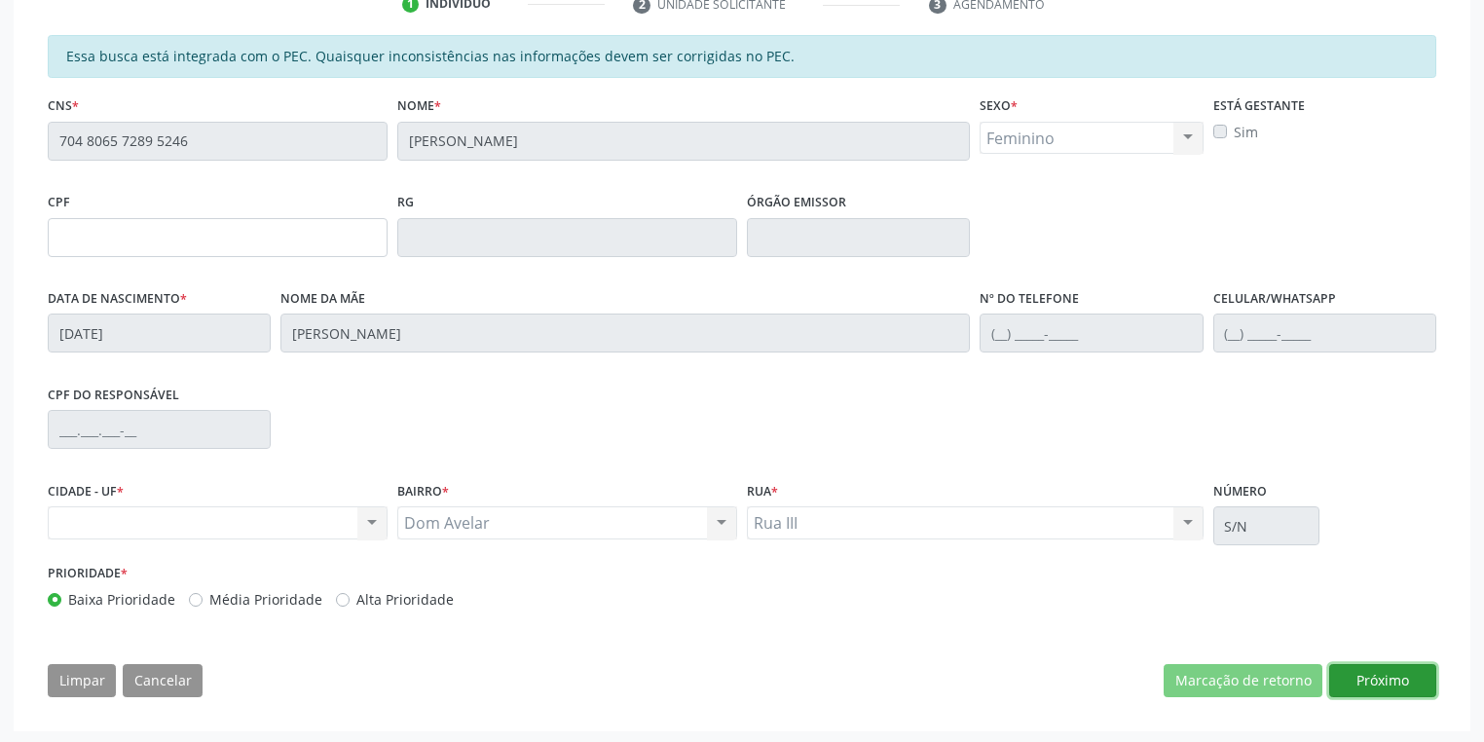
click at [1386, 678] on button "Próximo" at bounding box center [1382, 680] width 107 height 33
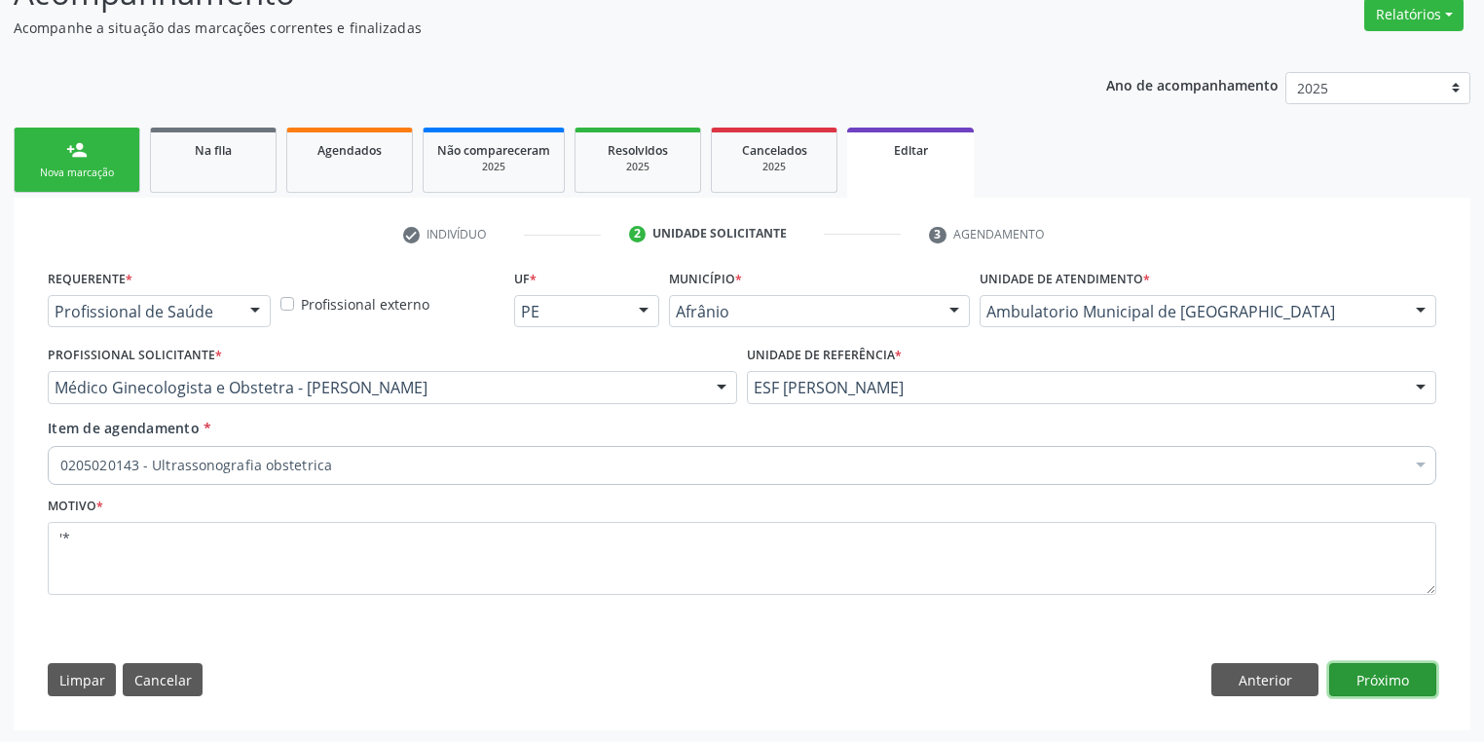
click at [1352, 670] on button "Próximo" at bounding box center [1382, 679] width 107 height 33
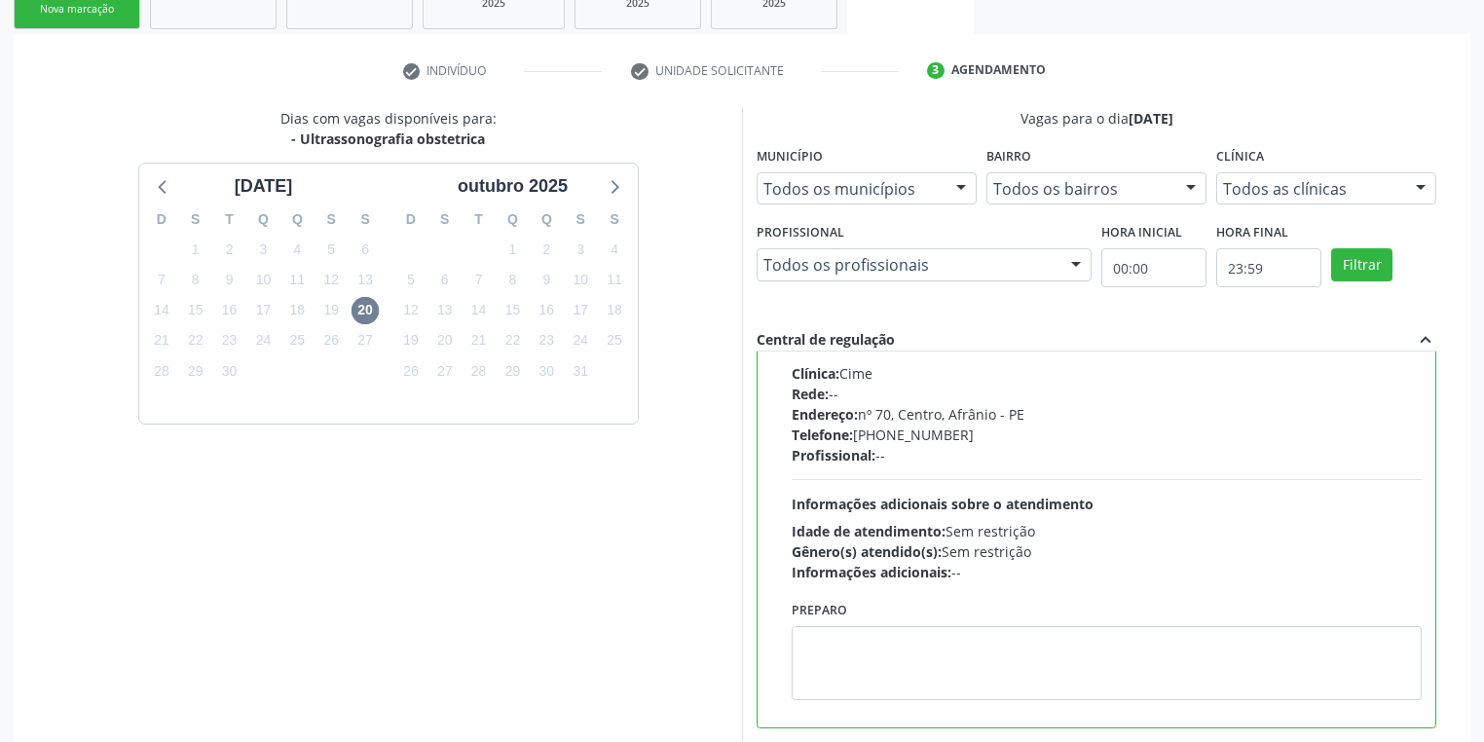
scroll to position [445, 0]
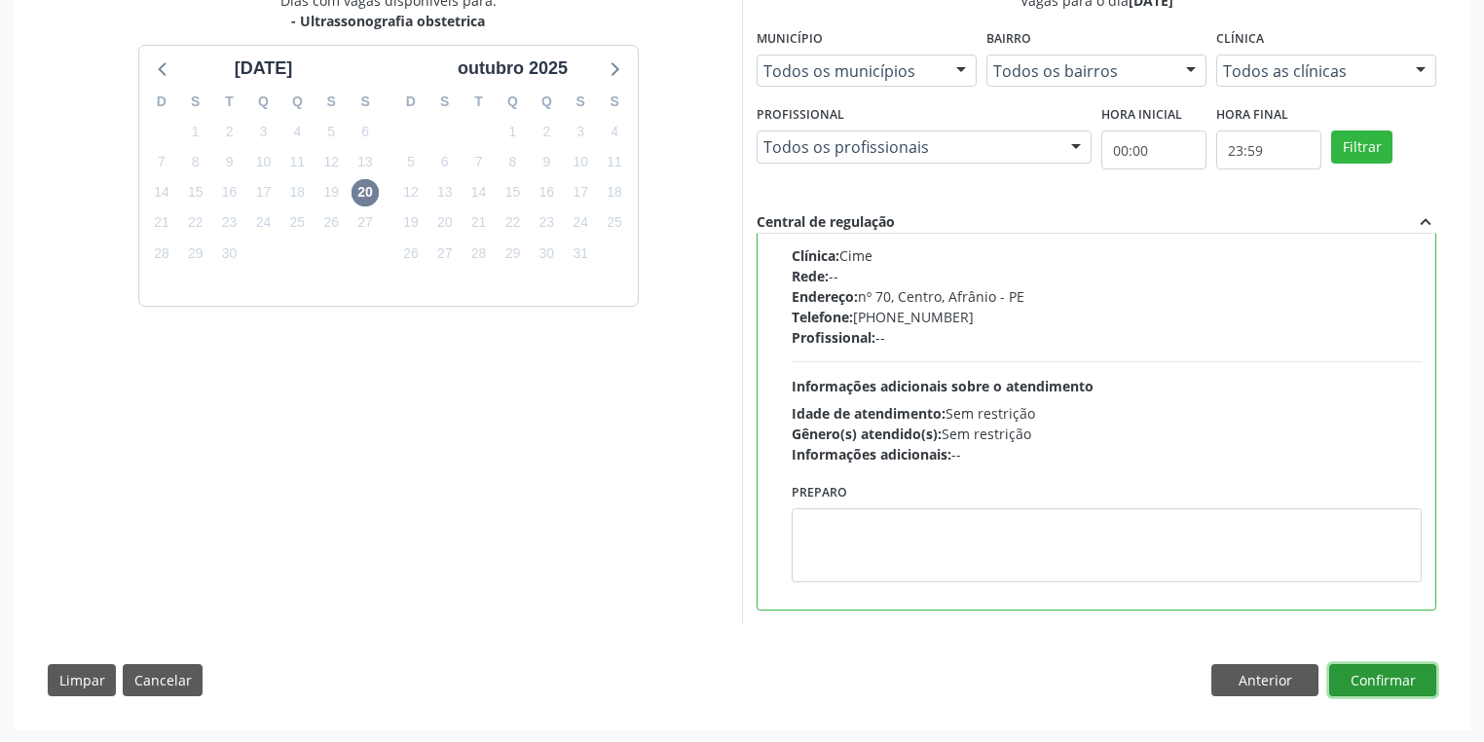
click at [1347, 669] on button "Confirmar" at bounding box center [1382, 680] width 107 height 33
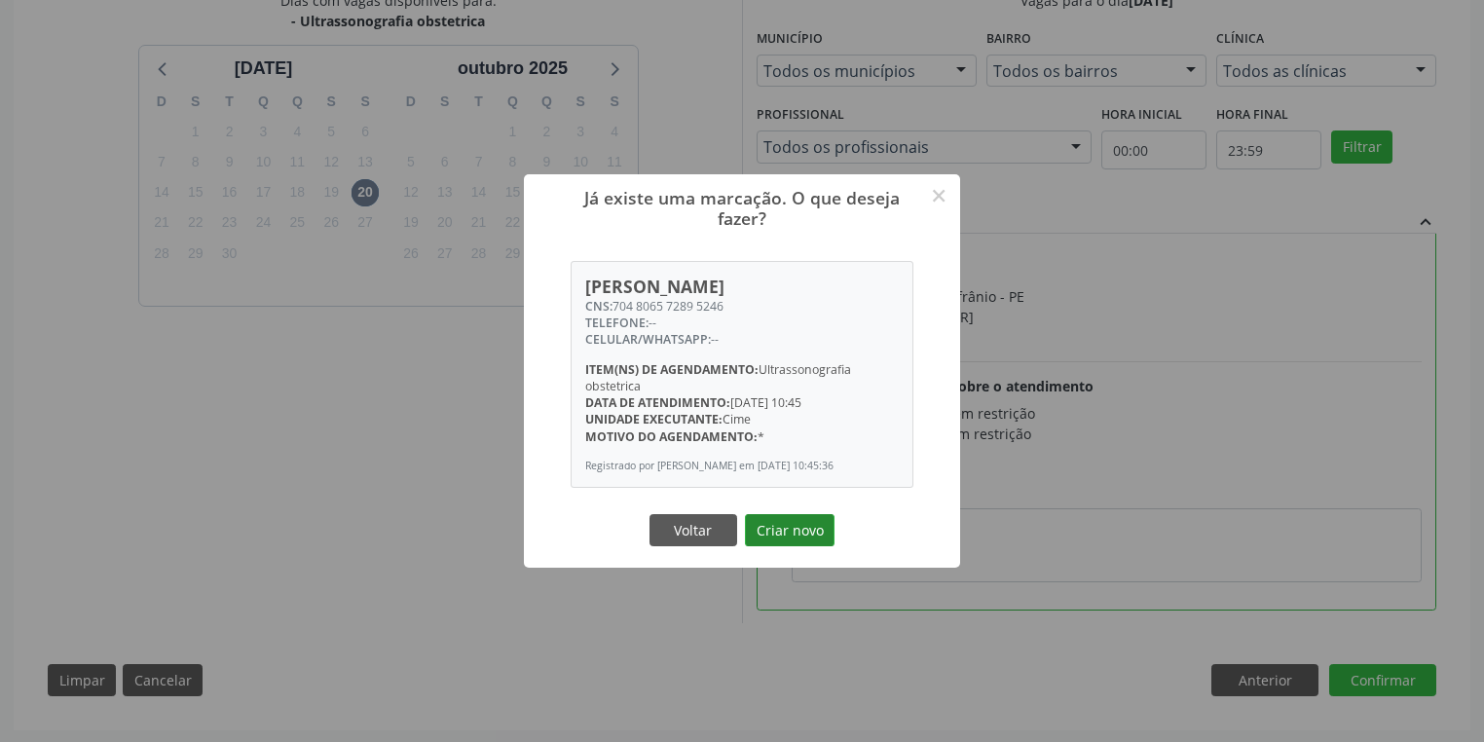
click at [790, 531] on button "Criar novo" at bounding box center [790, 530] width 90 height 33
